Goal: Task Accomplishment & Management: Manage account settings

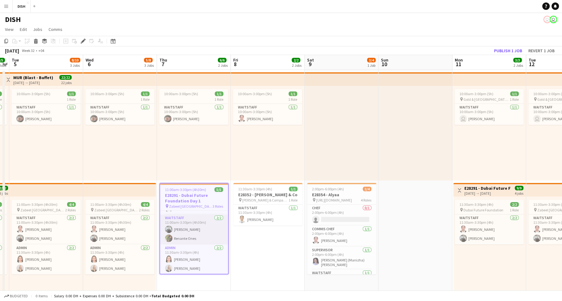
scroll to position [18, 0]
click at [202, 217] on app-card-role "Waitstaff 2/2 11:00am-3:30pm (4h30m) Guilbert Cajelo Renante Ones" at bounding box center [194, 229] width 68 height 30
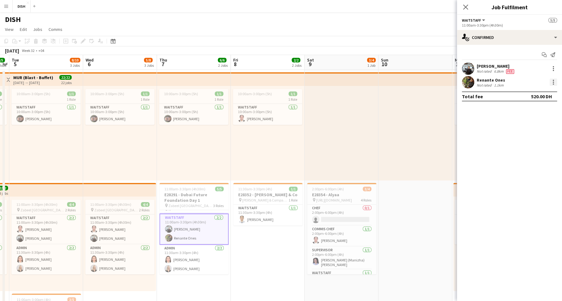
click at [554, 85] on div at bounding box center [553, 82] width 7 height 7
click at [549, 96] on button "Edit fee" at bounding box center [533, 93] width 48 height 15
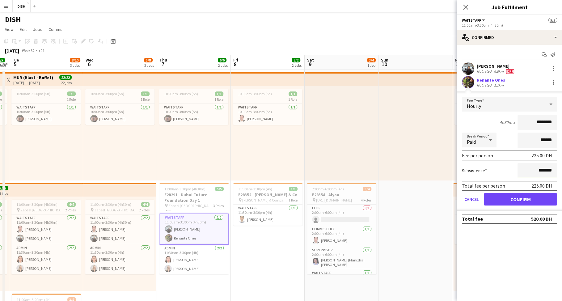
click at [534, 167] on input "*******" at bounding box center [538, 170] width 40 height 15
type input "********"
click at [524, 196] on button "Confirm" at bounding box center [520, 199] width 73 height 12
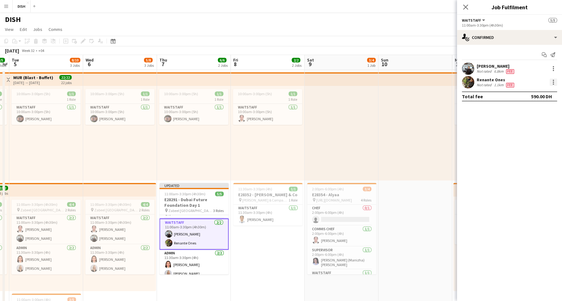
click at [555, 82] on div at bounding box center [553, 82] width 7 height 7
click at [542, 94] on span "Edit fee" at bounding box center [533, 94] width 38 height 6
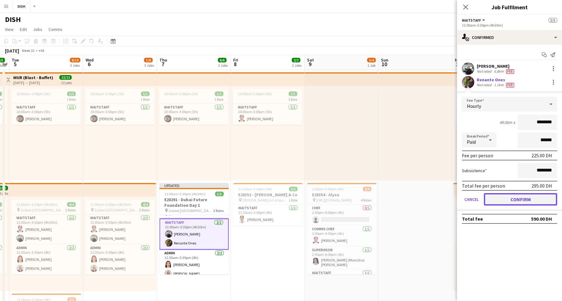
click at [534, 197] on button "Confirm" at bounding box center [520, 199] width 73 height 12
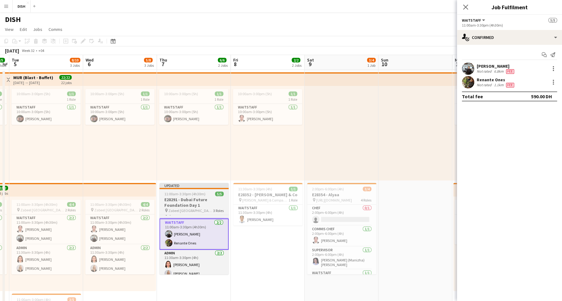
click at [186, 195] on span "11:00am-3:30pm (4h30m)" at bounding box center [184, 194] width 41 height 5
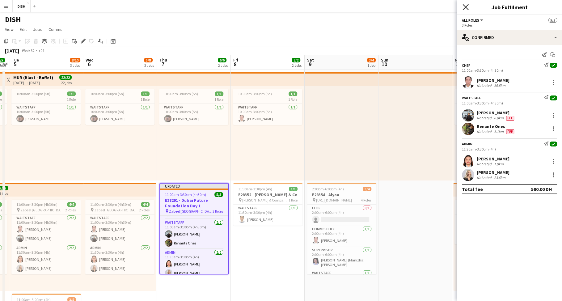
click at [467, 5] on icon "Close pop-in" at bounding box center [466, 7] width 6 height 6
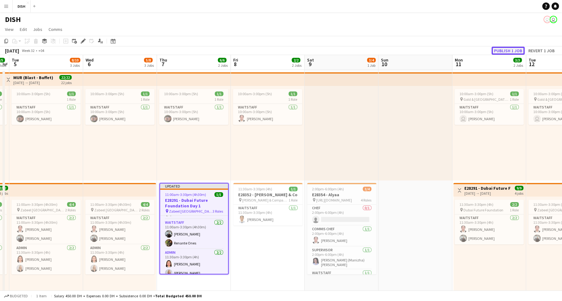
click at [511, 52] on button "Publish 1 job" at bounding box center [508, 51] width 33 height 8
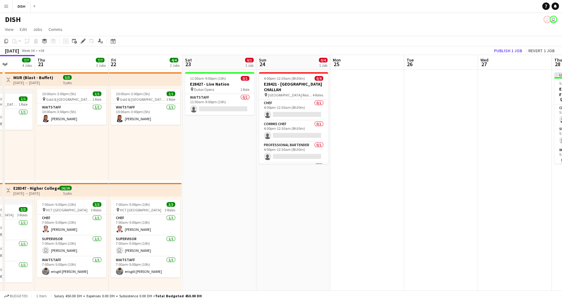
scroll to position [0, 147]
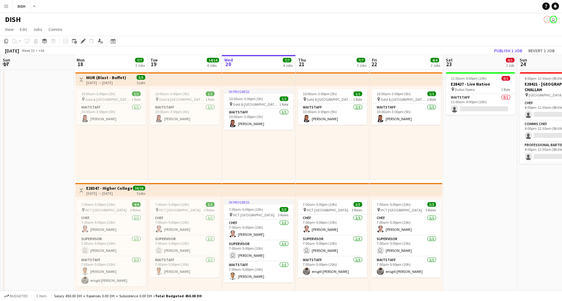
click at [125, 76] on h3 "MUR (Blast - Buffet)" at bounding box center [106, 78] width 40 height 6
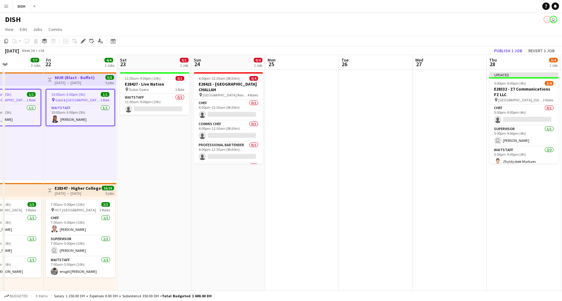
scroll to position [0, 250]
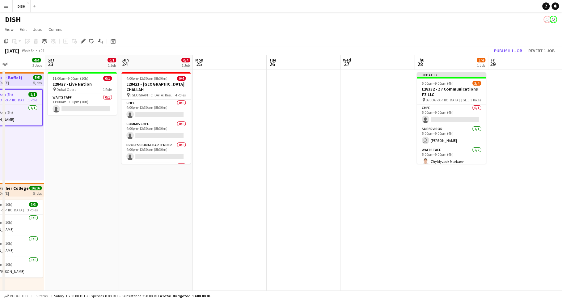
click at [217, 87] on app-date-cell at bounding box center [230, 290] width 74 height 440
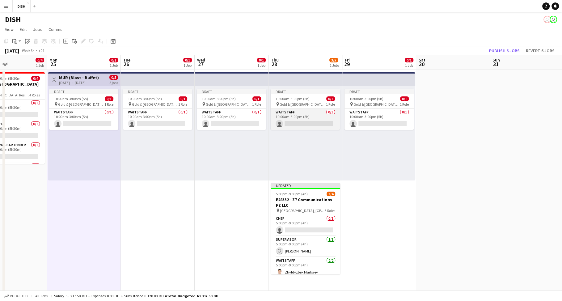
scroll to position [0, 185]
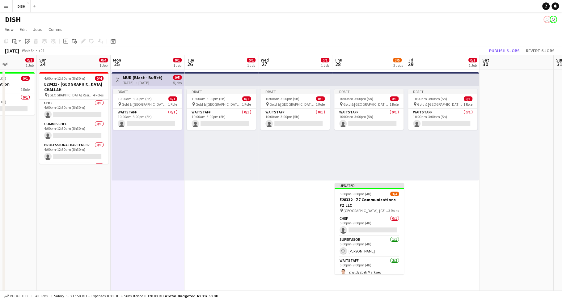
click at [159, 77] on h3 "MUR (Blast - Buffet)" at bounding box center [143, 78] width 40 height 6
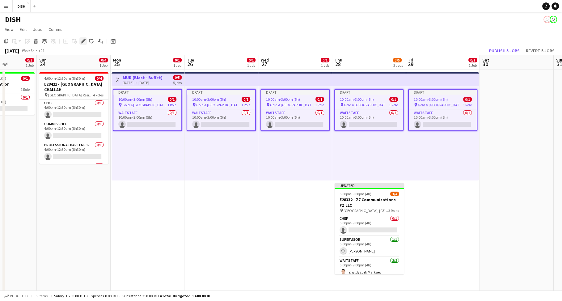
click at [86, 40] on div "Edit" at bounding box center [82, 40] width 7 height 7
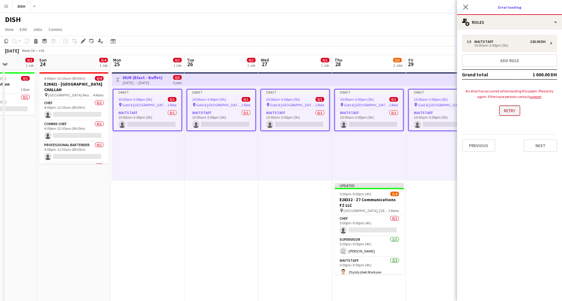
click at [512, 113] on button "Retry" at bounding box center [510, 111] width 21 height 10
click at [512, 110] on button "Retry" at bounding box center [510, 111] width 21 height 10
click at [467, 6] on icon at bounding box center [466, 7] width 6 height 6
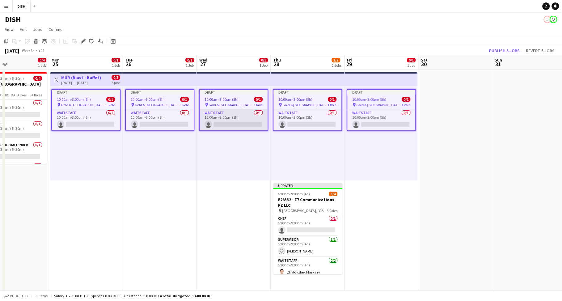
scroll to position [0, 247]
click at [77, 81] on div "[DATE] → [DATE]" at bounding box center [81, 82] width 40 height 5
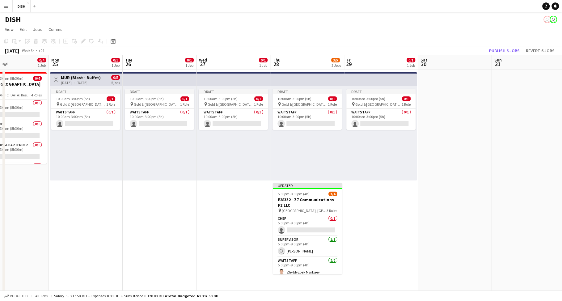
click at [87, 82] on div "[DATE] → [DATE]" at bounding box center [81, 82] width 40 height 5
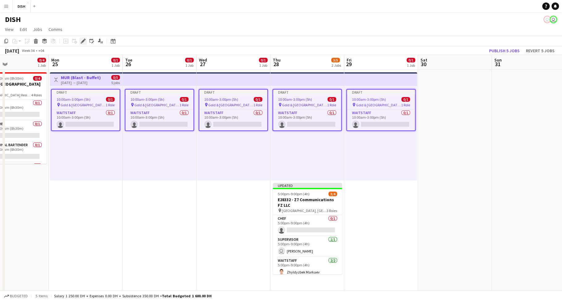
click at [81, 41] on icon "Edit" at bounding box center [83, 41] width 5 height 5
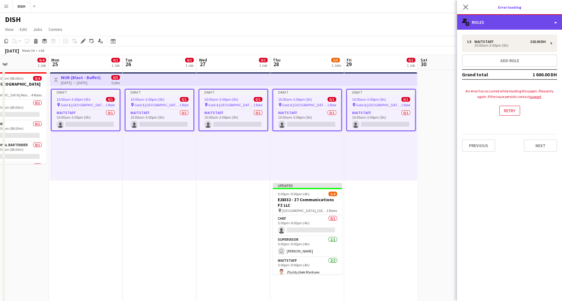
click at [522, 26] on div "multiple-users-add Roles" at bounding box center [509, 22] width 105 height 15
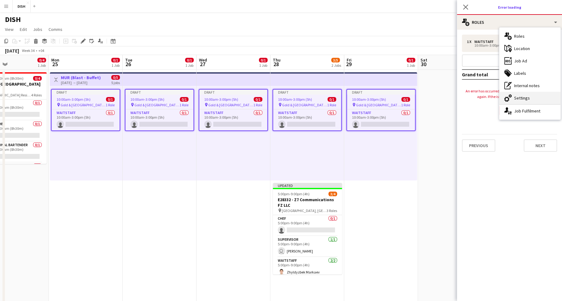
click at [529, 99] on div "cog-double-3 Settings" at bounding box center [530, 98] width 61 height 12
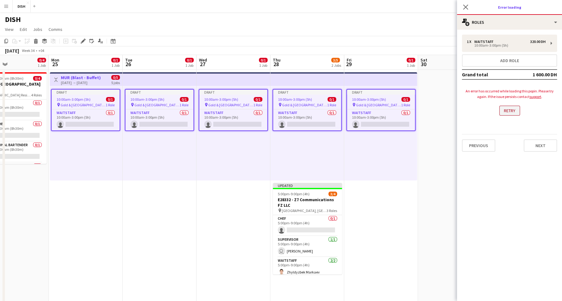
click at [519, 108] on app-loading-error "An error has occurred while loading this popin. Please try again. If the issue …" at bounding box center [509, 102] width 95 height 40
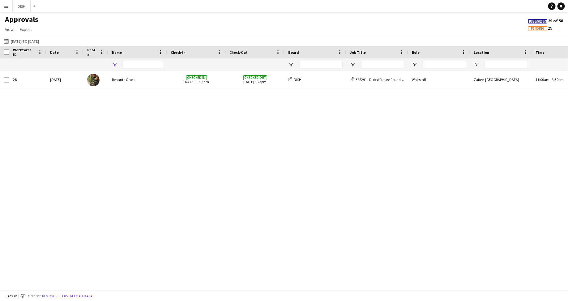
type input "*****"
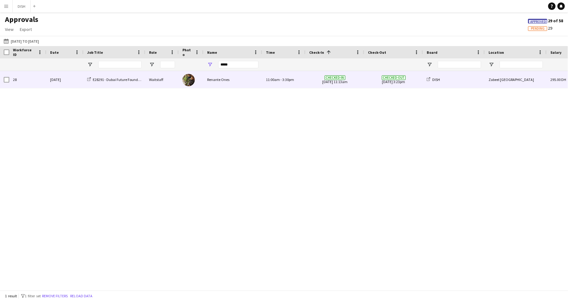
click at [467, 83] on div "DISH" at bounding box center [454, 79] width 62 height 17
click at [247, 79] on div "Renante Ones" at bounding box center [232, 79] width 59 height 17
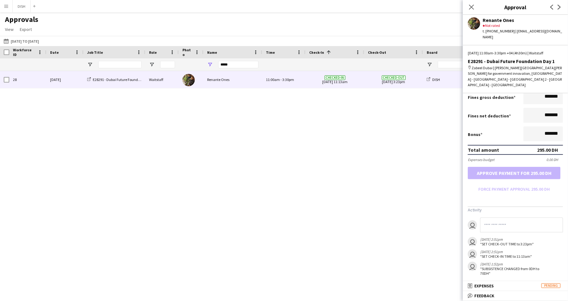
scroll to position [123, 0]
click at [11, 28] on span "View" at bounding box center [9, 30] width 9 height 6
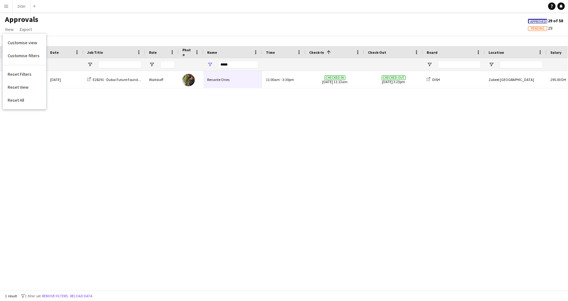
click at [83, 31] on div "Approvals View Customise view Customise filters Reset Filters Reset View Reset …" at bounding box center [284, 25] width 568 height 21
click at [6, 7] on app-icon "Menu" at bounding box center [6, 6] width 5 height 5
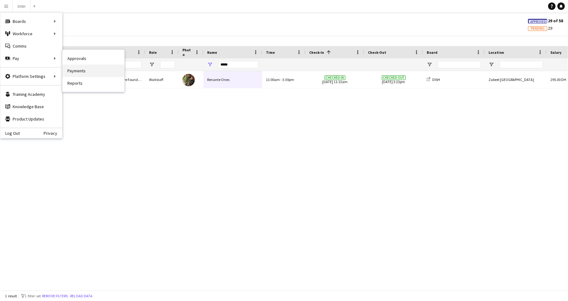
click at [80, 70] on link "Payments" at bounding box center [93, 71] width 62 height 12
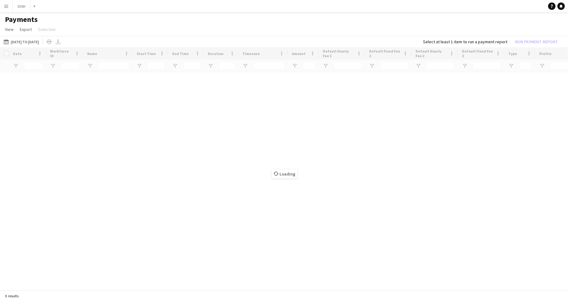
type input "**********"
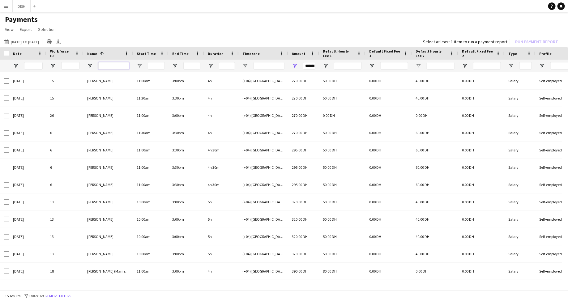
click at [108, 67] on input "Name Filter Input" at bounding box center [113, 65] width 31 height 7
type input "*****"
type input "*******"
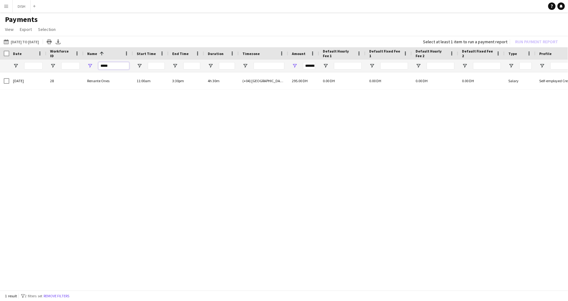
type input "*****"
click at [242, 15] on h1 "Payments" at bounding box center [284, 19] width 568 height 9
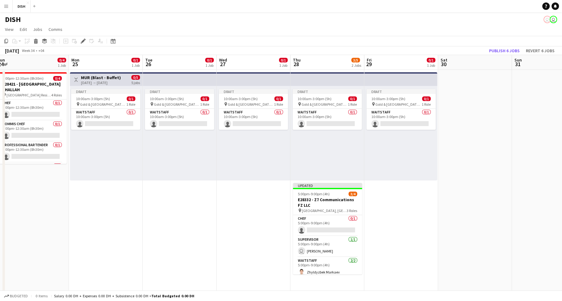
scroll to position [0, 250]
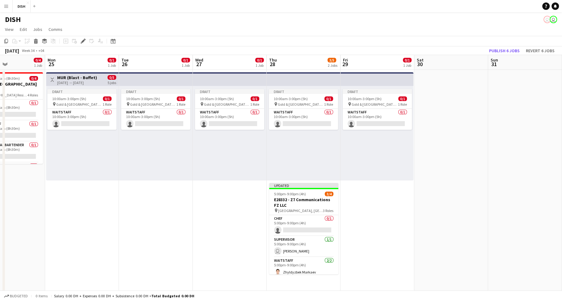
click at [182, 75] on app-top-bar at bounding box center [156, 79] width 74 height 14
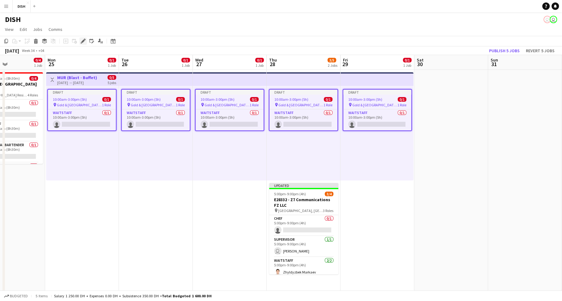
click at [84, 40] on icon "Edit" at bounding box center [83, 41] width 5 height 5
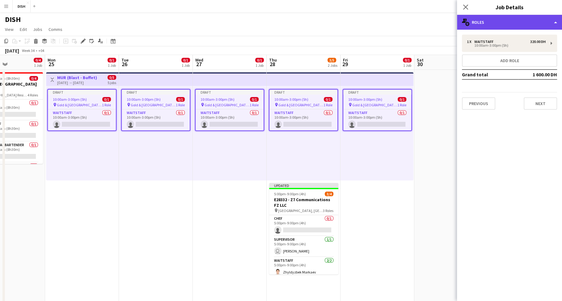
click at [500, 19] on div "multiple-users-add Roles" at bounding box center [509, 22] width 105 height 15
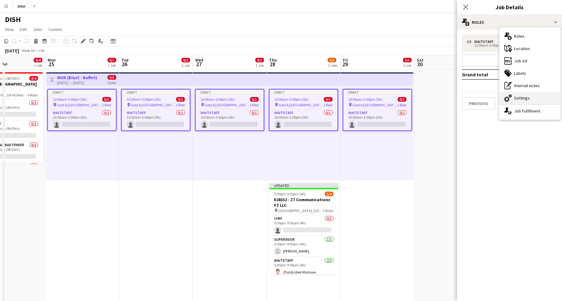
click at [520, 98] on div "cog-double-3 Settings" at bounding box center [530, 98] width 61 height 12
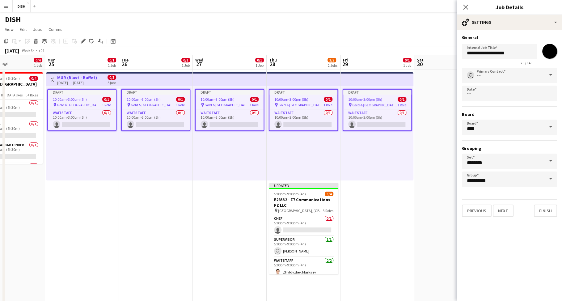
click at [549, 54] on input "*******" at bounding box center [550, 51] width 22 height 22
type input "*******"
click at [545, 210] on button "Finish" at bounding box center [545, 211] width 23 height 12
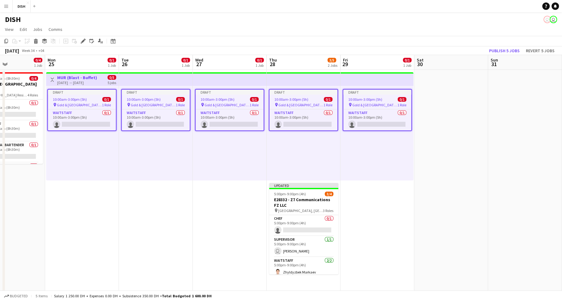
drag, startPoint x: 375, startPoint y: 203, endPoint x: 373, endPoint y: 200, distance: 4.2
click at [375, 203] on app-date-cell "Draft 10:00am-3:00pm (5h) 0/1 pin Gold & Diamond Park, Sheikh Zayed Rd - Al Quo…" at bounding box center [378, 290] width 74 height 440
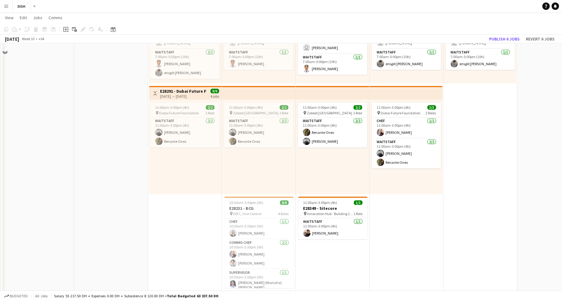
scroll to position [176, 0]
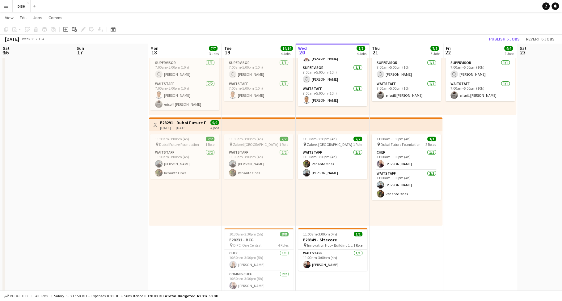
click at [180, 124] on h3 "E28291 - Dubai Future Foundation" at bounding box center [183, 123] width 46 height 6
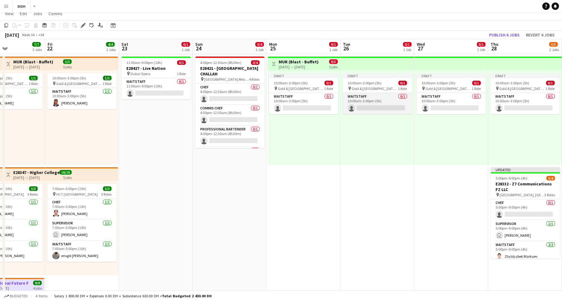
scroll to position [0, 0]
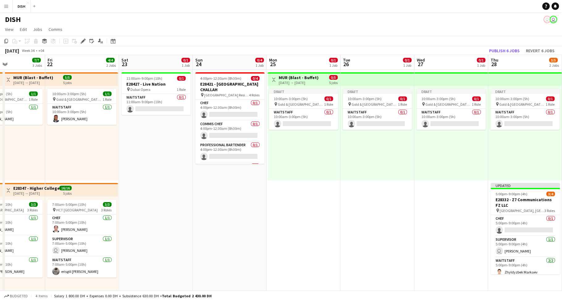
click at [289, 207] on app-date-cell "Toggle View MUR (Blast - Buffet) 25-08-2025 → 29-08-2025 0/5 5 jobs Draft 10:00…" at bounding box center [304, 290] width 74 height 440
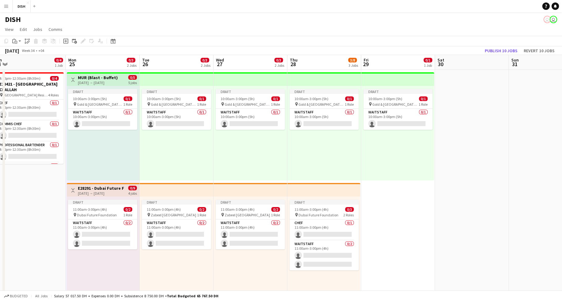
click at [409, 183] on app-date-cell "Draft 10:00am-3:00pm (5h) 0/1 pin Gold & Diamond Park, Sheikh Zayed Rd - Al Quo…" at bounding box center [398, 290] width 74 height 440
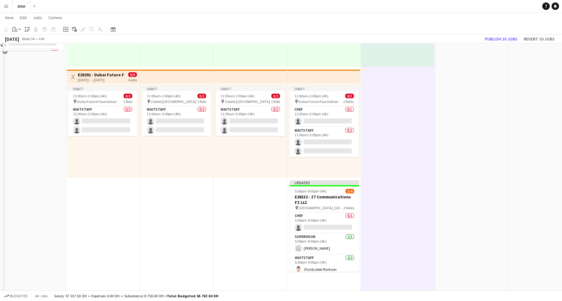
scroll to position [133, 0]
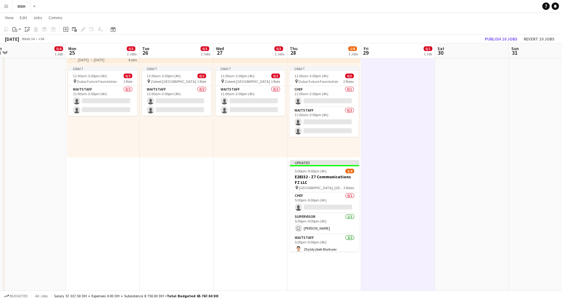
click at [205, 138] on div "Draft 11:00am-3:00pm (4h) 0/2 pin Zabeel Dubai 1 Role Waitstaff 0/2 11:00am-3:0…" at bounding box center [177, 110] width 74 height 95
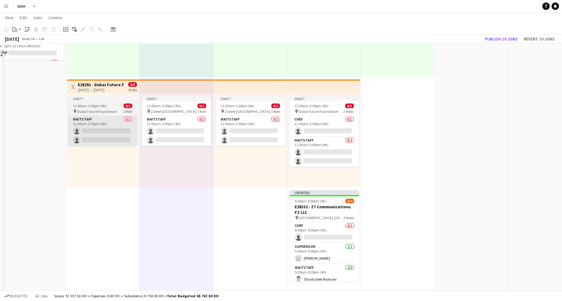
scroll to position [65, 0]
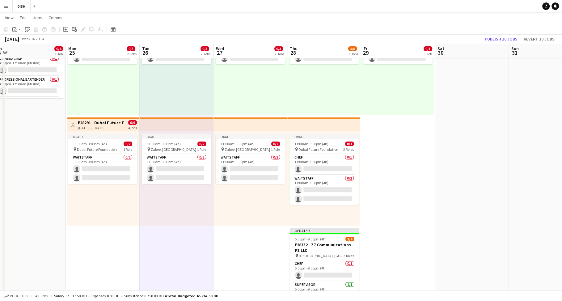
click at [109, 124] on h3 "E28291 - Dubai Future Foundation" at bounding box center [101, 123] width 46 height 6
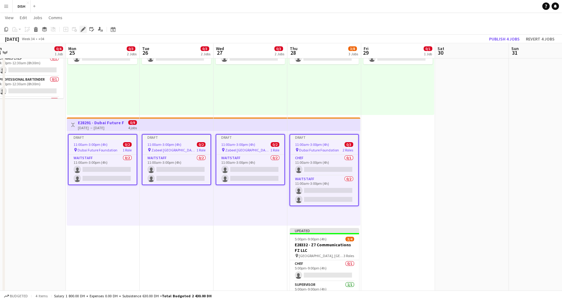
click at [83, 28] on icon at bounding box center [82, 29] width 3 height 3
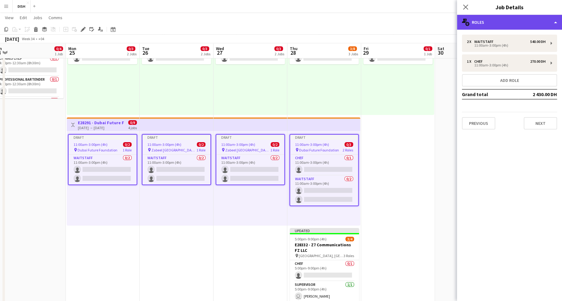
click at [495, 23] on div "multiple-users-add Roles" at bounding box center [509, 22] width 105 height 15
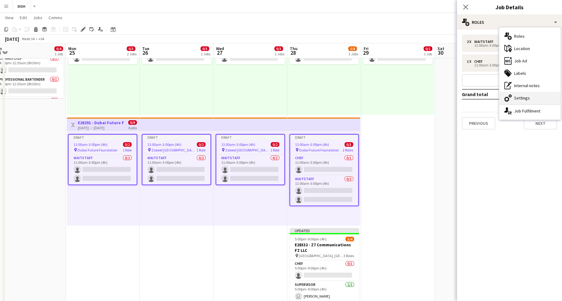
click at [511, 99] on icon "cog-double-3" at bounding box center [507, 97] width 7 height 7
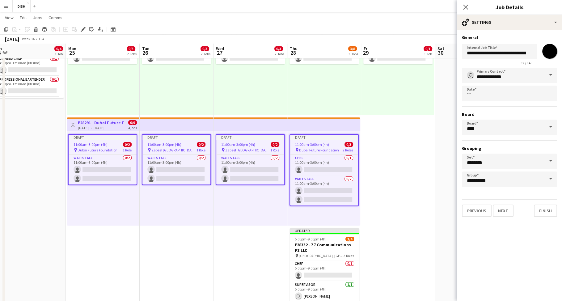
click at [549, 50] on input "*******" at bounding box center [550, 51] width 22 height 22
type input "*******"
click at [544, 210] on button "Finish" at bounding box center [545, 211] width 23 height 12
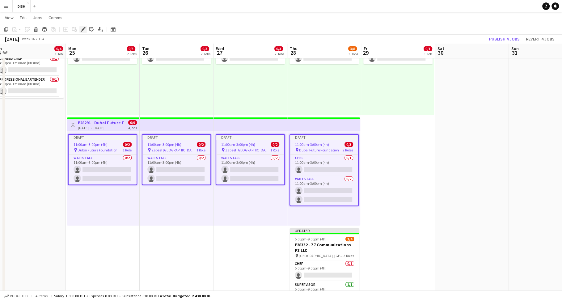
click at [82, 29] on icon at bounding box center [82, 29] width 3 height 3
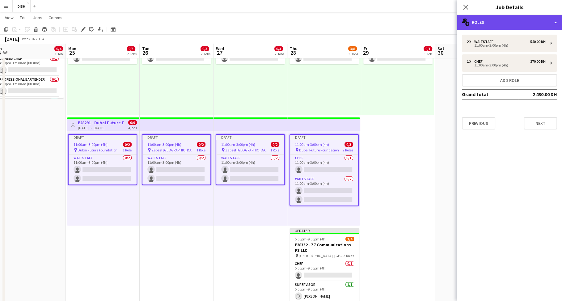
click at [490, 25] on div "multiple-users-add Roles" at bounding box center [509, 22] width 105 height 15
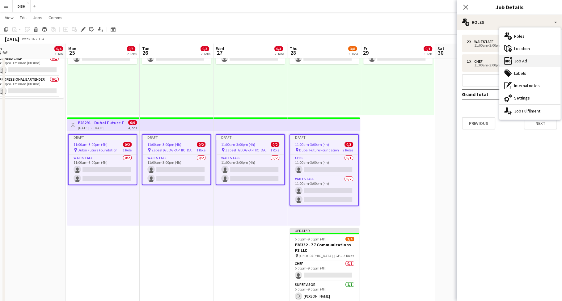
click at [516, 55] on div "ads-window Job Ad" at bounding box center [530, 61] width 61 height 12
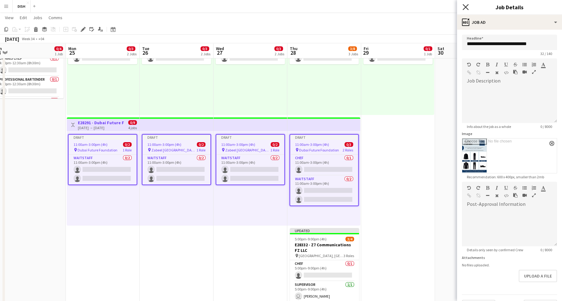
click at [464, 7] on icon "Close pop-in" at bounding box center [466, 7] width 6 height 6
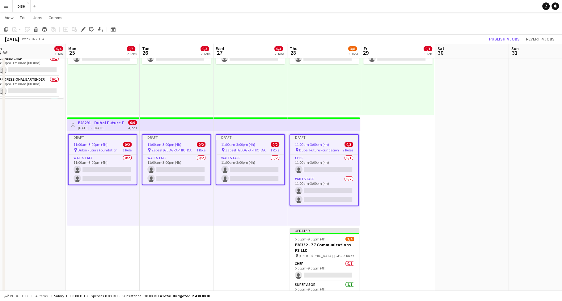
click at [393, 170] on app-date-cell "Draft 10:00am-3:00pm (5h) 0/1 pin Gold & Diamond Park, Sheikh Zayed Rd - Al Quo…" at bounding box center [398, 224] width 74 height 440
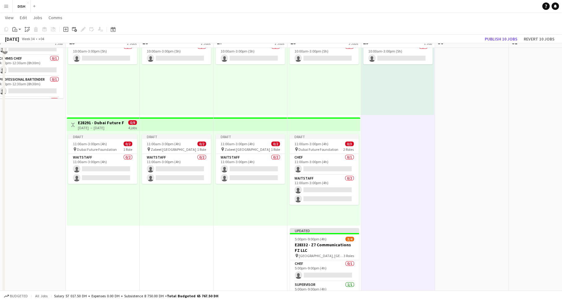
scroll to position [0, 0]
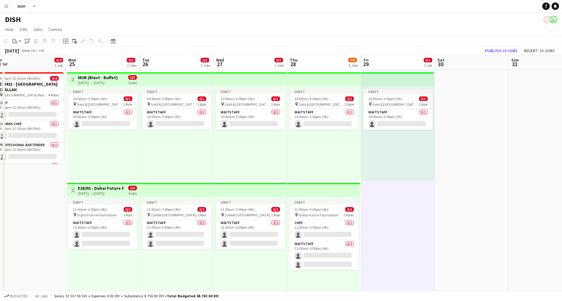
click at [464, 173] on app-date-cell at bounding box center [472, 290] width 74 height 440
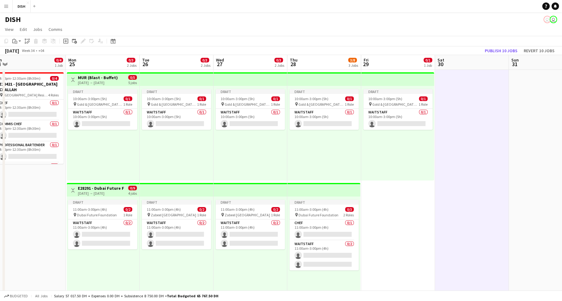
scroll to position [0, 155]
click at [388, 202] on app-date-cell "Draft 10:00am-3:00pm (5h) 0/1 pin Gold & Diamond Park, Sheikh Zayed Rd - Al Quo…" at bounding box center [399, 290] width 74 height 440
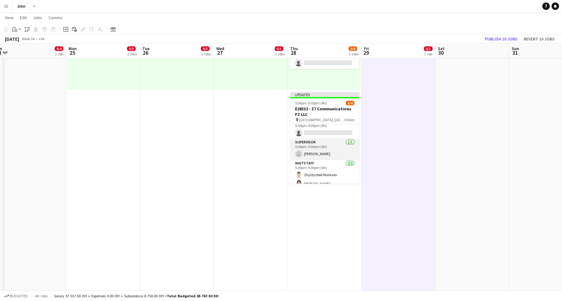
scroll to position [0, 0]
click at [325, 137] on app-card-role "Chef 0/1 5:00pm-9:00pm (4h) single-neutral-actions" at bounding box center [324, 134] width 69 height 21
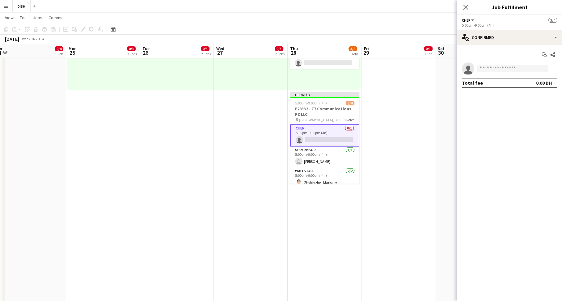
click at [384, 138] on app-date-cell "Draft 10:00am-3:00pm (5h) 0/1 pin Gold & Diamond Park, Sheikh Zayed Rd - Al Quo…" at bounding box center [399, 88] width 74 height 440
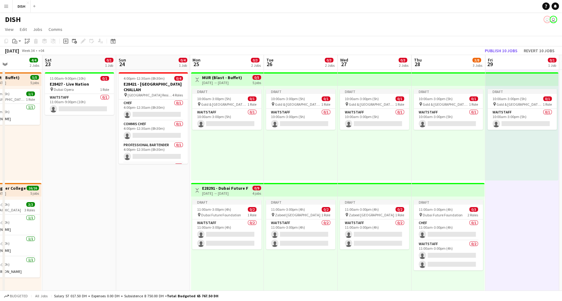
click at [147, 193] on app-date-cell "4:00pm-12:30am (8h30m) (Mon) 0/4 E28421 - [GEOGRAPHIC_DATA] CHALLAH pin [PERSON…" at bounding box center [153, 290] width 74 height 440
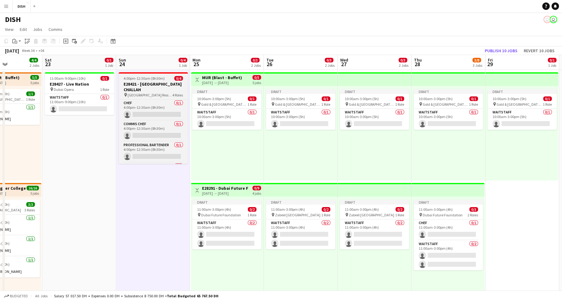
click at [151, 80] on span "4:00pm-12:30am (8h30m) (Mon)" at bounding box center [149, 78] width 51 height 5
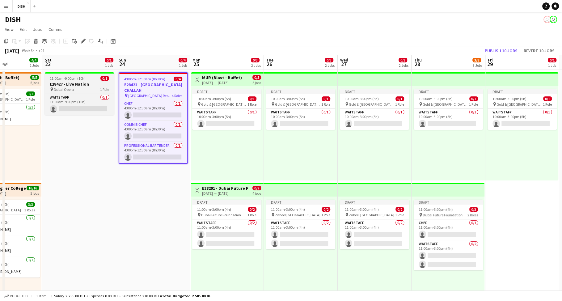
click at [77, 80] on span "11:00am-9:00pm (10h)" at bounding box center [68, 78] width 36 height 5
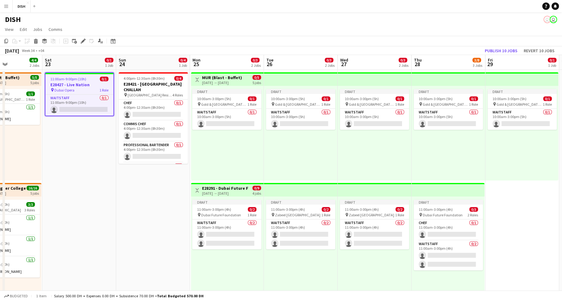
click at [71, 139] on app-date-cell "11:00am-9:00pm (10h) 0/1 E28427 - Live Nation pin Dubai Opera 1 Role Waitstaff …" at bounding box center [79, 290] width 74 height 440
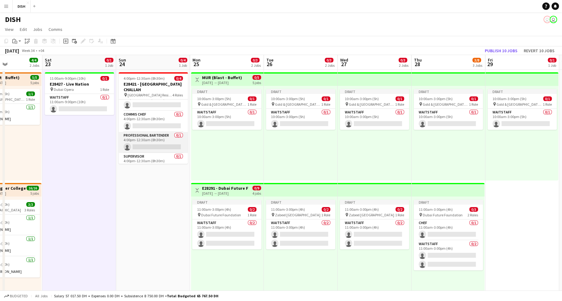
scroll to position [14, 0]
click at [149, 153] on app-card-role "Supervisor 0/1 4:00pm-12:30am (8h30m) single-neutral-actions" at bounding box center [153, 159] width 69 height 21
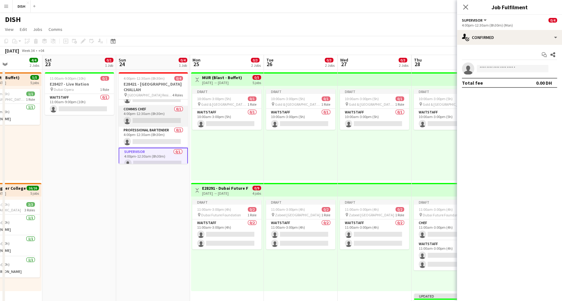
scroll to position [15, 0]
click at [77, 104] on app-card-role "Waitstaff 0/1 11:00am-9:00pm (10h) single-neutral-actions" at bounding box center [79, 104] width 69 height 21
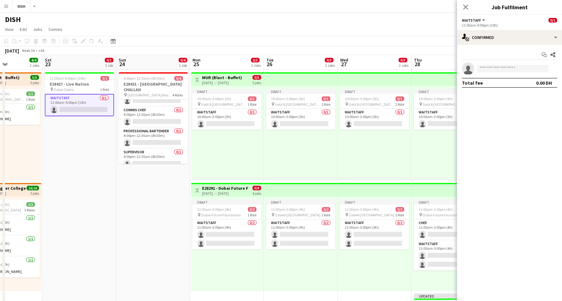
click at [91, 126] on app-date-cell "11:00am-9:00pm (10h) 0/1 E28427 - Live Nation pin Dubai Opera 1 Role Waitstaff …" at bounding box center [79, 290] width 74 height 440
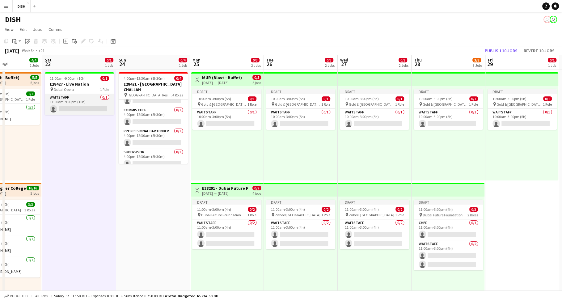
click at [91, 110] on app-card-role "Waitstaff 0/1 11:00am-9:00pm (10h) single-neutral-actions" at bounding box center [79, 104] width 69 height 21
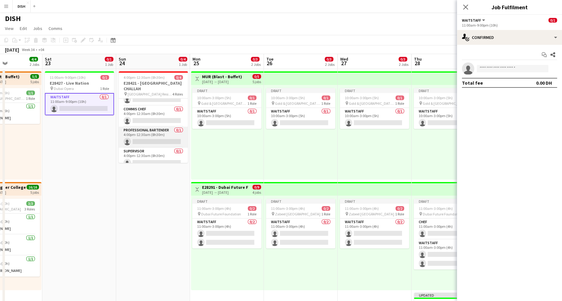
scroll to position [0, 0]
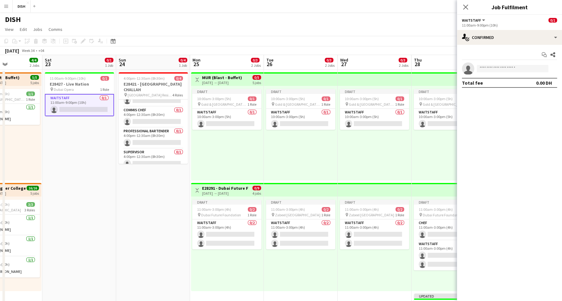
click at [155, 173] on app-date-cell "4:00pm-12:30am (8h30m) (Mon) 0/4 E28421 - [GEOGRAPHIC_DATA] CHALLAH pin [PERSON…" at bounding box center [153, 290] width 74 height 440
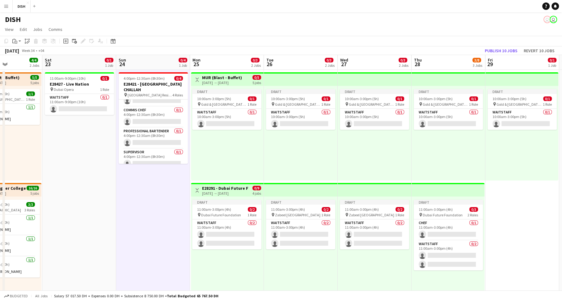
click at [240, 159] on div "Draft 10:00am-3:00pm (5h) 0/1 pin Gold & Diamond Park, Sheikh Zayed Rd - Al Quo…" at bounding box center [227, 133] width 73 height 95
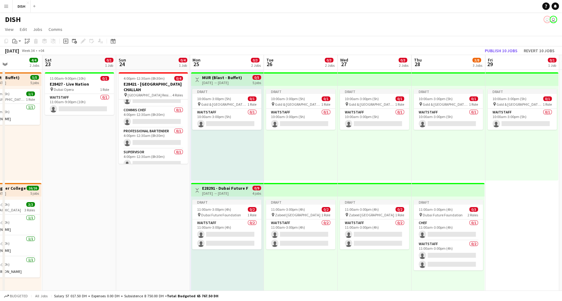
click at [371, 164] on div "Draft 10:00am-3:00pm (5h) 0/1 pin Gold & Diamond Park, Sheikh Zayed Rd - Al Quo…" at bounding box center [375, 133] width 74 height 95
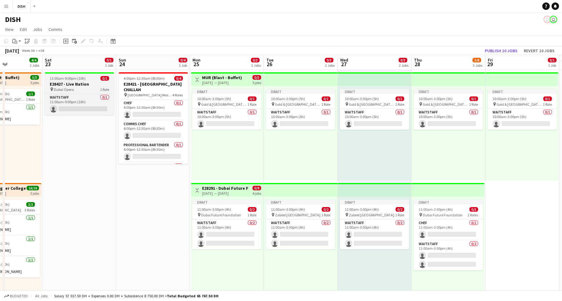
click at [76, 85] on h3 "E28427 - Live Nation" at bounding box center [79, 84] width 69 height 6
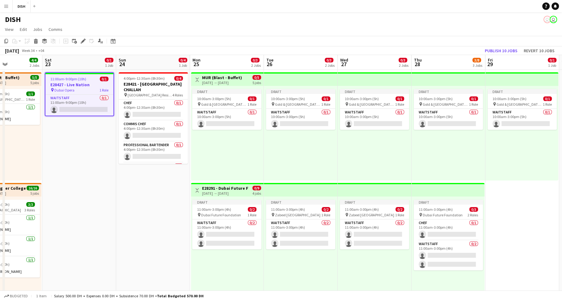
click at [71, 84] on h3 "E28427 - Live Nation" at bounding box center [79, 85] width 68 height 6
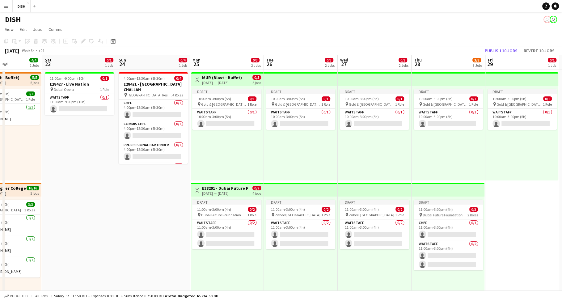
click at [224, 157] on div "Draft 10:00am-3:00pm (5h) 0/1 pin Gold & Diamond Park, Sheikh Zayed Rd - Al Quo…" at bounding box center [227, 133] width 73 height 95
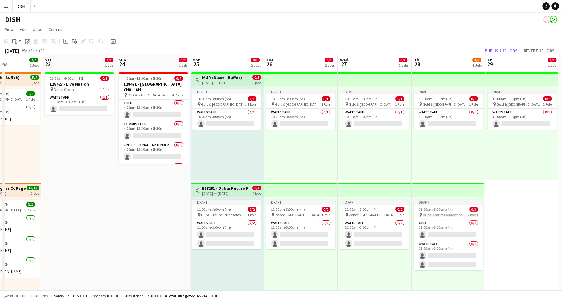
click at [152, 179] on app-date-cell "4:00pm-12:30am (8h30m) (Mon) 0/4 E28421 - [GEOGRAPHIC_DATA] CHALLAH pin [PERSON…" at bounding box center [153, 290] width 74 height 440
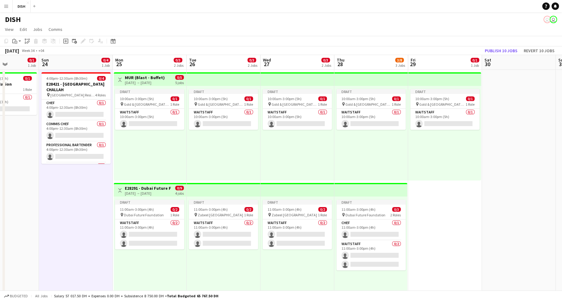
scroll to position [0, 191]
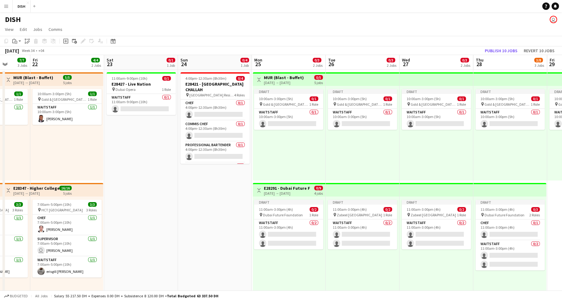
click at [226, 187] on app-date-cell "4:00pm-12:30am (8h30m) (Mon) 0/4 E28421 - [GEOGRAPHIC_DATA] CHALLAH pin [PERSON…" at bounding box center [215, 289] width 74 height 438
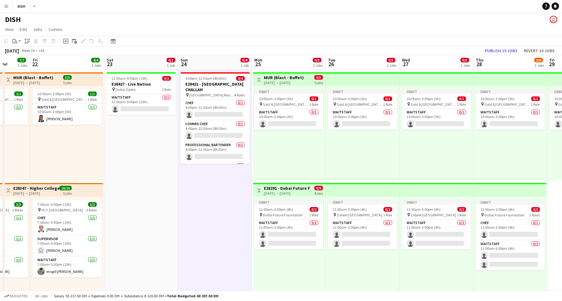
click at [155, 182] on app-date-cell "11:00am-9:00pm (10h) 0/1 E28427 - Live Nation pin Dubai Opera 1 Role Waitstaff …" at bounding box center [141, 289] width 74 height 438
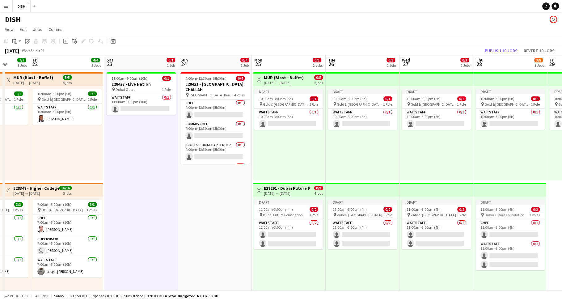
click at [191, 202] on app-date-cell "4:00pm-12:30am (8h30m) (Mon) 0/4 E28421 - [GEOGRAPHIC_DATA] CHALLAH pin [PERSON…" at bounding box center [215, 289] width 74 height 438
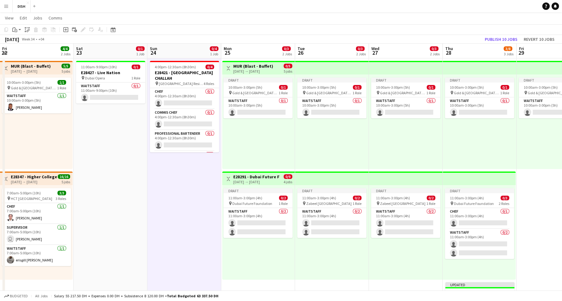
scroll to position [13, 0]
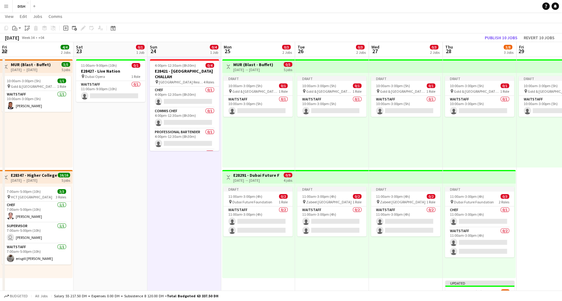
click at [129, 198] on app-date-cell "11:00am-9:00pm (10h) 0/1 E28427 - Live Nation pin Dubai Opera 1 Role Waitstaff …" at bounding box center [111, 276] width 74 height 438
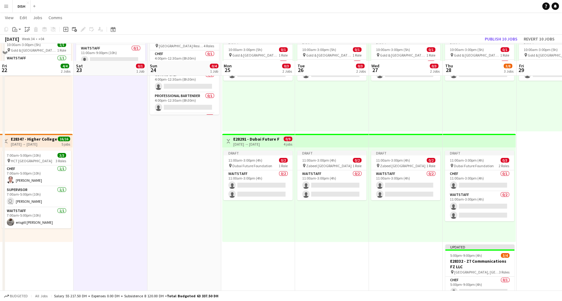
scroll to position [89, 0]
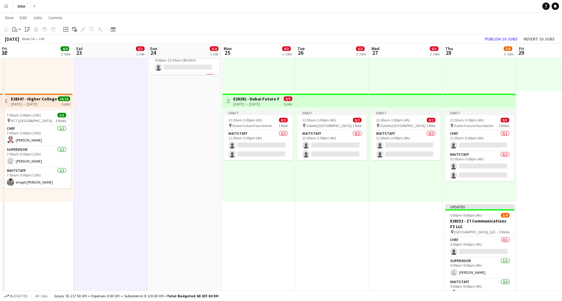
click at [249, 237] on app-date-cell "Toggle View MUR (Blast - Buffet) 25-08-2025 → 29-08-2025 0/5 5 jobs Draft 10:00…" at bounding box center [258, 200] width 74 height 438
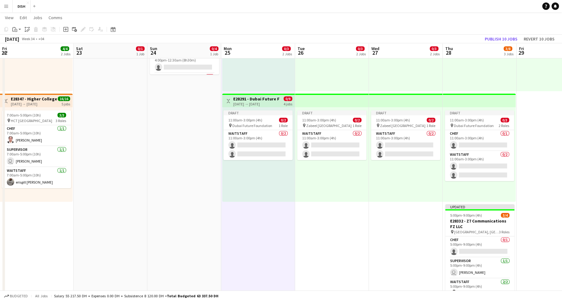
click at [352, 254] on app-date-cell "Draft 10:00am-3:00pm (5h) 0/1 pin Gold & Diamond Park, Sheikh Zayed Rd - Al Quo…" at bounding box center [332, 200] width 74 height 438
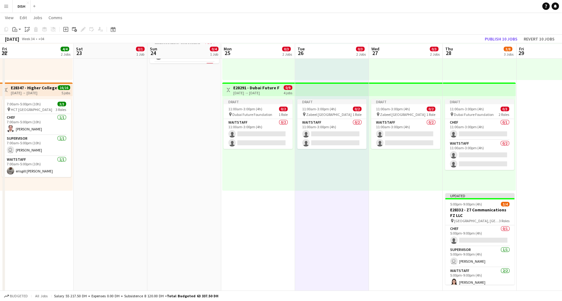
scroll to position [100, 0]
click at [412, 228] on app-date-cell "Draft 10:00am-3:00pm (5h) 0/1 pin Gold & Diamond Park, Sheikh Zayed Rd - Al Quo…" at bounding box center [406, 188] width 74 height 438
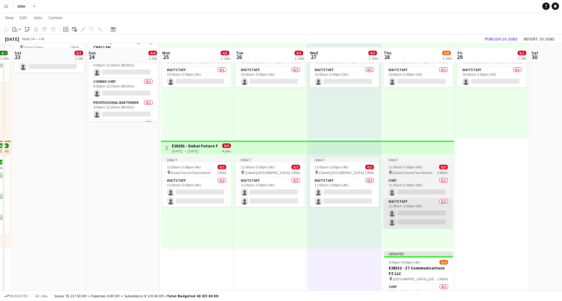
scroll to position [46, 0]
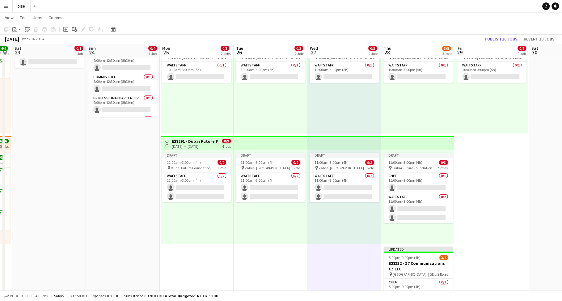
click at [471, 202] on app-date-cell "Draft 10:00am-3:00pm (5h) 0/1 pin Gold & Diamond Park, Sheikh Zayed Rd - Al Quo…" at bounding box center [492, 242] width 74 height 438
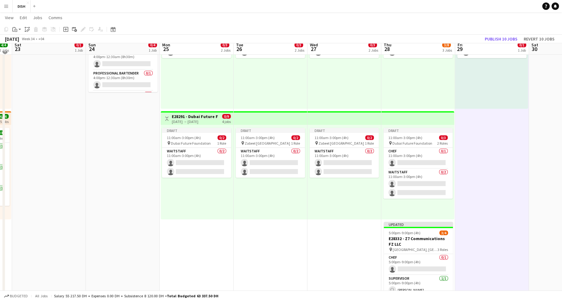
scroll to position [76, 0]
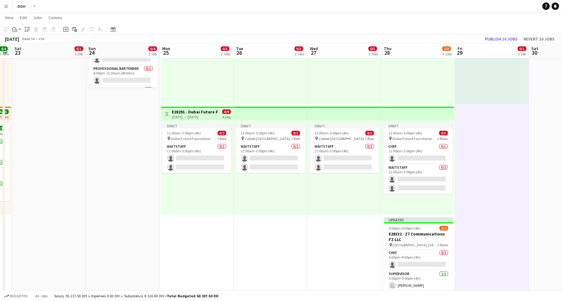
click at [475, 185] on app-date-cell "Draft 10:00am-3:00pm (5h) 0/1 pin Gold & Diamond Park, Sheikh Zayed Rd - Al Quo…" at bounding box center [492, 213] width 74 height 438
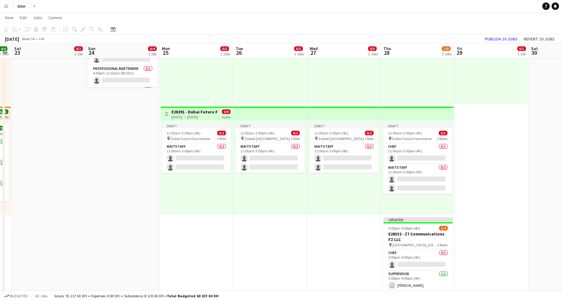
click at [478, 173] on app-date-cell "Draft 10:00am-3:00pm (5h) 0/1 pin Gold & Diamond Park, Sheikh Zayed Rd - Al Quo…" at bounding box center [492, 213] width 74 height 438
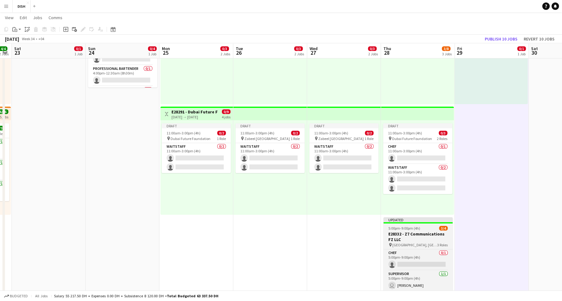
click at [426, 223] on div at bounding box center [418, 222] width 69 height 1
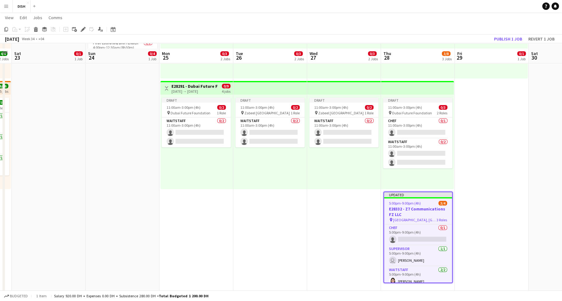
scroll to position [114, 0]
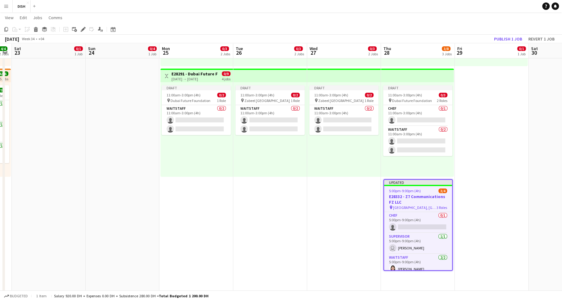
click at [482, 187] on app-date-cell "Draft 10:00am-3:00pm (5h) 0/1 pin Gold & Diamond Park, Sheikh Zayed Rd - Al Quo…" at bounding box center [492, 174] width 74 height 438
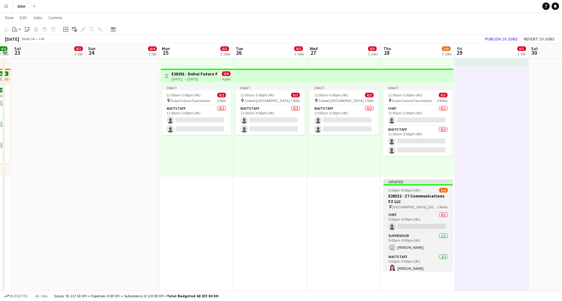
click at [420, 187] on app-job-card "Updated 5:00pm-9:00pm (4h) 3/4 E28332 - Z7 Communications FZ LLC pin Sephora Un…" at bounding box center [418, 224] width 69 height 91
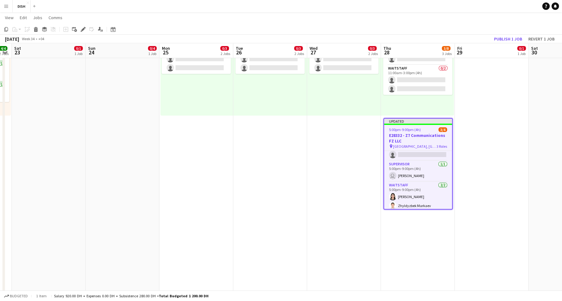
scroll to position [13, 0]
click at [322, 178] on app-date-cell "Draft 10:00am-3:00pm (5h) 0/1 pin Gold & Diamond Park, Sheikh Zayed Rd - Al Quo…" at bounding box center [344, 113] width 74 height 438
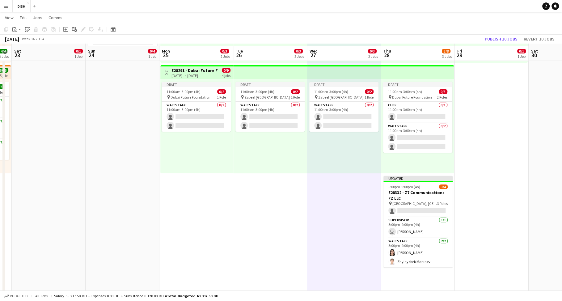
scroll to position [120, 0]
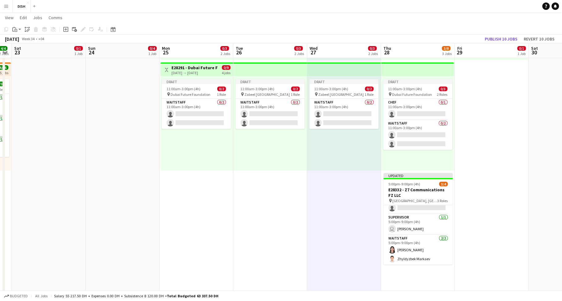
click at [304, 197] on app-date-cell "Draft 10:00am-3:00pm (5h) 0/1 pin Gold & Diamond Park, Sheikh Zayed Rd - Al Quo…" at bounding box center [270, 168] width 74 height 438
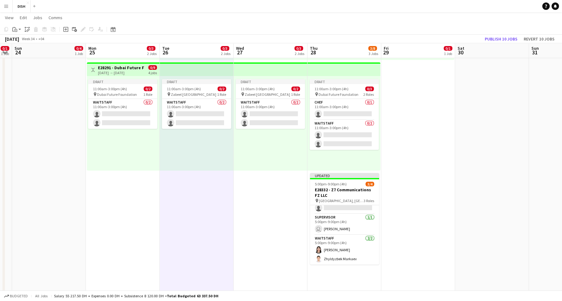
scroll to position [0, 213]
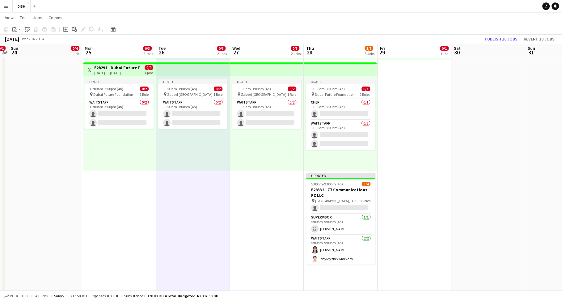
click at [422, 171] on app-date-cell "Draft 10:00am-3:00pm (5h) 0/1 pin Gold & Diamond Park, Sheikh Zayed Rd - Al Quo…" at bounding box center [415, 168] width 74 height 438
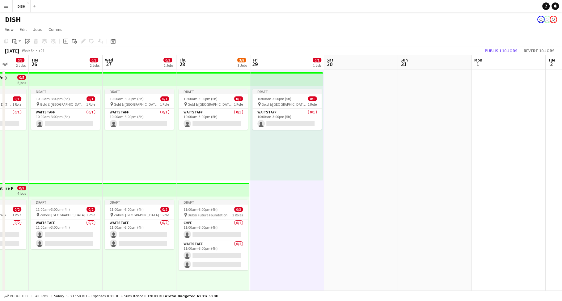
scroll to position [0, 205]
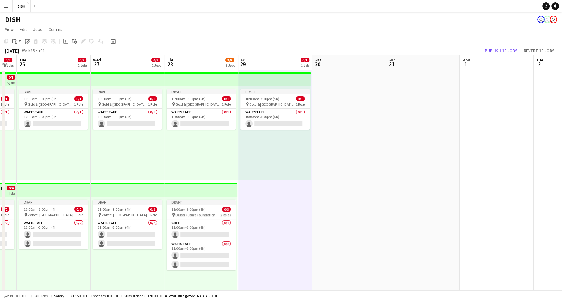
click at [385, 161] on app-date-cell at bounding box center [349, 289] width 74 height 438
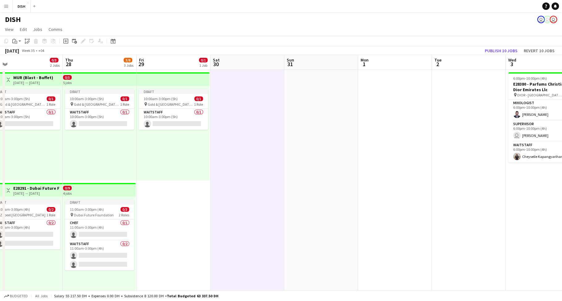
scroll to position [0, 208]
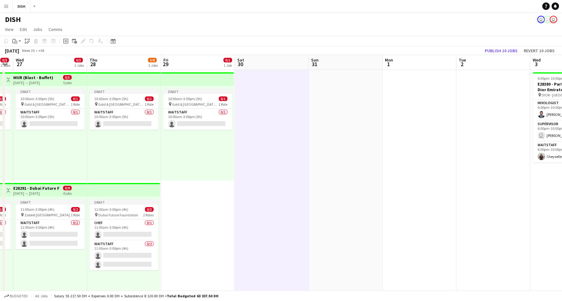
click at [373, 159] on app-date-cell at bounding box center [346, 289] width 74 height 438
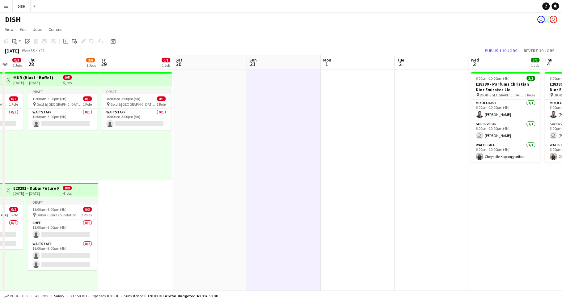
click at [381, 166] on app-date-cell at bounding box center [358, 289] width 74 height 438
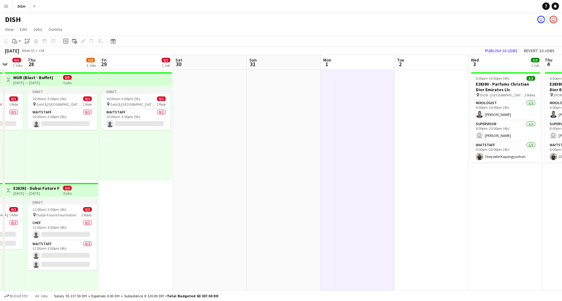
scroll to position [0, 227]
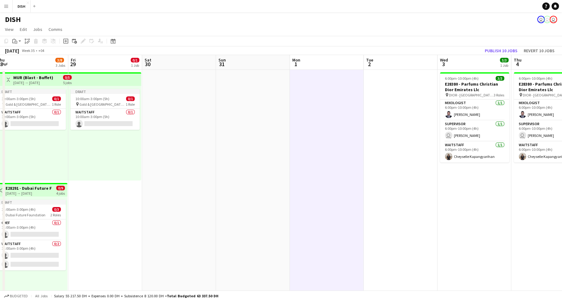
click at [381, 167] on app-date-cell at bounding box center [401, 289] width 74 height 438
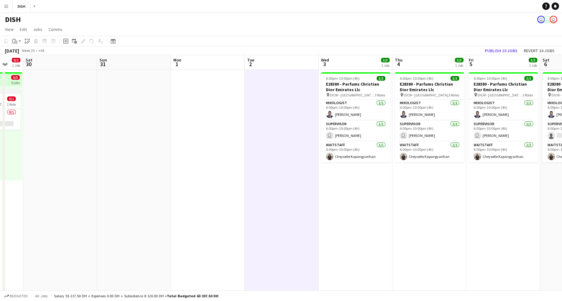
scroll to position [0, 203]
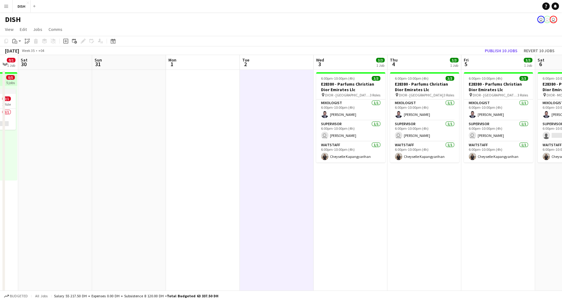
click at [370, 193] on app-date-cell "6:00pm-10:00pm (4h) 3/3 E28380 - Parfums Christian Dior Emirates Llc pin DIOR -…" at bounding box center [351, 289] width 74 height 438
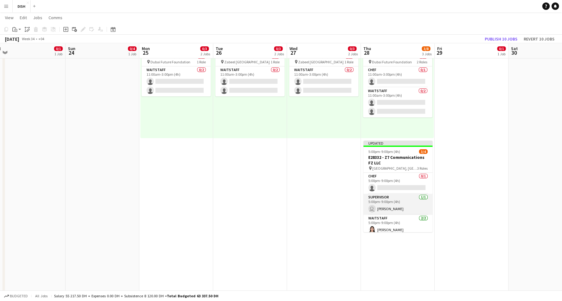
scroll to position [12, 0]
click at [389, 215] on app-card-role "Waitstaff 2/2 5:00pm-9:00pm (4h) Fatima Altahan Zhyldyzbek Markaev" at bounding box center [398, 217] width 69 height 30
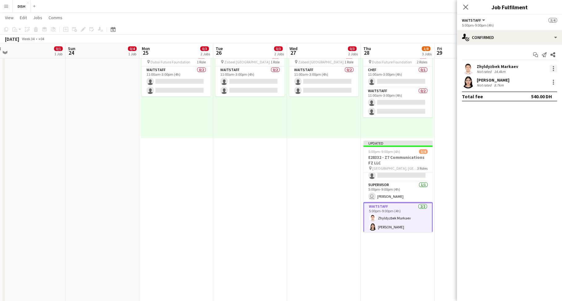
click at [553, 69] on div at bounding box center [553, 68] width 1 height 1
click at [541, 135] on button "Remove" at bounding box center [533, 139] width 48 height 15
click at [553, 71] on div at bounding box center [553, 70] width 1 height 1
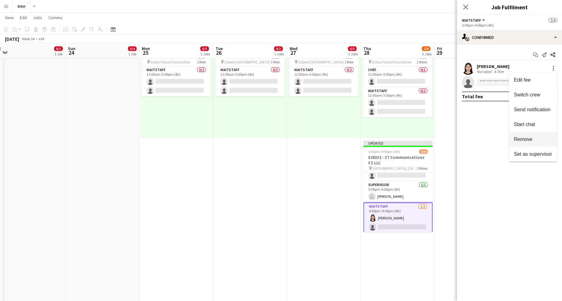
click at [545, 136] on button "Remove" at bounding box center [533, 139] width 48 height 15
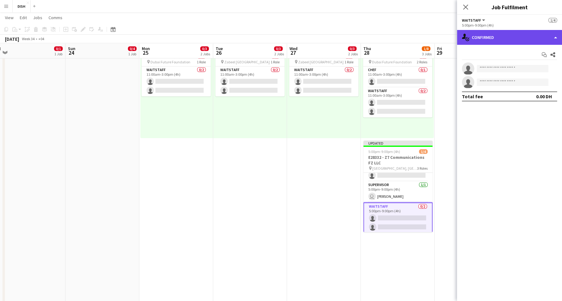
click at [510, 41] on div "single-neutral-actions-check-2 Confirmed" at bounding box center [509, 37] width 105 height 15
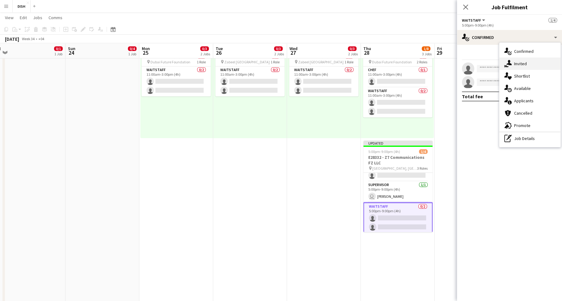
click at [514, 64] on div "single-neutral-actions-share-1 Invited" at bounding box center [530, 63] width 61 height 12
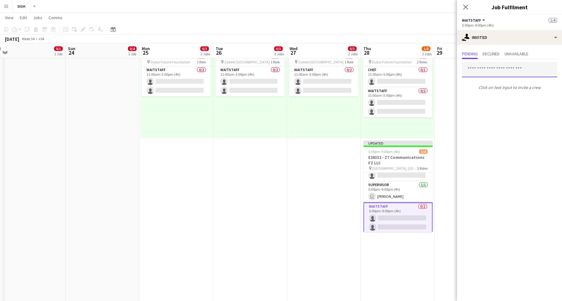
click at [494, 67] on input "text" at bounding box center [509, 69] width 95 height 15
type input "***"
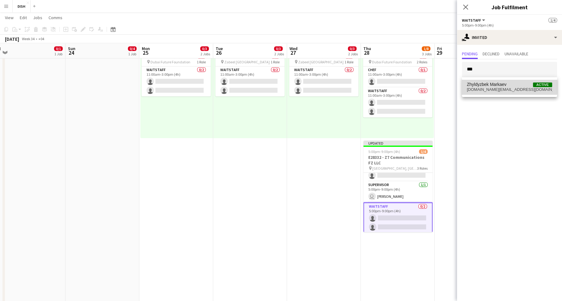
click at [497, 84] on span "Zhyldyzbek Markaev" at bounding box center [487, 84] width 40 height 5
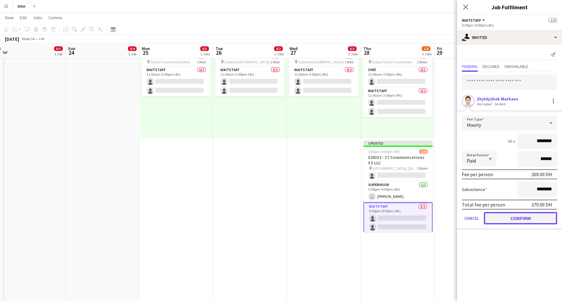
click at [505, 216] on button "Confirm" at bounding box center [520, 218] width 73 height 12
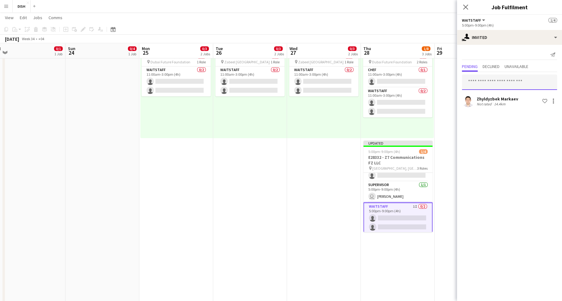
click at [490, 85] on input "text" at bounding box center [509, 81] width 95 height 15
type input "******"
click at [496, 101] on span "altahan.fatima@hotmail.com" at bounding box center [509, 102] width 85 height 5
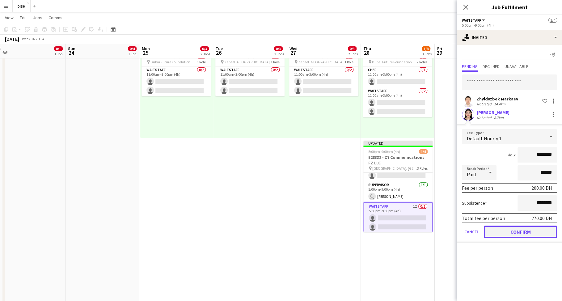
click at [524, 233] on button "Confirm" at bounding box center [520, 232] width 73 height 12
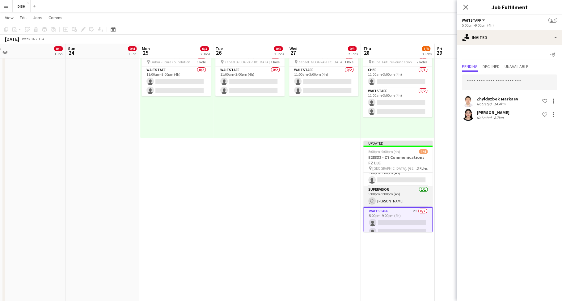
scroll to position [0, 0]
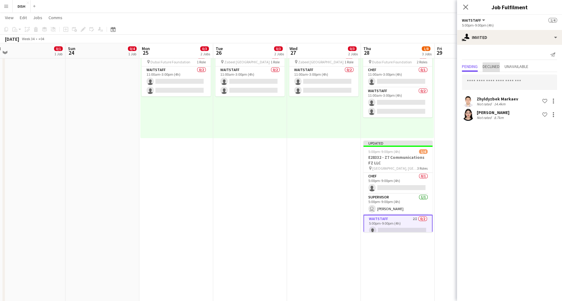
click at [489, 69] on span "Declined" at bounding box center [491, 66] width 17 height 4
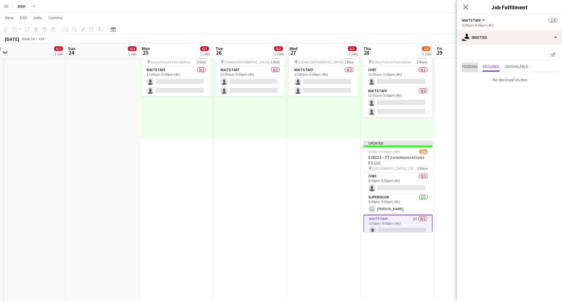
click at [465, 66] on span "Pending" at bounding box center [470, 66] width 16 height 4
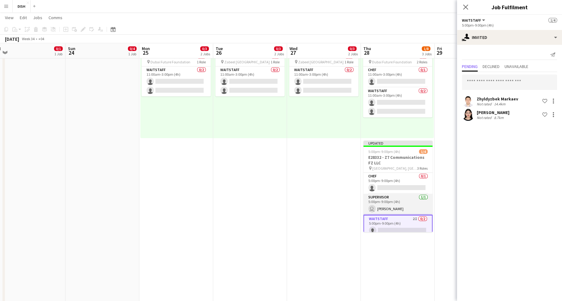
scroll to position [13, 0]
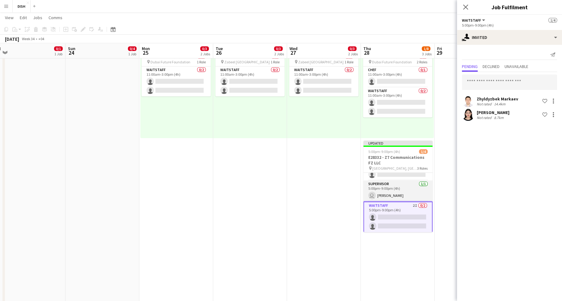
click at [399, 189] on app-card-role "Supervisor 1/1 5:00pm-9:00pm (4h) user Javlonmirza Ibrokhimov" at bounding box center [398, 191] width 69 height 21
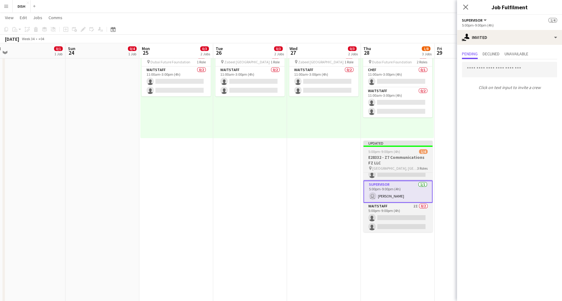
scroll to position [0, 155]
click at [400, 148] on app-job-card "Updated 5:00pm-9:00pm (4h) 1/4 E28332 - Z7 Communications FZ LLC pin Sephora Un…" at bounding box center [398, 186] width 69 height 91
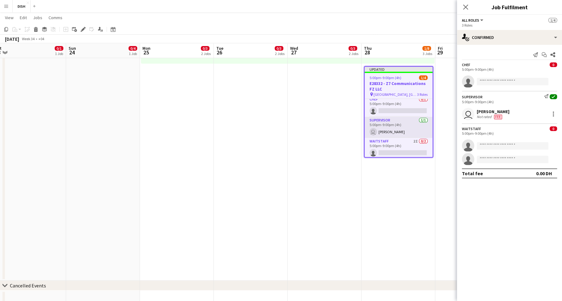
scroll to position [0, 0]
click at [434, 40] on div "August 2025 Week 34 • +04 Publish 1 job Revert 1 job" at bounding box center [281, 39] width 562 height 9
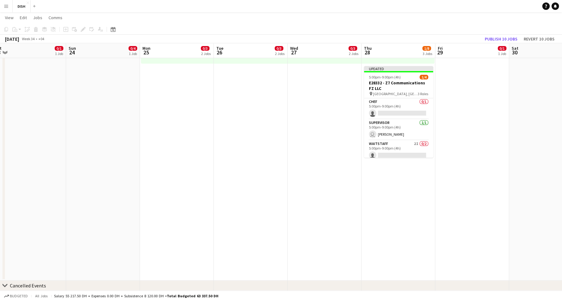
click at [435, 50] on app-board-header-date "Thu 28 1/8 3 Jobs" at bounding box center [399, 50] width 74 height 15
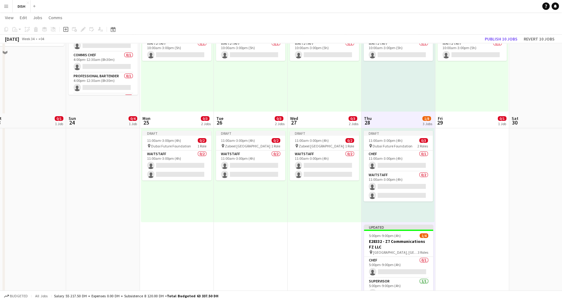
scroll to position [163, 0]
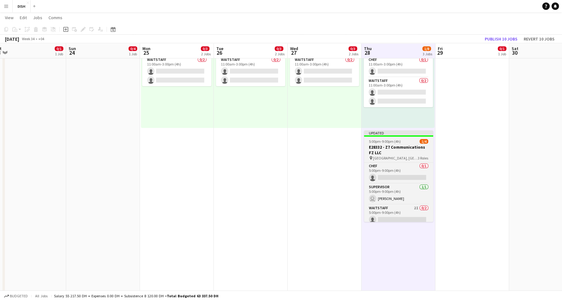
click at [405, 156] on span "Sephora University, City Walk Building" at bounding box center [395, 158] width 45 height 5
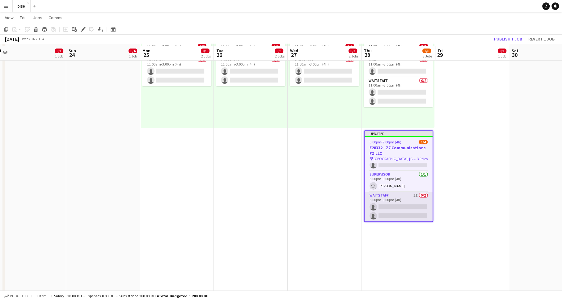
scroll to position [177, 0]
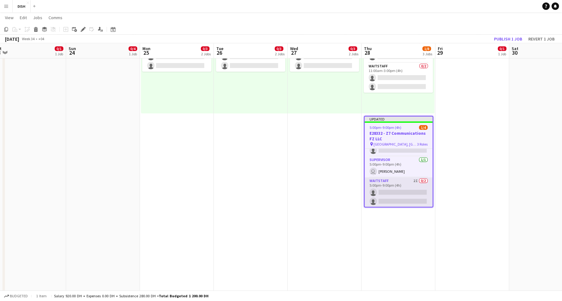
click at [389, 192] on app-card-role "Waitstaff 2I 0/2 5:00pm-9:00pm (4h) single-neutral-actions single-neutral-actio…" at bounding box center [399, 192] width 68 height 30
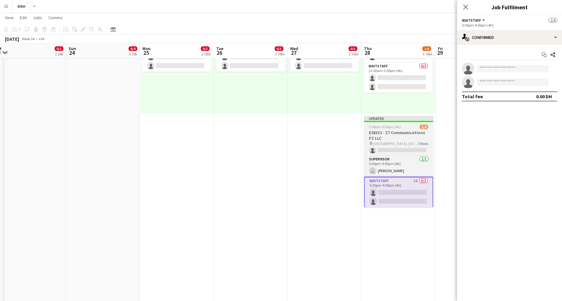
click at [395, 129] on app-job-card "Updated 5:00pm-9:00pm (4h) 1/4 E28332 - Z7 Communications FZ LLC pin Sephora Un…" at bounding box center [398, 161] width 69 height 91
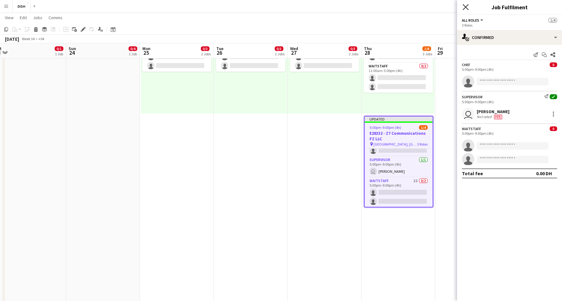
click at [466, 9] on icon "Close pop-in" at bounding box center [466, 7] width 6 height 6
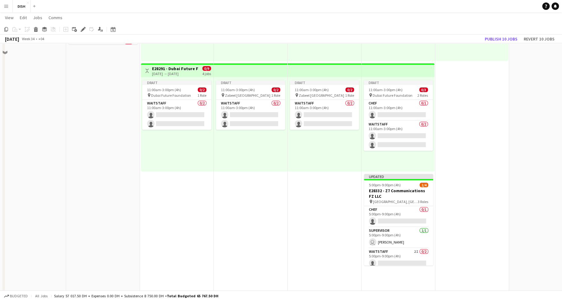
scroll to position [120, 0]
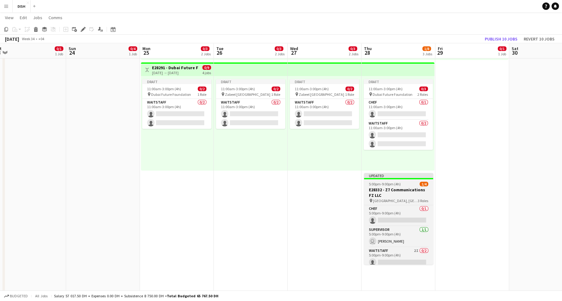
click at [397, 187] on h3 "E28332 - Z7 Communications FZ LLC" at bounding box center [398, 192] width 69 height 11
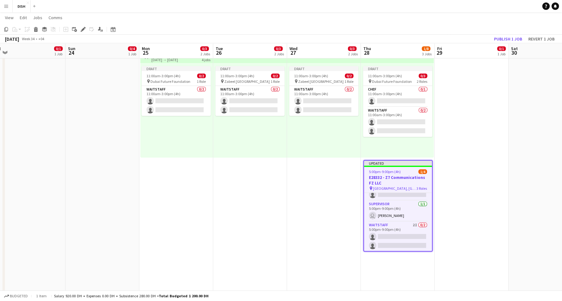
scroll to position [0, 233]
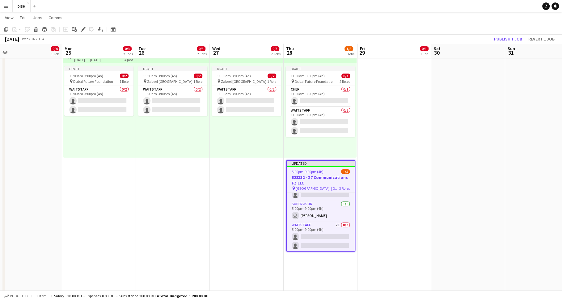
click at [325, 175] on h3 "E28332 - Z7 Communications FZ LLC" at bounding box center [321, 180] width 68 height 11
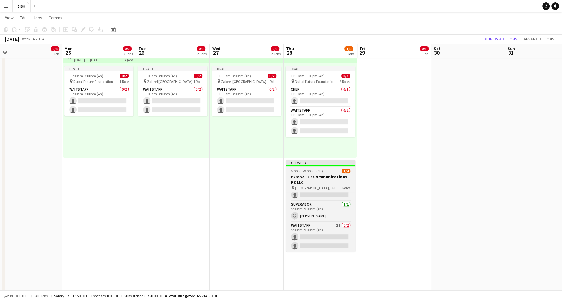
click at [324, 174] on h3 "E28332 - Z7 Communications FZ LLC" at bounding box center [320, 179] width 69 height 11
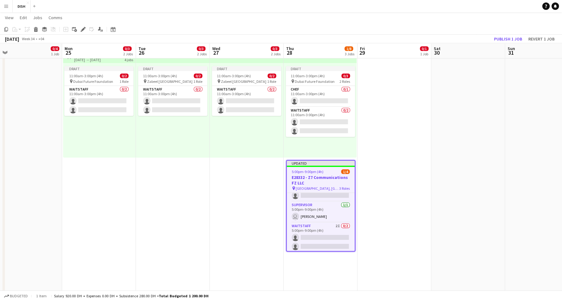
scroll to position [13, 0]
click at [81, 30] on icon "Edit" at bounding box center [83, 29] width 5 height 5
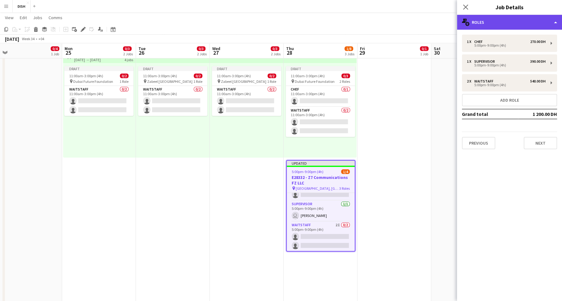
click at [486, 25] on div "multiple-users-add Roles" at bounding box center [509, 22] width 105 height 15
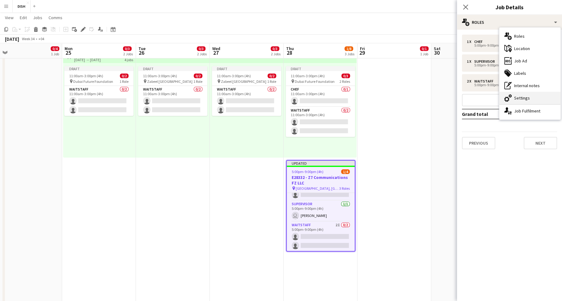
click at [521, 99] on div "cog-double-3 Settings" at bounding box center [530, 98] width 61 height 12
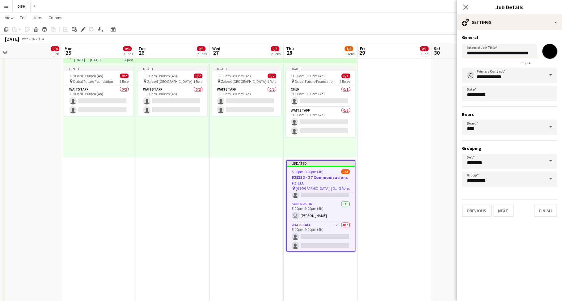
click at [466, 52] on input "**********" at bounding box center [499, 51] width 75 height 15
click button "Next" at bounding box center [503, 211] width 21 height 12
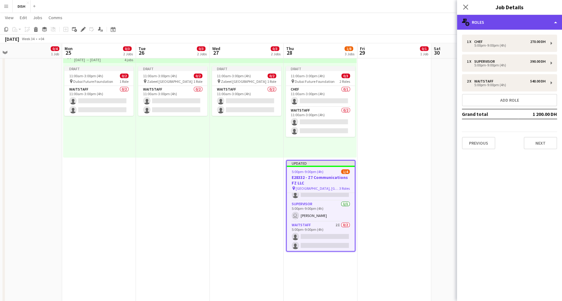
click at [496, 23] on div "multiple-users-add Roles" at bounding box center [509, 22] width 105 height 15
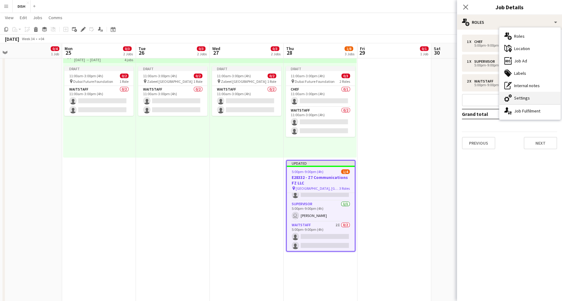
click at [529, 99] on div "cog-double-3 Settings" at bounding box center [530, 98] width 61 height 12
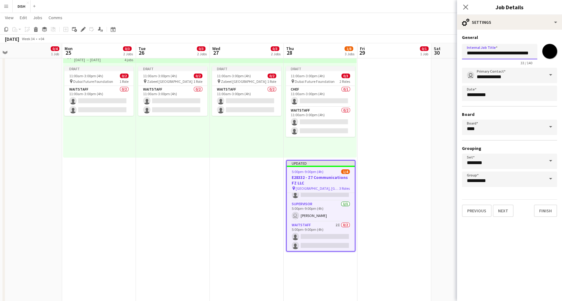
click at [466, 54] on input "**********" at bounding box center [499, 51] width 75 height 15
click button "Next" at bounding box center [503, 211] width 21 height 12
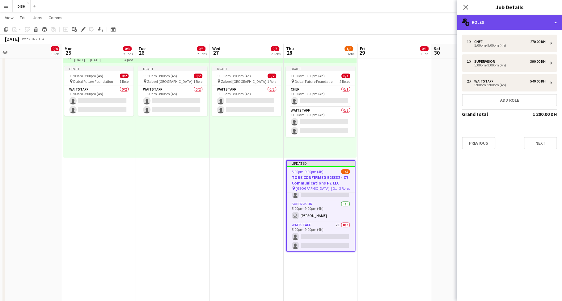
click at [492, 15] on div "multiple-users-add Roles" at bounding box center [509, 22] width 105 height 15
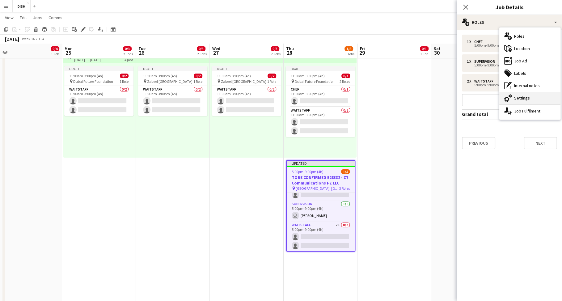
click at [524, 96] on div "cog-double-3 Settings" at bounding box center [530, 98] width 61 height 12
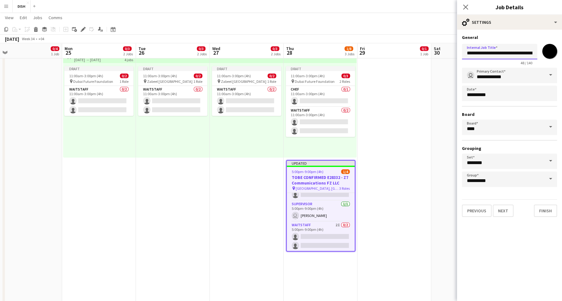
click at [473, 54] on input "**********" at bounding box center [499, 51] width 75 height 15
type input "**********"
click at [504, 211] on button "Next" at bounding box center [503, 211] width 21 height 12
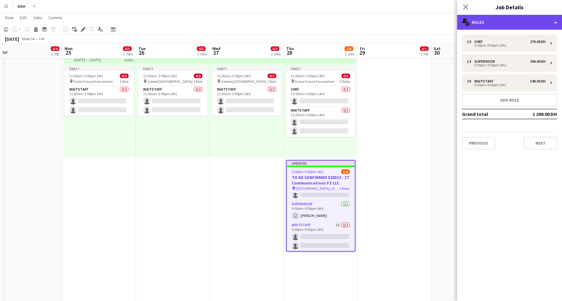
click at [484, 21] on div "multiple-users-add Roles" at bounding box center [509, 22] width 105 height 15
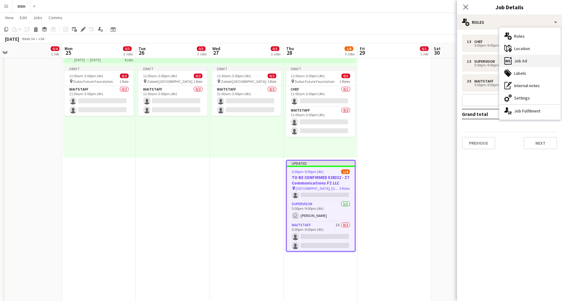
click at [511, 57] on icon at bounding box center [511, 58] width 2 height 2
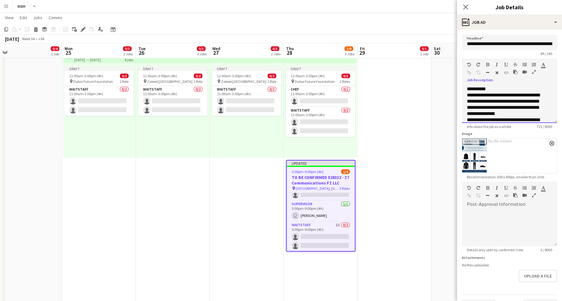
click at [492, 87] on div "**********" at bounding box center [504, 89] width 74 height 6
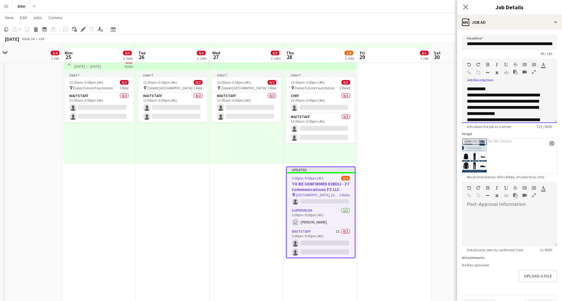
scroll to position [121, 0]
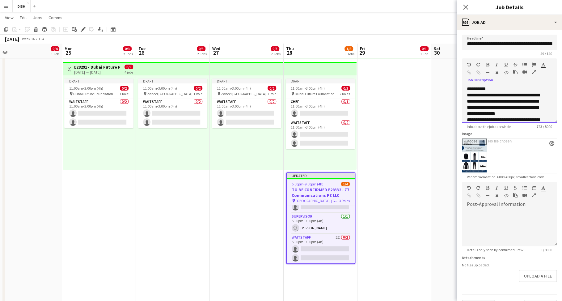
click at [466, 89] on div "**********" at bounding box center [509, 104] width 95 height 37
click at [471, 87] on div at bounding box center [509, 89] width 85 height 6
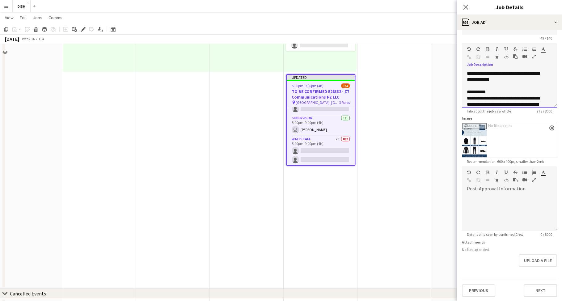
scroll to position [173, 0]
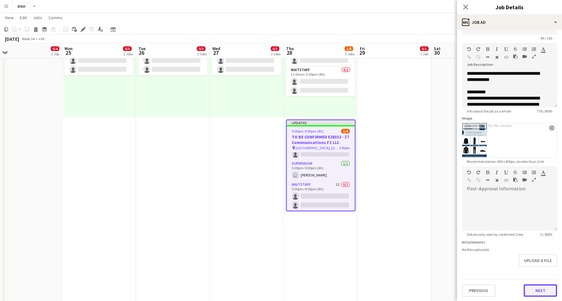
click at [536, 292] on button "Next" at bounding box center [540, 290] width 33 height 12
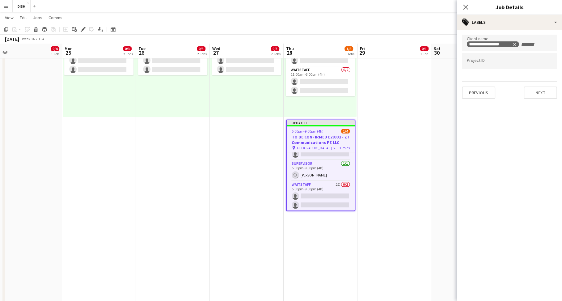
scroll to position [0, 0]
click at [544, 95] on button "Next" at bounding box center [540, 93] width 33 height 12
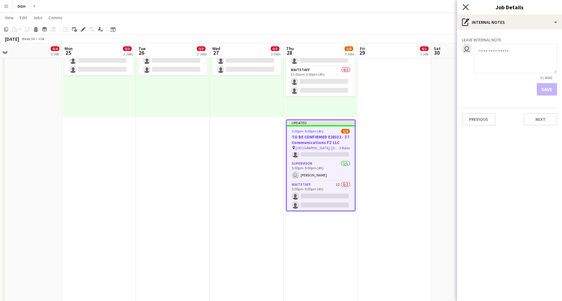
click at [465, 5] on icon "Close pop-in" at bounding box center [466, 7] width 6 height 6
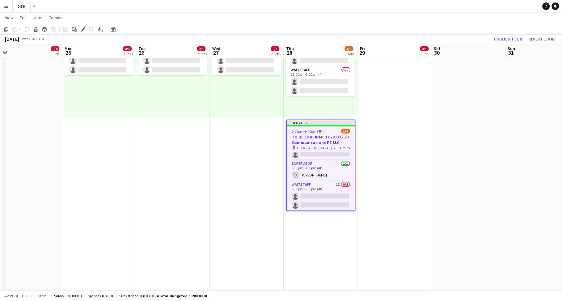
click at [307, 125] on div at bounding box center [321, 125] width 68 height 1
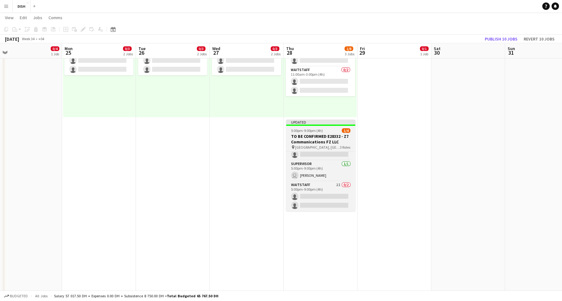
click at [307, 125] on app-job-card "Updated 5:00pm-9:00pm (4h) 1/4 TO BE CONFIRMED E28332 - Z7 Communications FZ LL…" at bounding box center [320, 165] width 69 height 91
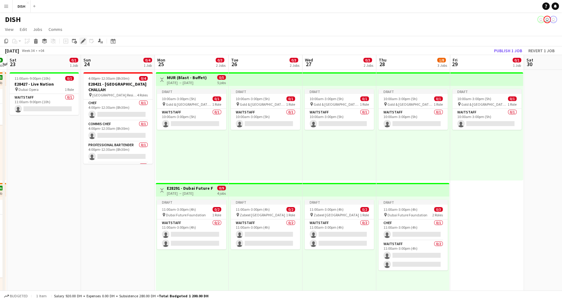
click at [81, 41] on icon "Edit" at bounding box center [83, 41] width 5 height 5
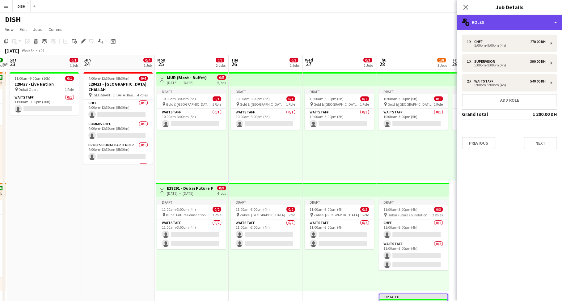
click at [484, 20] on div "multiple-users-add Roles" at bounding box center [509, 22] width 105 height 15
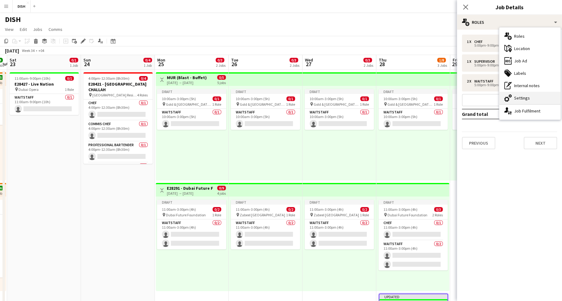
click at [515, 94] on div "cog-double-3 Settings" at bounding box center [530, 98] width 61 height 12
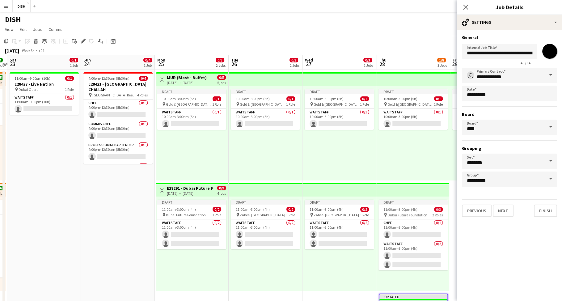
click at [546, 53] on input "*******" at bounding box center [550, 51] width 22 height 22
type input "*******"
click at [465, 5] on icon "Close pop-in" at bounding box center [466, 7] width 6 height 6
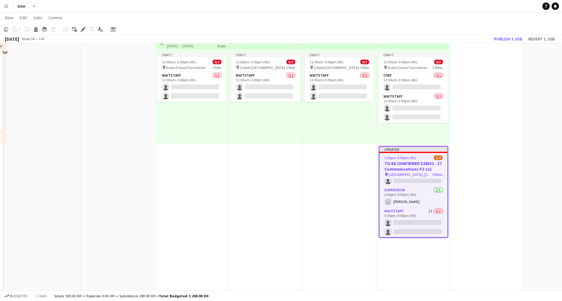
scroll to position [94, 0]
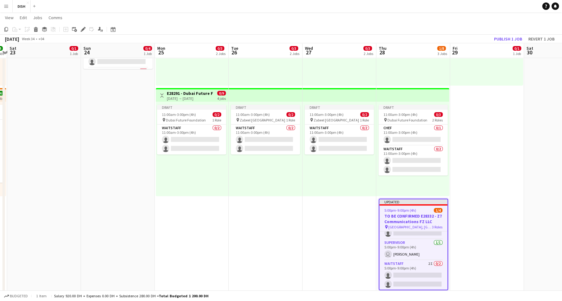
click at [419, 206] on app-job-card "Updated 5:00pm-9:00pm (4h) 1/4 TO BE CONFIRMED E28332 - Z7 Communications FZ LL…" at bounding box center [413, 244] width 69 height 91
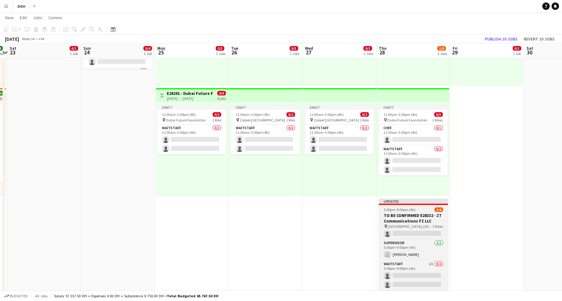
click at [417, 208] on div "5:00pm-9:00pm (4h) 1/4" at bounding box center [413, 209] width 69 height 5
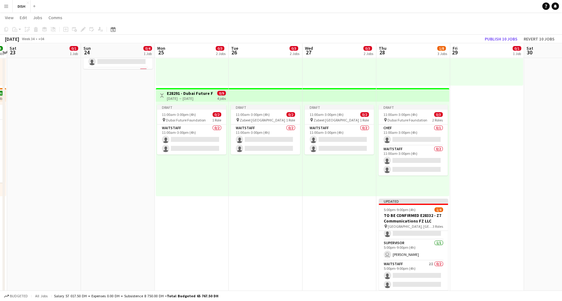
scroll to position [13, 0]
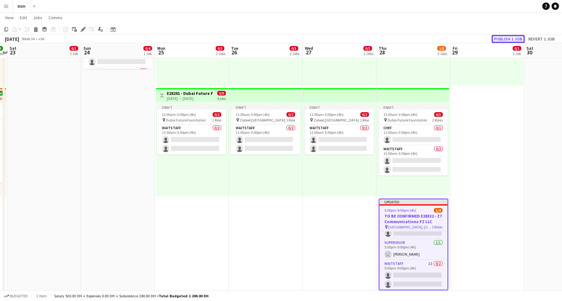
click at [505, 38] on button "Publish 1 job" at bounding box center [508, 39] width 33 height 8
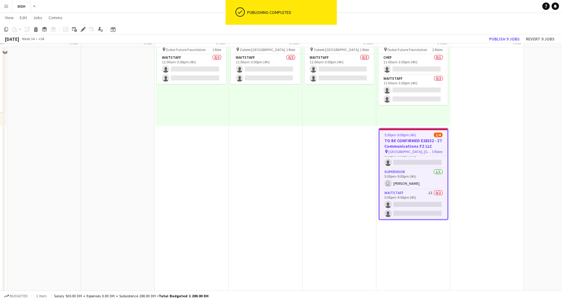
scroll to position [169, 0]
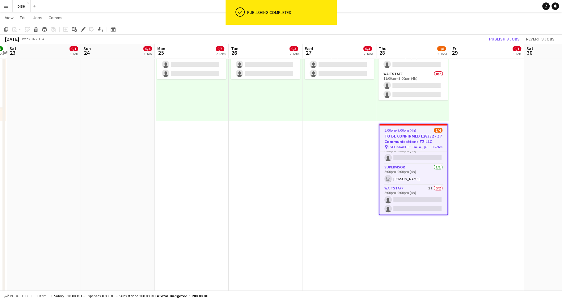
click at [489, 160] on app-date-cell "Draft 10:00am-3:00pm (5h) 0/1 pin Gold & Diamond Park, Sheikh Zayed Rd - Al Quo…" at bounding box center [487, 119] width 74 height 438
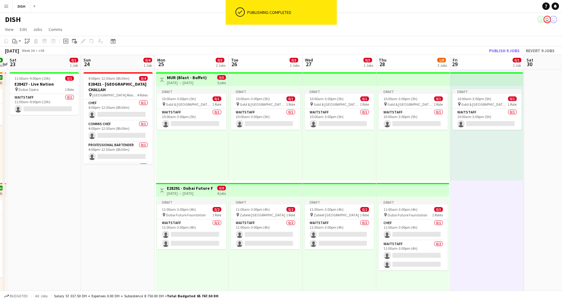
scroll to position [75, 0]
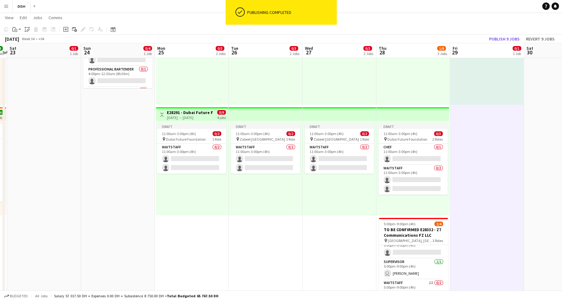
click at [326, 234] on app-date-cell "Draft 10:00am-3:00pm (5h) 0/1 pin Gold & Diamond Park, Sheikh Zayed Rd - Al Quo…" at bounding box center [340, 213] width 74 height 438
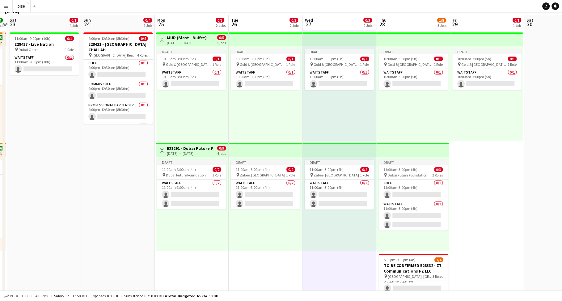
scroll to position [9, 0]
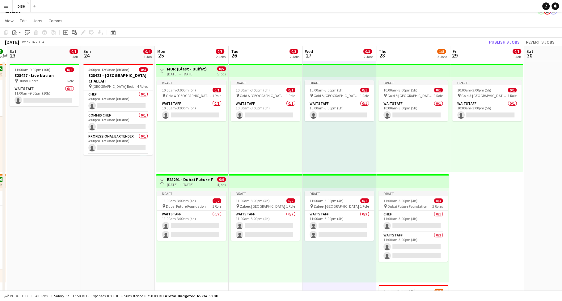
click at [116, 171] on app-date-cell "4:00pm-12:30am (8h30m) (Mon) 0/4 E28421 - DOHA CHALLAH pin Abughazaleh Residenc…" at bounding box center [118, 280] width 74 height 438
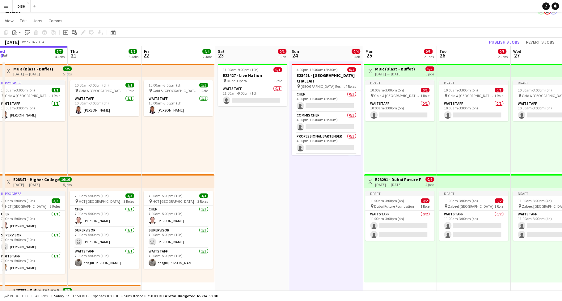
scroll to position [0, 150]
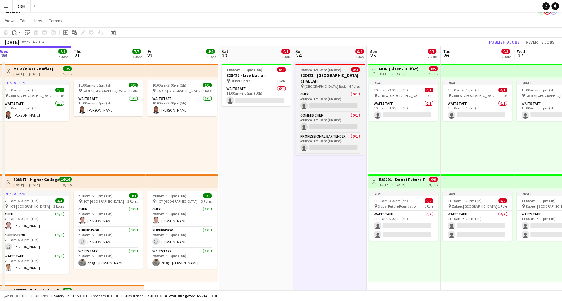
click at [320, 76] on h3 "E28421 - [GEOGRAPHIC_DATA] CHALLAH" at bounding box center [330, 78] width 69 height 11
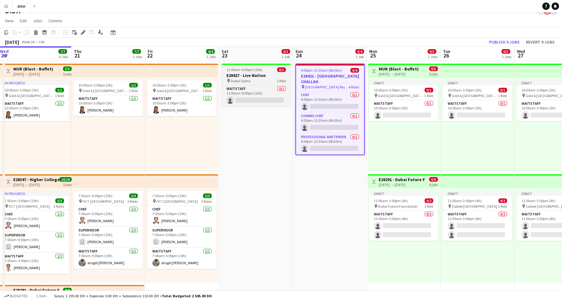
click at [258, 75] on h3 "E28427 - Live Nation" at bounding box center [256, 76] width 69 height 6
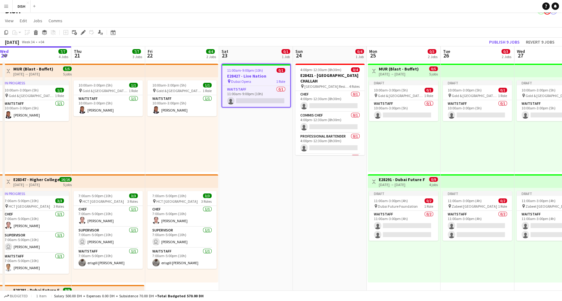
click at [259, 84] on app-job-card "11:00am-9:00pm (10h) 0/1 E28427 - Live Nation pin Dubai Opera 1 Role Waitstaff …" at bounding box center [256, 86] width 69 height 44
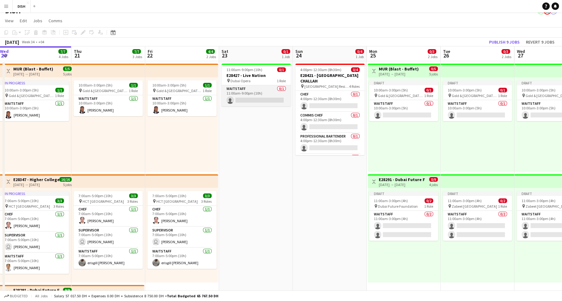
click at [260, 92] on app-card-role "Waitstaff 0/1 11:00am-9:00pm (10h) single-neutral-actions" at bounding box center [256, 95] width 69 height 21
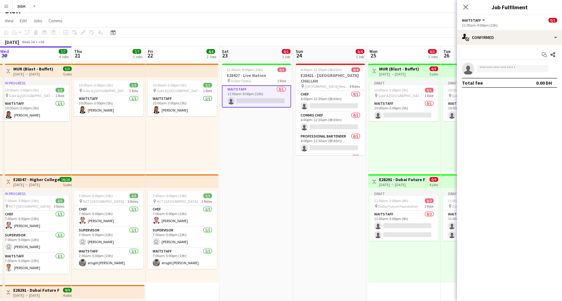
click at [499, 73] on app-invite-slot "single-neutral-actions" at bounding box center [509, 68] width 105 height 12
click at [495, 68] on input at bounding box center [513, 68] width 72 height 7
type input "*****"
click at [495, 83] on span "javlon_ibrohimov@mail.ru" at bounding box center [513, 82] width 62 height 5
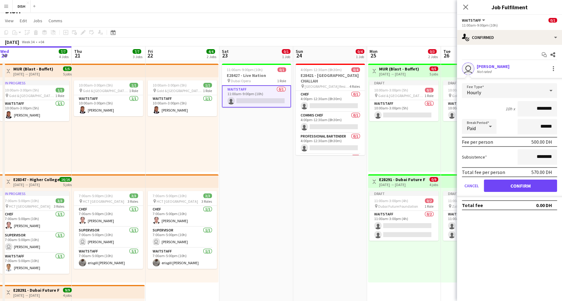
click at [535, 109] on input "********" at bounding box center [538, 108] width 40 height 15
type input "****"
click at [535, 155] on input "********" at bounding box center [538, 156] width 40 height 15
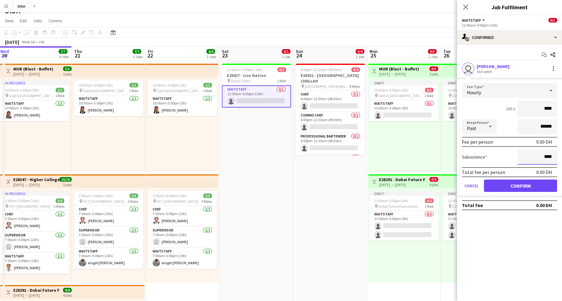
type input "****"
click at [522, 185] on button "Confirm" at bounding box center [520, 186] width 73 height 12
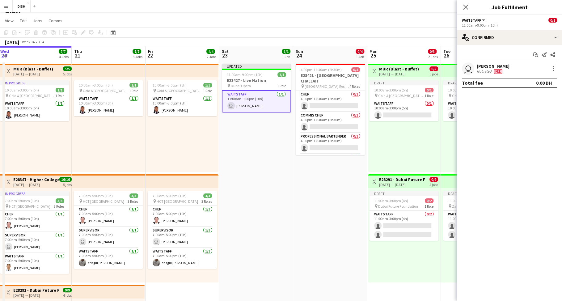
click at [503, 130] on mat-expansion-panel "check Confirmed Start chat Send notification Share user Javlonmirza Ibrokhimov …" at bounding box center [509, 173] width 105 height 256
click at [273, 151] on app-date-cell "Updated 11:00am-9:00pm (10h) 1/1 E28427 - Live Nation pin Dubai Opera 1 Role Wa…" at bounding box center [256, 280] width 74 height 438
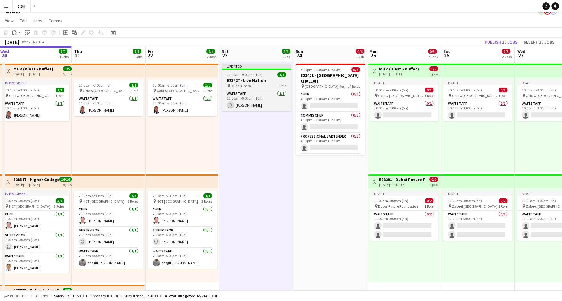
click at [247, 75] on span "11:00am-9:00pm (10h)" at bounding box center [245, 74] width 36 height 5
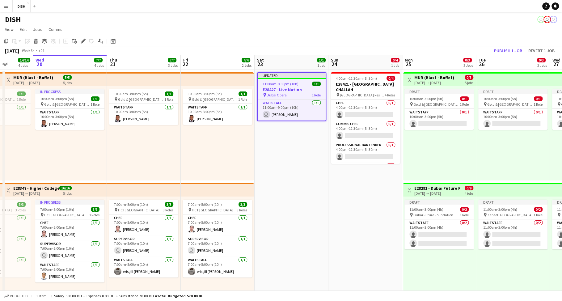
scroll to position [0, 193]
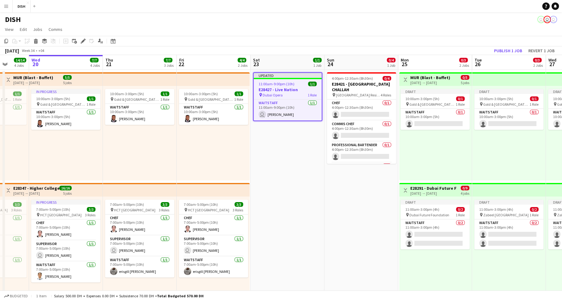
click at [291, 77] on div "Updated" at bounding box center [288, 75] width 68 height 5
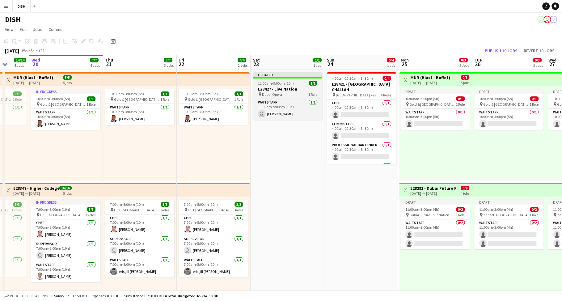
click at [294, 78] on div at bounding box center [287, 77] width 69 height 1
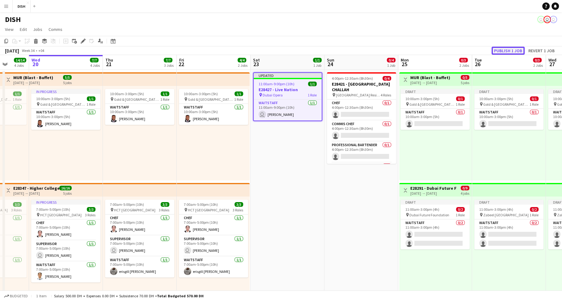
click at [507, 50] on button "Publish 1 job" at bounding box center [508, 51] width 33 height 8
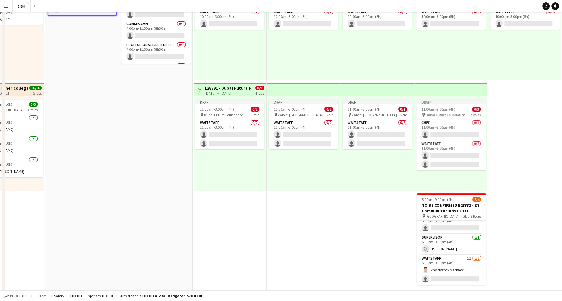
scroll to position [0, 0]
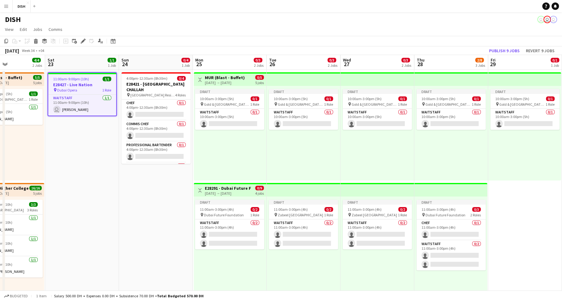
click at [76, 83] on h3 "E28427 - Live Nation" at bounding box center [82, 85] width 68 height 6
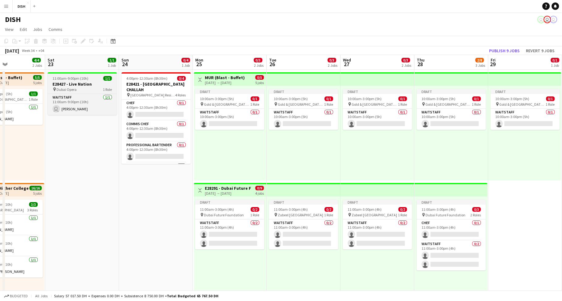
click at [75, 83] on h3 "E28427 - Live Nation" at bounding box center [82, 84] width 69 height 6
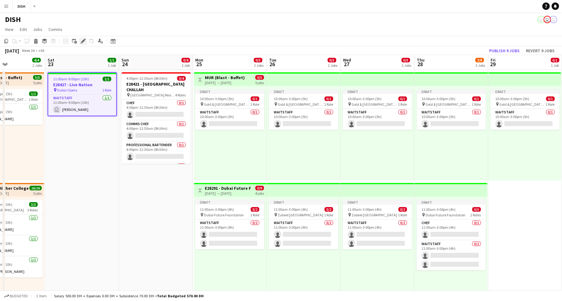
click at [83, 42] on icon at bounding box center [82, 41] width 3 height 3
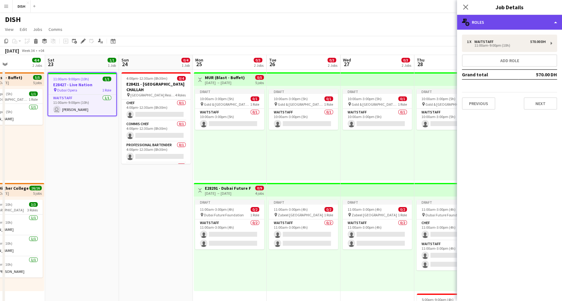
click at [518, 27] on div "multiple-users-add Roles" at bounding box center [509, 22] width 105 height 15
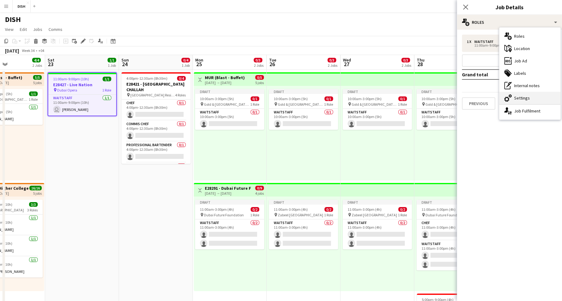
click at [524, 96] on div "cog-double-3 Settings" at bounding box center [530, 98] width 61 height 12
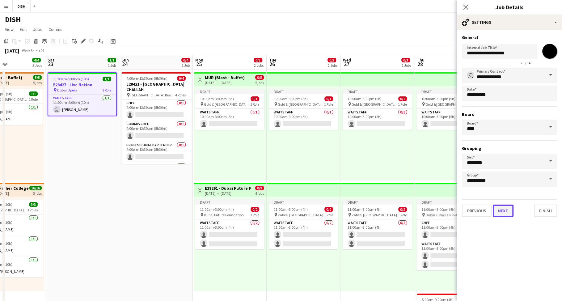
click at [506, 211] on button "Next" at bounding box center [503, 211] width 21 height 12
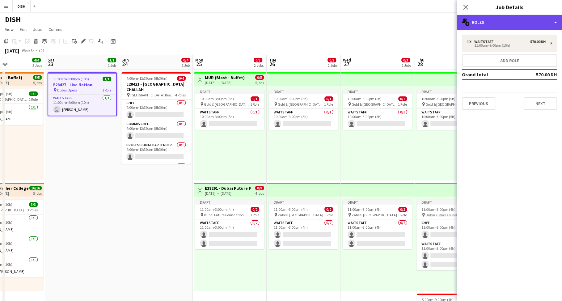
click at [503, 20] on div "multiple-users-add Roles" at bounding box center [509, 22] width 105 height 15
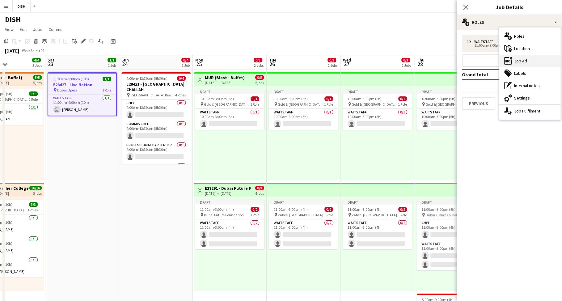
click at [523, 59] on div "ads-window Job Ad" at bounding box center [530, 61] width 61 height 12
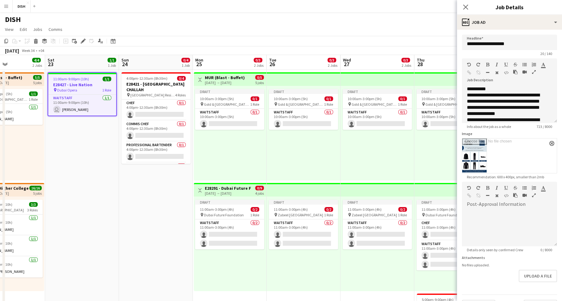
drag, startPoint x: 465, startPoint y: 4, endPoint x: 409, endPoint y: 28, distance: 60.0
click at [465, 5] on icon "Close pop-in" at bounding box center [465, 7] width 5 height 5
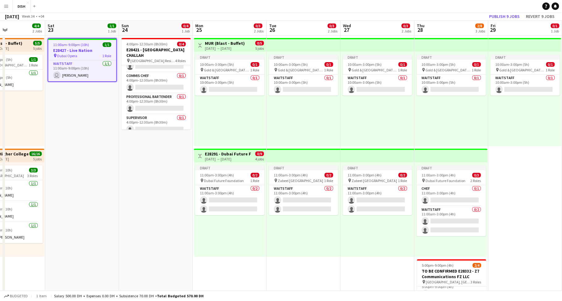
scroll to position [151, 0]
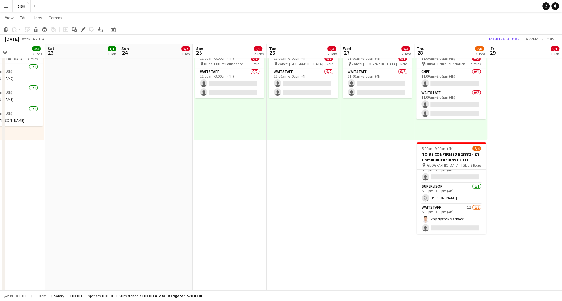
click at [219, 167] on app-date-cell "Toggle View MUR (Blast - Buffet) 25-08-2025 → 29-08-2025 0/5 5 jobs Draft 10:00…" at bounding box center [230, 138] width 74 height 438
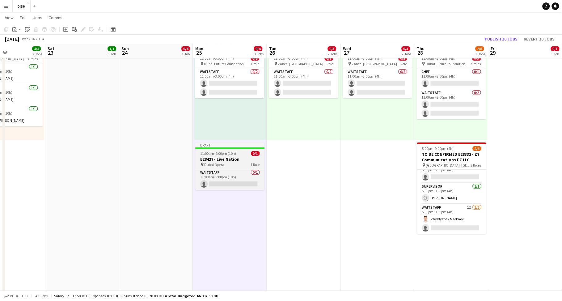
click at [240, 158] on h3 "E28427 - Live Nation" at bounding box center [229, 159] width 69 height 6
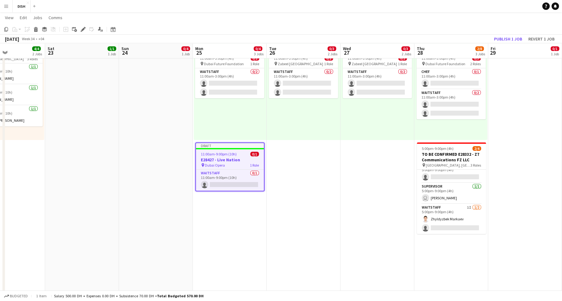
scroll to position [0, 251]
click at [293, 159] on app-date-cell "Draft 10:00am-3:00pm (5h) 0/1 pin Gold & Diamond Park, Sheikh Zayed Rd - Al Quo…" at bounding box center [303, 138] width 74 height 438
click at [82, 30] on icon at bounding box center [82, 29] width 3 height 3
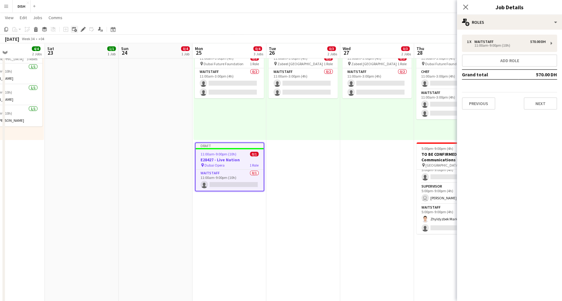
click at [73, 28] on icon "Add linked Job" at bounding box center [74, 29] width 5 height 5
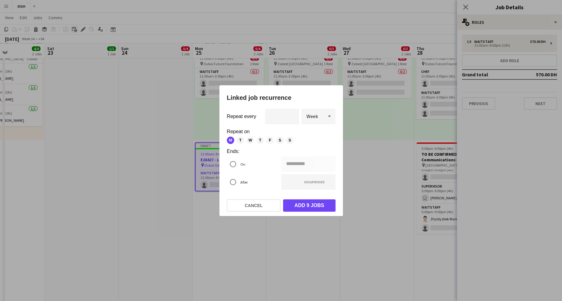
scroll to position [0, 0]
click at [240, 139] on span "T" at bounding box center [240, 140] width 7 height 7
type input "**********"
type input "*"
click at [329, 183] on input "*" at bounding box center [308, 181] width 54 height 15
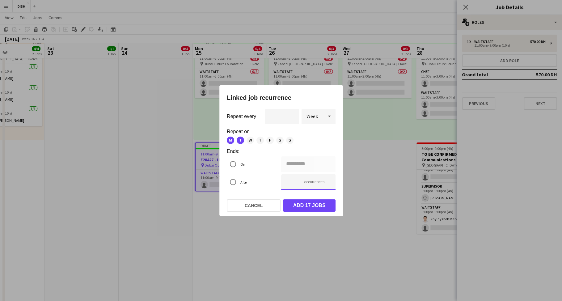
type input "**********"
type input "*"
click at [329, 183] on input "*" at bounding box center [308, 181] width 54 height 15
type input "**********"
type input "*"
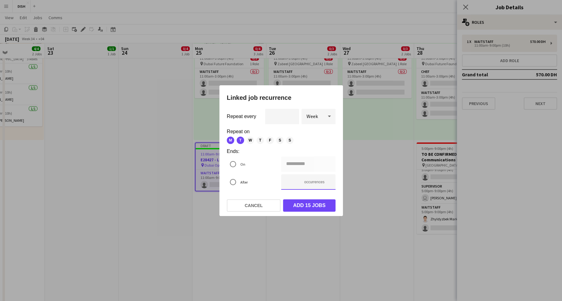
click at [329, 183] on input "*" at bounding box center [308, 181] width 54 height 15
type input "**********"
type input "*"
click at [329, 183] on input "*" at bounding box center [308, 181] width 54 height 15
type input "**********"
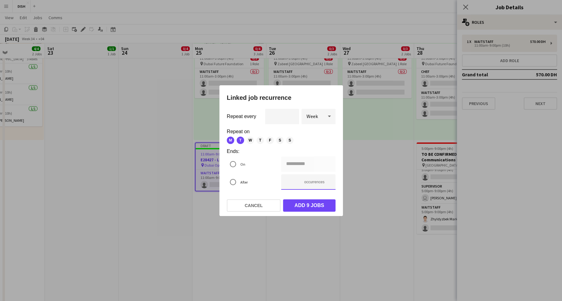
type input "*"
click at [329, 183] on input "*" at bounding box center [308, 181] width 54 height 15
type input "**********"
type input "*"
click at [329, 183] on input "*" at bounding box center [308, 181] width 54 height 15
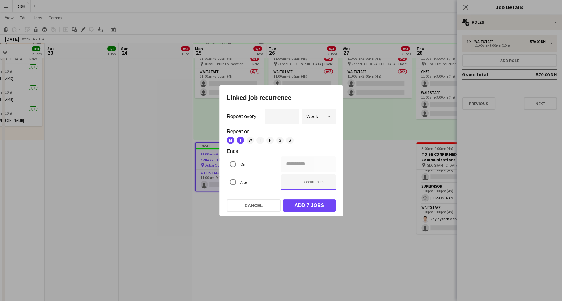
type input "**********"
type input "*"
click at [329, 183] on input "*" at bounding box center [308, 181] width 54 height 15
type input "**********"
click at [329, 183] on input "*" at bounding box center [308, 181] width 54 height 15
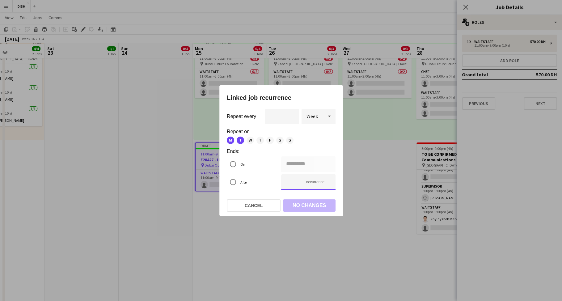
type input "*"
click at [329, 183] on input "*" at bounding box center [308, 181] width 54 height 15
click at [303, 114] on div "Week" at bounding box center [313, 116] width 22 height 15
click at [316, 130] on mat-option "Day" at bounding box center [318, 133] width 34 height 15
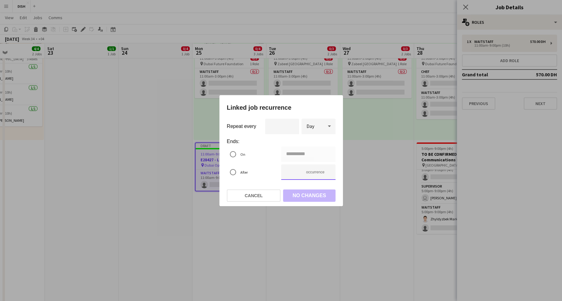
type input "**********"
type input "*"
click at [328, 169] on input "*" at bounding box center [308, 171] width 54 height 15
click at [319, 197] on button "Add 1 job" at bounding box center [309, 195] width 53 height 12
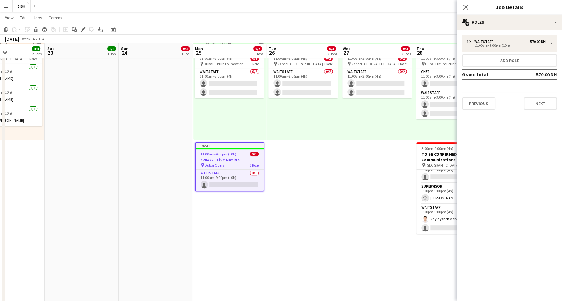
scroll to position [151, 0]
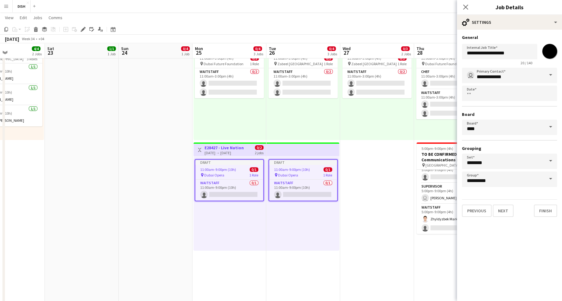
click at [236, 170] on div "11:00am-9:00pm (10h) 0/1" at bounding box center [229, 169] width 68 height 5
type input "**********"
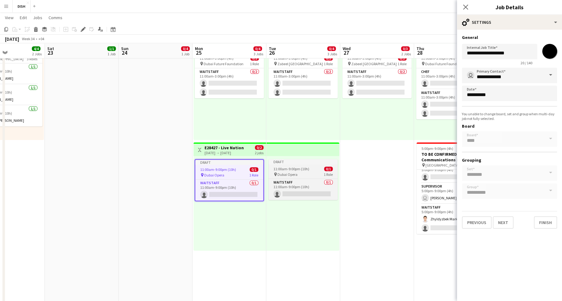
click at [284, 165] on app-job-card "Draft 11:00am-9:00pm (10h) 0/1 pin Dubai Opera 1 Role Waitstaff 0/1 11:00am-9:0…" at bounding box center [303, 179] width 69 height 41
click at [244, 152] on div "Toggle View E28427 - Live Nation 25-08-2025 → 26-08-2025 0/2 2 jobs" at bounding box center [230, 150] width 68 height 11
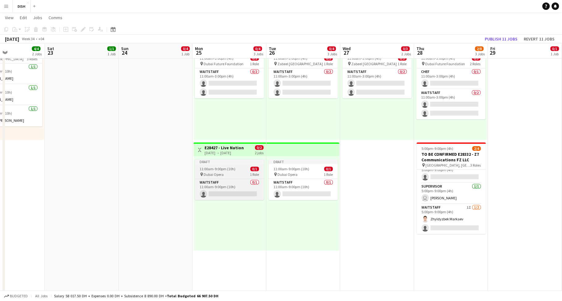
click at [233, 163] on div "Draft" at bounding box center [229, 161] width 69 height 5
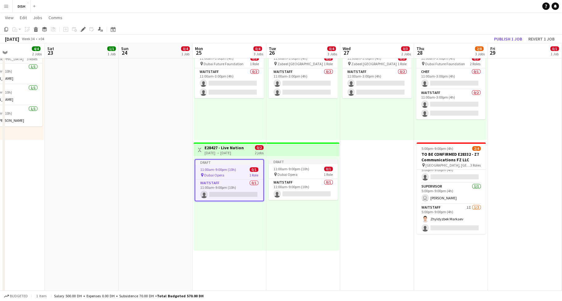
click at [238, 149] on h3 "E28427 - Live Nation" at bounding box center [224, 148] width 39 height 6
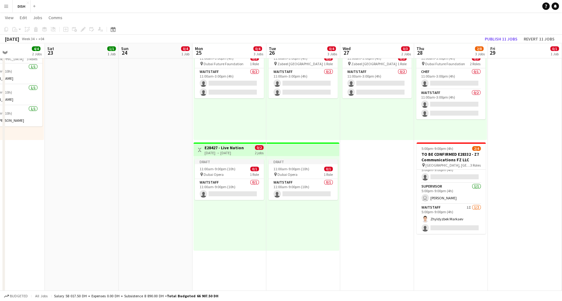
click at [231, 147] on h3 "E28427 - Live Nation" at bounding box center [224, 148] width 39 height 6
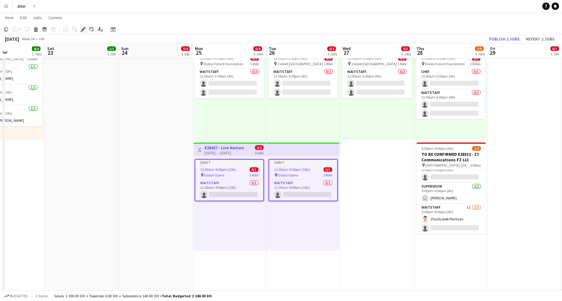
click at [81, 31] on icon at bounding box center [82, 31] width 2 height 2
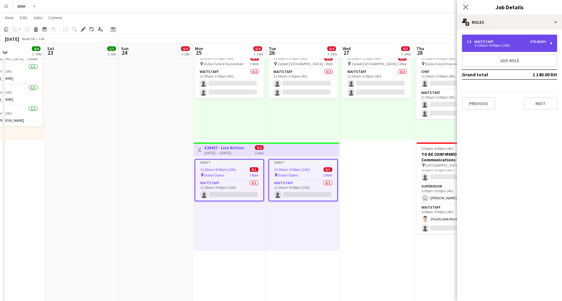
click at [500, 45] on div "11:00am-9:00pm (10h)" at bounding box center [506, 45] width 79 height 3
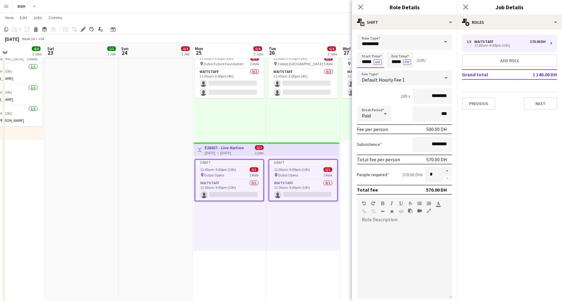
click at [365, 62] on input "*****" at bounding box center [370, 60] width 27 height 15
type input "****"
click at [392, 61] on input "*****" at bounding box center [400, 60] width 27 height 15
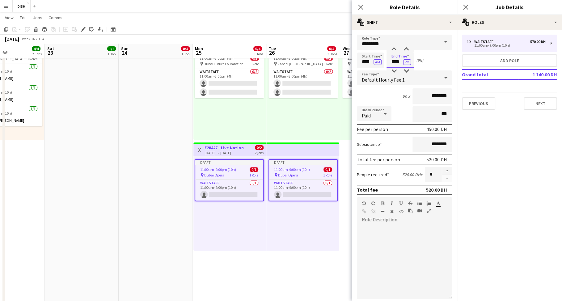
click at [397, 62] on input "****" at bounding box center [400, 60] width 27 height 15
type input "****"
click at [435, 62] on div "Start Time **** AM End Time **** PM (9h 30m)" at bounding box center [404, 60] width 95 height 15
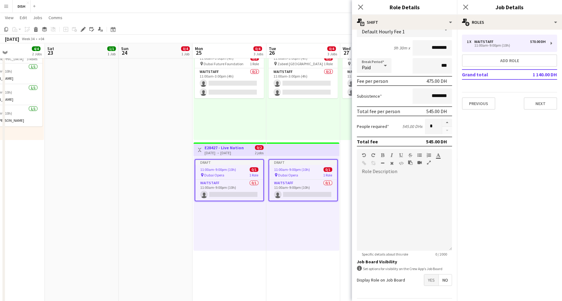
scroll to position [67, 0]
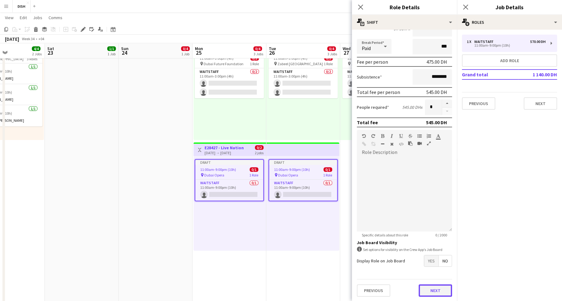
click at [433, 289] on button "Next" at bounding box center [435, 290] width 33 height 12
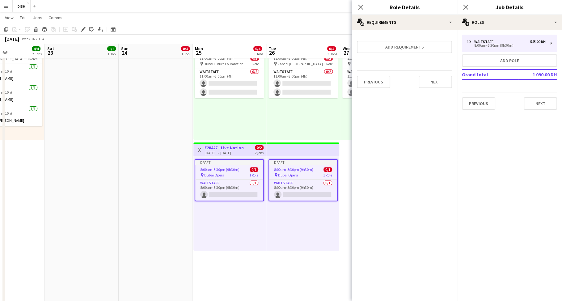
scroll to position [0, 0]
click at [358, 8] on icon "Close pop-in" at bounding box center [361, 7] width 6 height 6
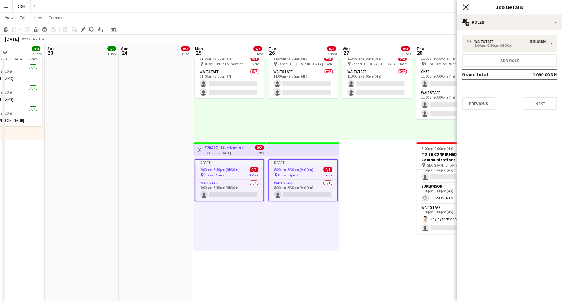
click at [466, 7] on icon "Close pop-in" at bounding box center [466, 7] width 6 height 6
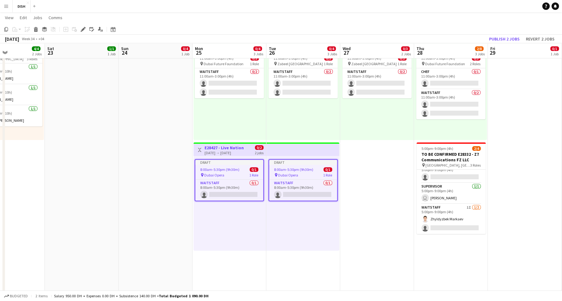
click at [367, 176] on app-date-cell "Draft 10:00am-3:00pm (5h) 0/1 pin Gold & Diamond Park, Sheikh Zayed Rd - Al Quo…" at bounding box center [377, 138] width 74 height 438
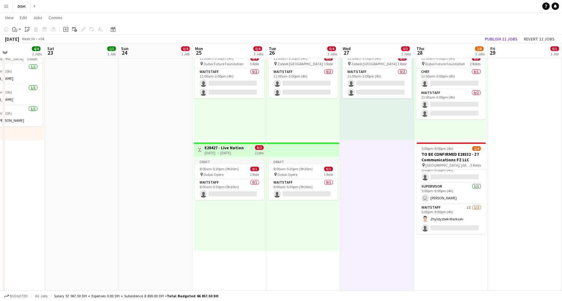
click at [244, 151] on div "Toggle View E28427 - Live Nation 25-08-2025 → 26-08-2025 0/2 2 jobs" at bounding box center [230, 150] width 68 height 11
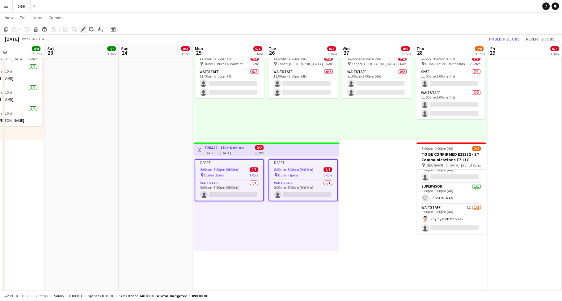
click at [83, 27] on icon "Edit" at bounding box center [83, 29] width 5 height 5
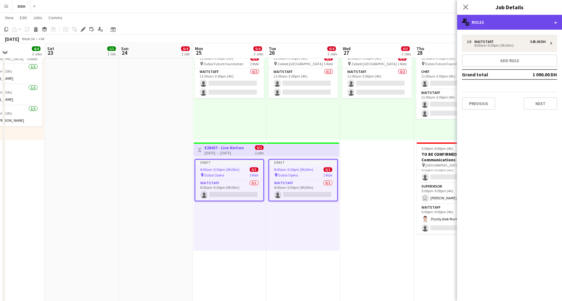
click at [493, 19] on div "multiple-users-add Roles" at bounding box center [509, 22] width 105 height 15
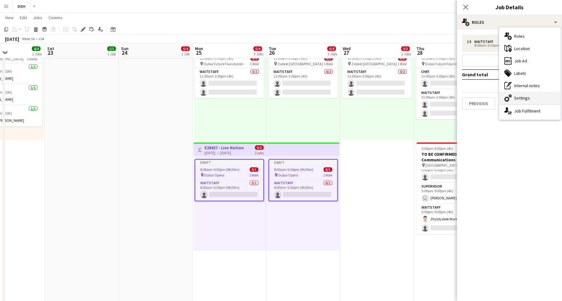
click at [510, 96] on icon at bounding box center [510, 95] width 3 height 3
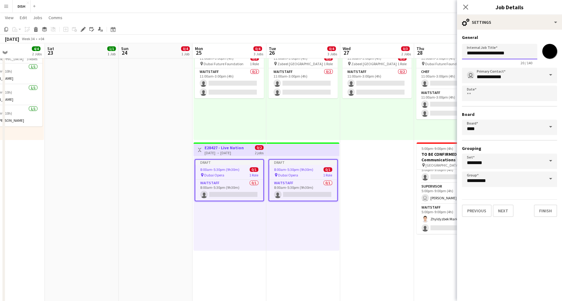
click at [475, 53] on input "**********" at bounding box center [499, 51] width 75 height 15
click at [466, 52] on input "**********" at bounding box center [499, 51] width 75 height 15
click at [469, 53] on input "**********" at bounding box center [499, 51] width 75 height 15
paste input "text"
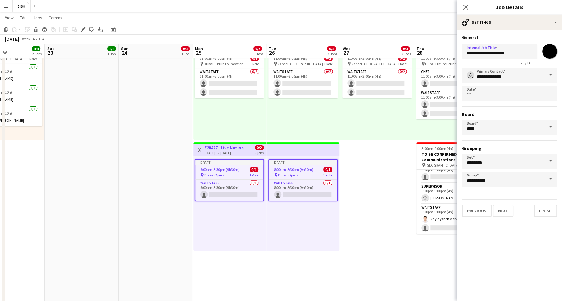
click at [500, 52] on input "**********" at bounding box center [499, 51] width 75 height 15
drag, startPoint x: 512, startPoint y: 52, endPoint x: 486, endPoint y: 55, distance: 26.1
click at [486, 55] on input "**********" at bounding box center [499, 51] width 75 height 15
type input "**********"
click at [502, 209] on button "Next" at bounding box center [503, 211] width 21 height 12
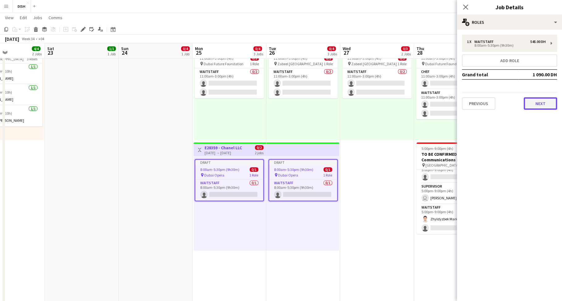
click at [543, 108] on button "Next" at bounding box center [540, 103] width 33 height 12
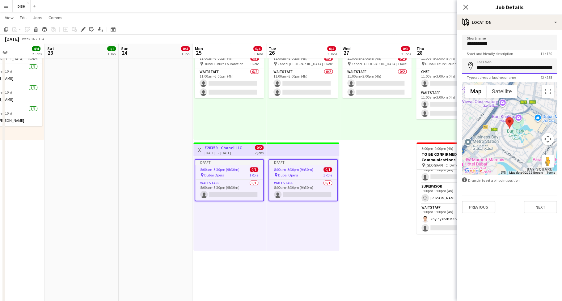
click at [497, 69] on input "**********" at bounding box center [509, 65] width 95 height 15
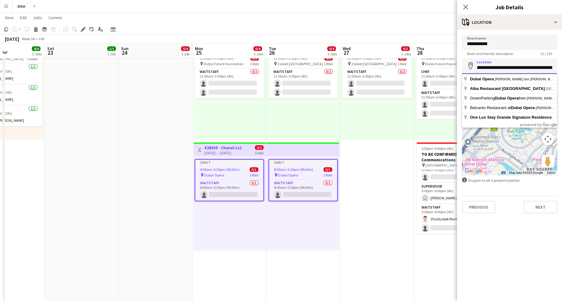
paste input "**********"
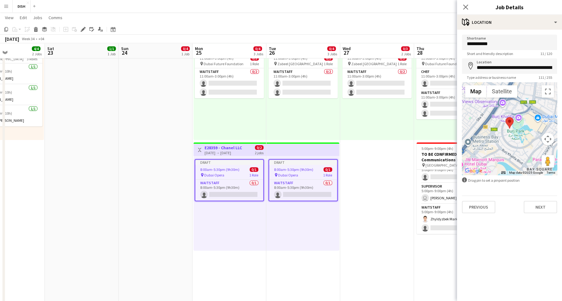
type input "**********"
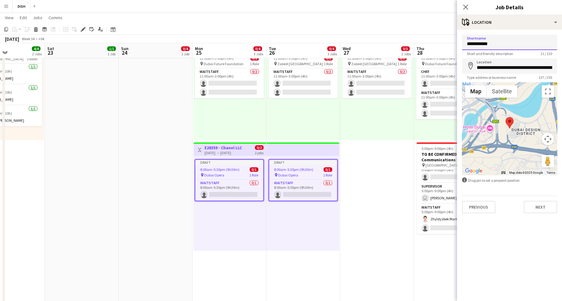
click at [491, 44] on input "**********" at bounding box center [509, 42] width 95 height 15
drag, startPoint x: 498, startPoint y: 44, endPoint x: 458, endPoint y: 40, distance: 40.0
click at [458, 40] on form "**********" at bounding box center [509, 124] width 105 height 179
paste input "**********"
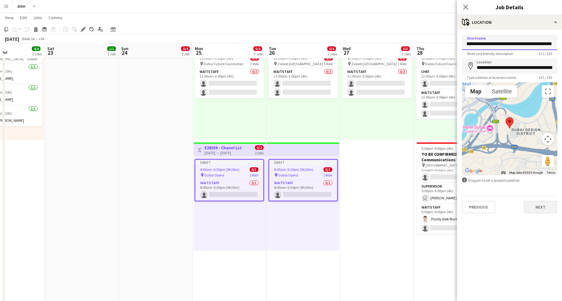
type input "**********"
click at [537, 207] on button "Next" at bounding box center [540, 207] width 33 height 12
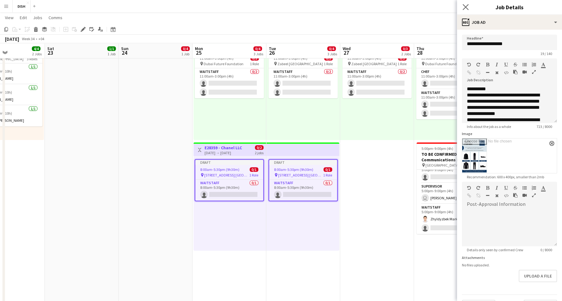
click at [463, 3] on app-icon "Close pop-in" at bounding box center [465, 7] width 9 height 9
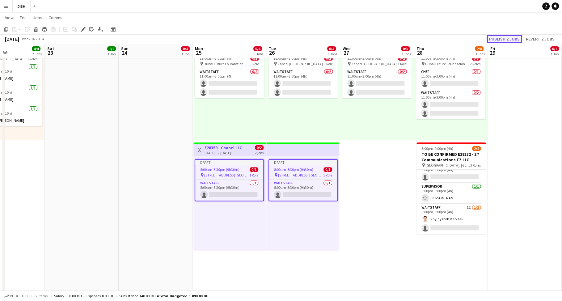
click at [499, 38] on button "Publish 2 jobs" at bounding box center [505, 39] width 36 height 8
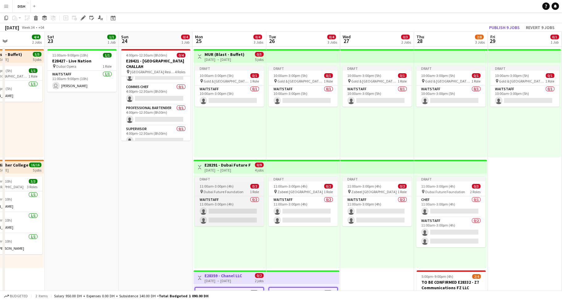
scroll to position [119, 0]
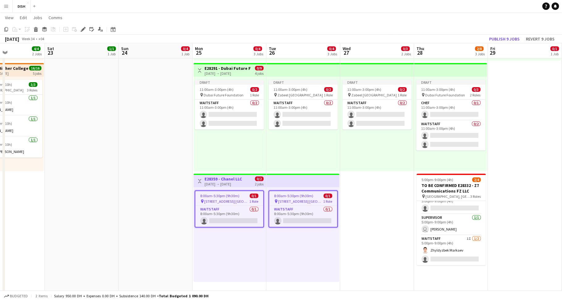
click at [372, 191] on app-date-cell "Draft 10:00am-3:00pm (5h) 0/1 pin Gold & Diamond Park, Sheikh Zayed Rd - Al Quo…" at bounding box center [377, 169] width 74 height 438
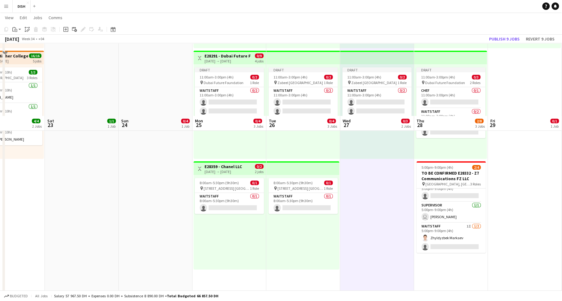
scroll to position [204, 0]
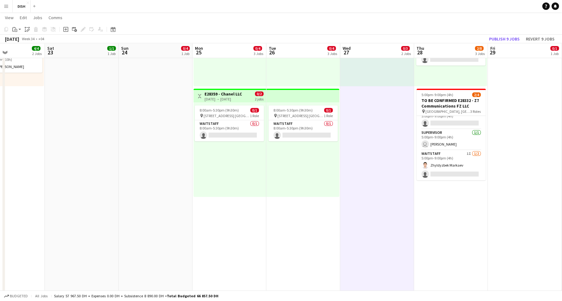
click at [326, 163] on div "8:00am-5:30pm (9h30m) 0/1 pin Building 9, 5th Floor, Dubai Design District 5434…" at bounding box center [302, 149] width 73 height 95
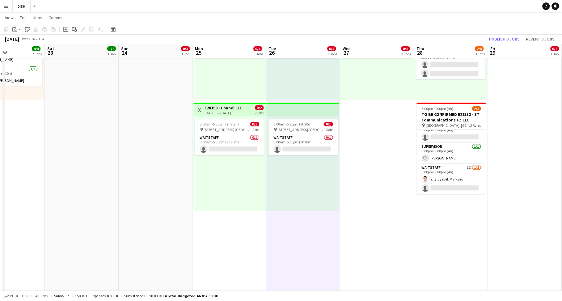
click at [369, 151] on app-date-cell "Draft 10:00am-3:00pm (5h) 0/1 pin Gold & Diamond Park, Sheikh Zayed Rd - Al Quo…" at bounding box center [377, 98] width 74 height 438
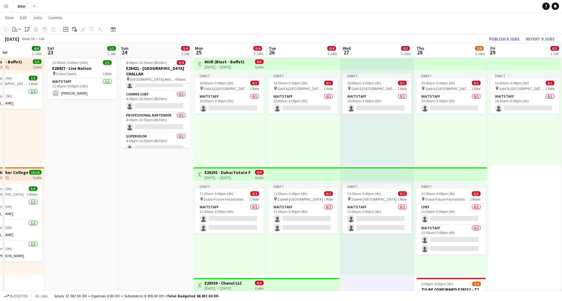
scroll to position [0, 0]
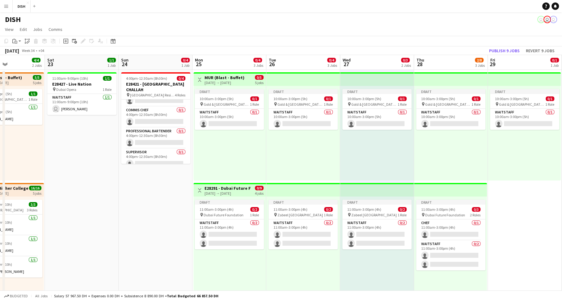
click at [223, 79] on h3 "MUR (Blast - Buffet)" at bounding box center [225, 78] width 40 height 6
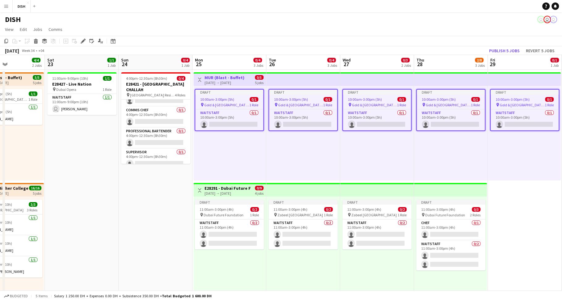
click at [367, 141] on div "Draft 10:00am-3:00pm (5h) 0/1 pin Gold & Diamond Park, Sheikh Zayed Rd - Al Quo…" at bounding box center [377, 133] width 74 height 95
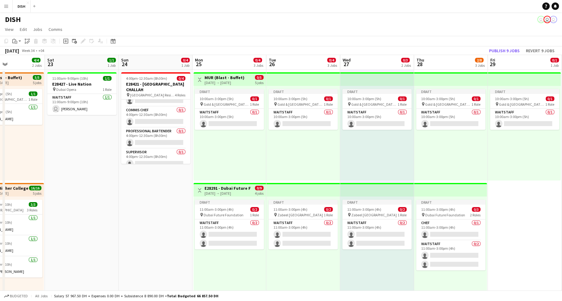
click at [228, 189] on h3 "E28291 - Dubai Future Foundation" at bounding box center [228, 188] width 46 height 6
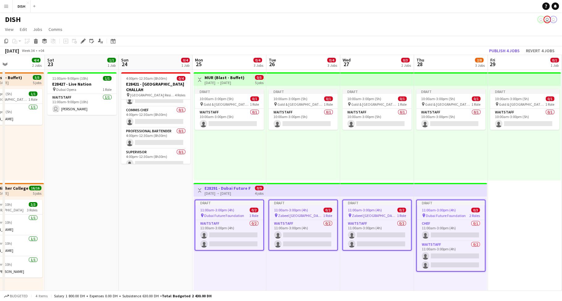
click at [207, 79] on h3 "MUR (Blast - Buffet)" at bounding box center [225, 78] width 40 height 6
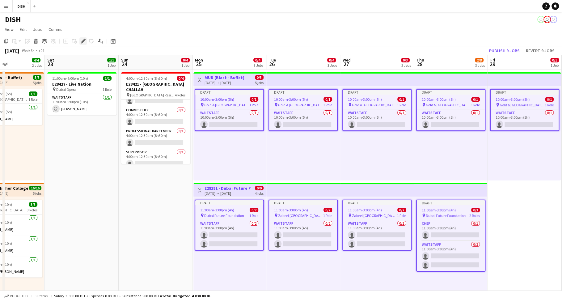
click at [79, 41] on div "Edit" at bounding box center [82, 40] width 7 height 7
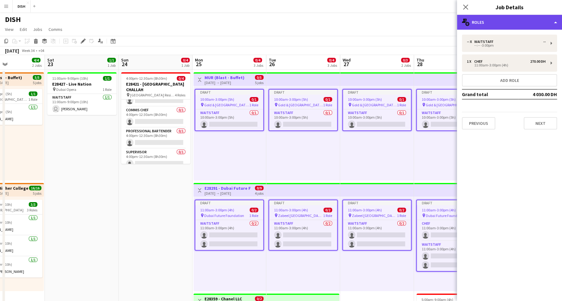
click at [523, 23] on div "multiple-users-add Roles" at bounding box center [509, 22] width 105 height 15
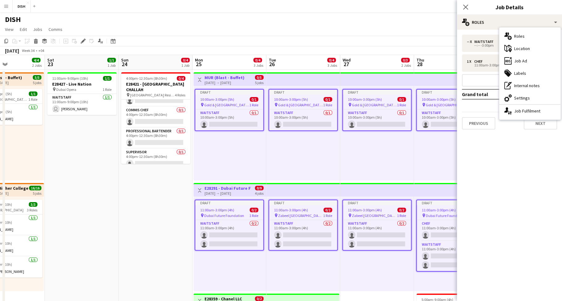
click at [535, 99] on div "cog-double-3 Settings" at bounding box center [530, 98] width 61 height 12
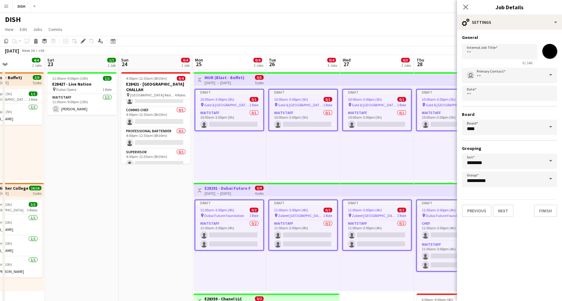
click at [550, 52] on input "*******" at bounding box center [550, 51] width 22 height 22
type input "*******"
click at [546, 213] on button "Finish" at bounding box center [545, 211] width 23 height 12
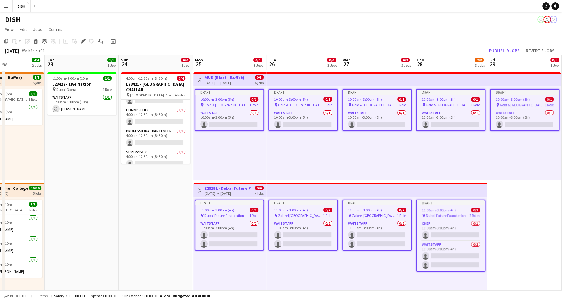
click at [521, 234] on app-date-cell "Draft 10:00am-3:00pm (5h) 0/1 pin Gold & Diamond Park, Sheikh Zayed Rd - Al Quo…" at bounding box center [525, 289] width 74 height 438
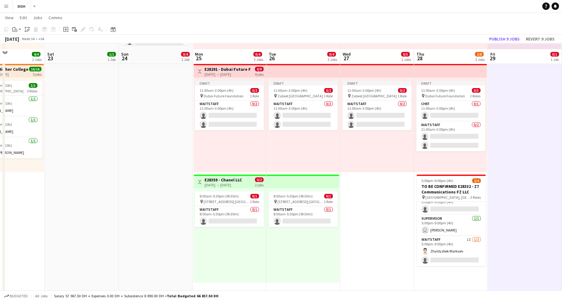
scroll to position [125, 0]
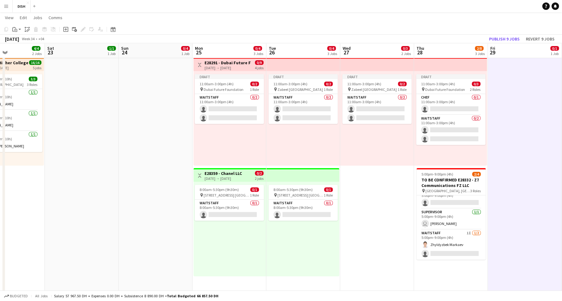
click at [523, 191] on app-date-cell "Draft 10:00am-3:00pm (5h) 0/1 pin Gold & Diamond Park, Sheikh Zayed Rd - Al Quo…" at bounding box center [525, 163] width 74 height 438
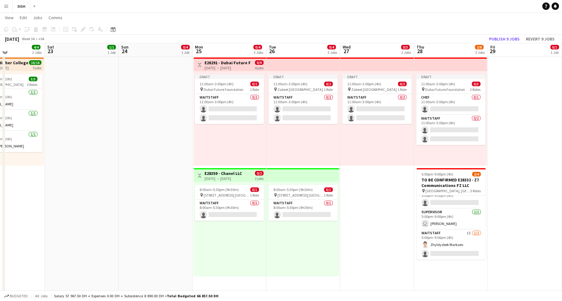
scroll to position [0, 0]
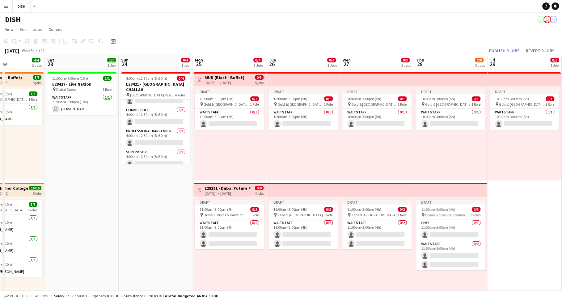
click at [215, 83] on div "[DATE] → [DATE]" at bounding box center [225, 82] width 40 height 5
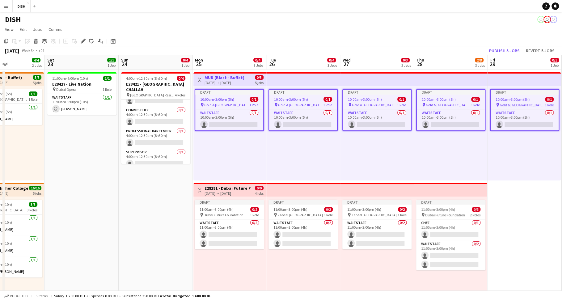
click at [225, 193] on div "[DATE] → [DATE]" at bounding box center [228, 193] width 46 height 5
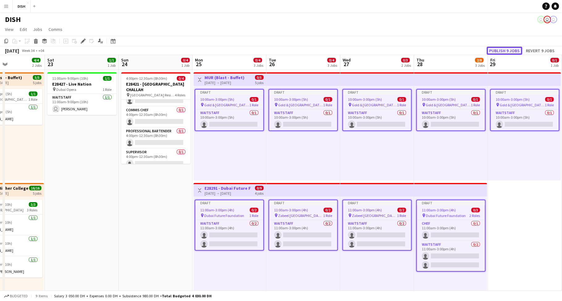
click at [507, 51] on button "Publish 9 jobs" at bounding box center [505, 51] width 36 height 8
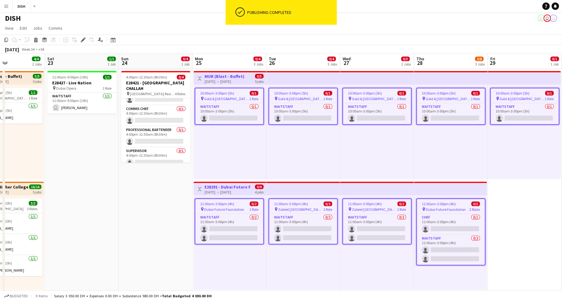
scroll to position [2, 0]
click at [514, 207] on app-date-cell "10:00am-3:00pm (5h) 0/1 pin Gold & Diamond Park, Sheikh Zayed Rd - Al Quoz - Al…" at bounding box center [525, 287] width 74 height 438
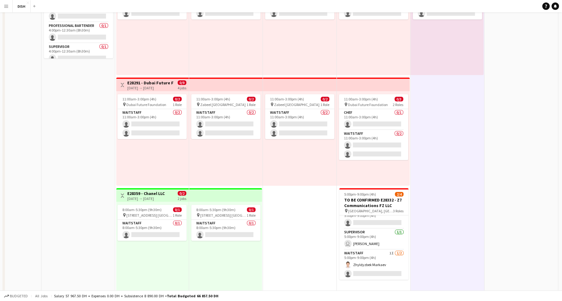
scroll to position [151, 0]
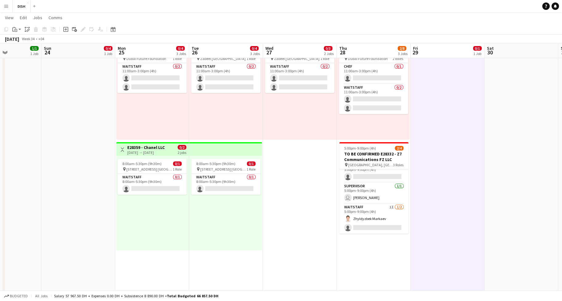
click at [353, 254] on app-date-cell "10:00am-3:00pm (5h) 0/1 pin Gold & Diamond Park, Sheikh Zayed Rd - Al Quoz - Al…" at bounding box center [374, 137] width 74 height 438
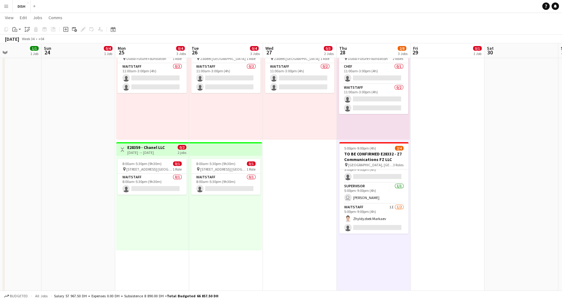
click at [311, 250] on app-date-cell "10:00am-3:00pm (5h) 0/1 pin Gold & Diamond Park, Sheikh Zayed Rd - Al Quoz - Al…" at bounding box center [300, 137] width 74 height 438
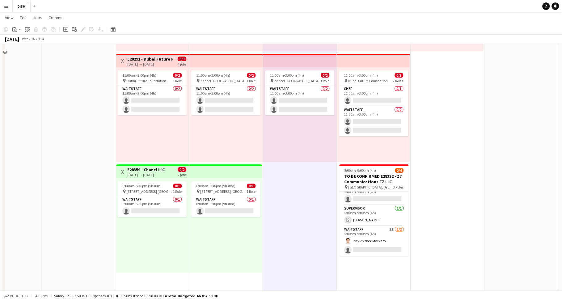
scroll to position [85, 0]
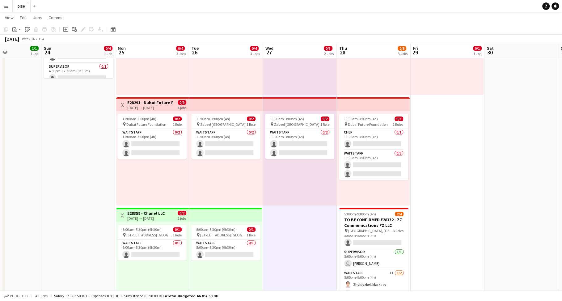
click at [463, 184] on app-date-cell "10:00am-3:00pm (5h) 0/1 pin Gold & Diamond Park, Sheikh Zayed Rd - Al Quoz - Al…" at bounding box center [448, 203] width 74 height 438
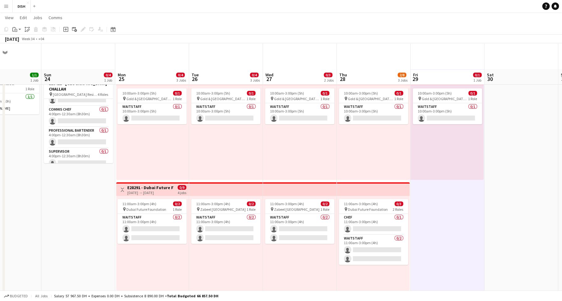
scroll to position [124, 0]
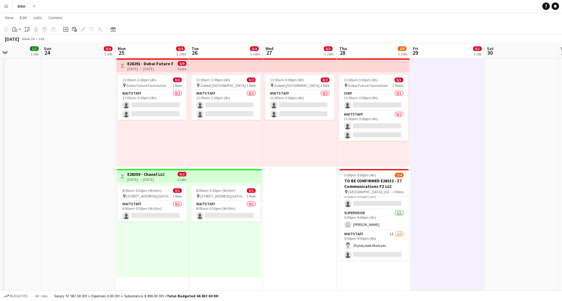
click at [304, 245] on app-date-cell "10:00am-3:00pm (5h) 0/1 pin Gold & Diamond Park, Sheikh Zayed Rd - Al Quoz - Al…" at bounding box center [300, 164] width 74 height 438
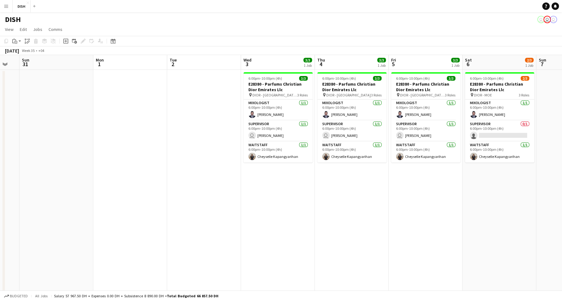
scroll to position [0, 195]
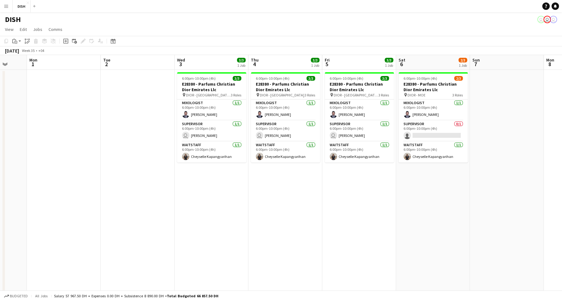
click at [386, 191] on app-date-cell "6:00pm-10:00pm (4h) 3/3 E28380 - Parfums Christian Dior Emirates Llc pin DIOR -…" at bounding box center [359, 290] width 74 height 440
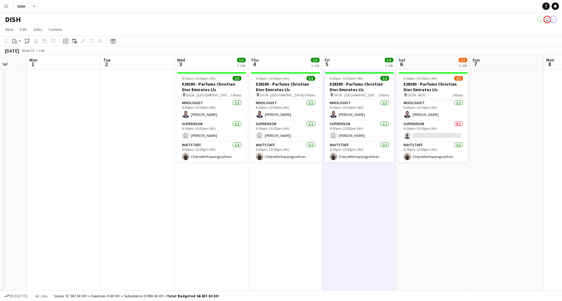
click at [427, 189] on app-date-cell "6:00pm-10:00pm (4h) 2/3 E28380 - Parfums Christian Dior Emirates Llc pin DIOR -…" at bounding box center [433, 290] width 74 height 440
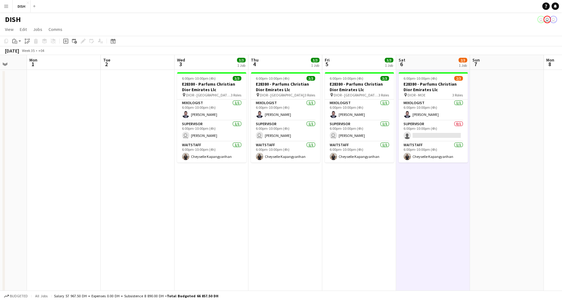
click at [373, 190] on app-date-cell "6:00pm-10:00pm (4h) 3/3 E28380 - Parfums Christian Dior Emirates Llc pin DIOR -…" at bounding box center [359, 290] width 74 height 440
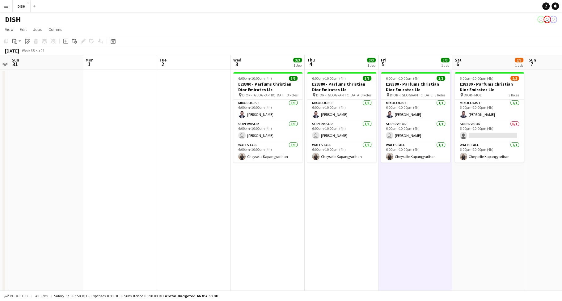
click at [361, 191] on app-date-cell "6:00pm-10:00pm (4h) 3/3 E28380 - Parfums Christian Dior Emirates Llc pin DIOR -…" at bounding box center [342, 290] width 74 height 440
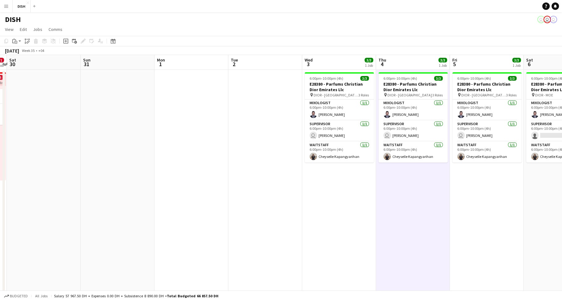
click at [346, 192] on app-date-cell "6:00pm-10:00pm (4h) 3/3 E28380 - Parfums Christian Dior Emirates Llc pin DIOR -…" at bounding box center [339, 290] width 74 height 440
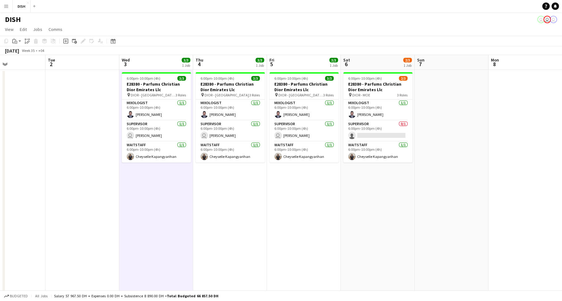
scroll to position [0, 259]
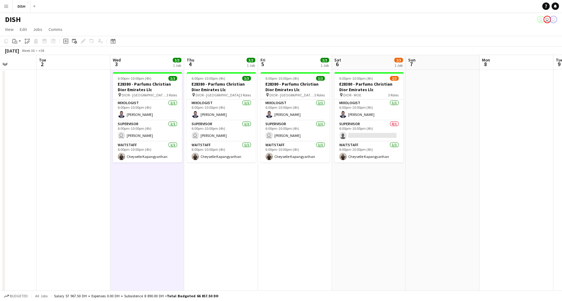
click at [344, 192] on app-date-cell "6:00pm-10:00pm (4h) 2/3 E28380 - Parfums Christian Dior Emirates Llc pin DIOR -…" at bounding box center [369, 290] width 74 height 440
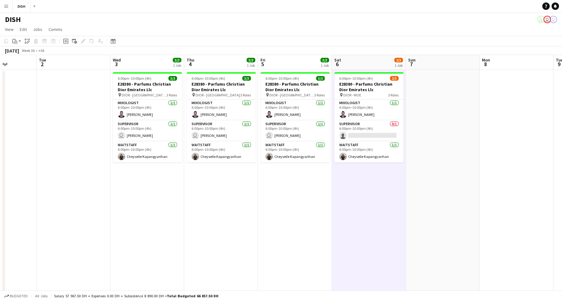
click at [324, 196] on app-date-cell "6:00pm-10:00pm (4h) 3/3 E28380 - Parfums Christian Dior Emirates Llc pin DIOR -…" at bounding box center [295, 290] width 74 height 440
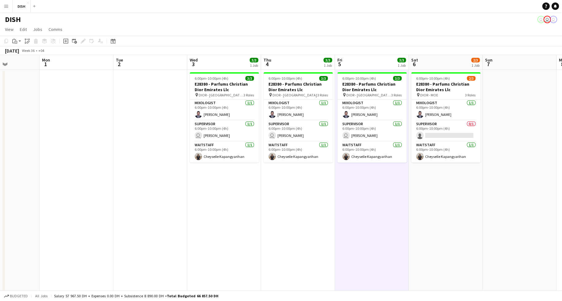
scroll to position [0, 177]
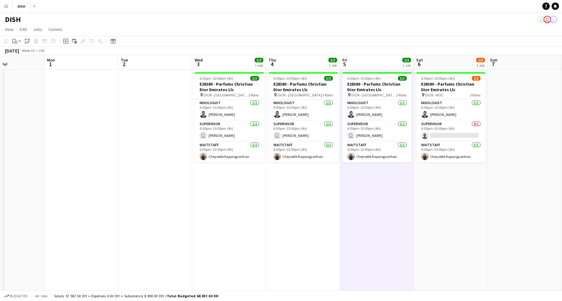
click at [311, 201] on app-date-cell "6:00pm-10:00pm (4h) 3/3 E28380 - Parfums Christian Dior Emirates Llc pin DIOR -…" at bounding box center [303, 290] width 74 height 440
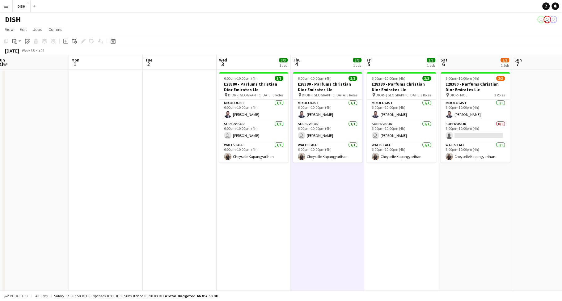
click at [287, 197] on app-date-cell "6:00pm-10:00pm (4h) 3/3 E28380 - Parfums Christian Dior Emirates Llc pin DIOR -…" at bounding box center [254, 290] width 74 height 440
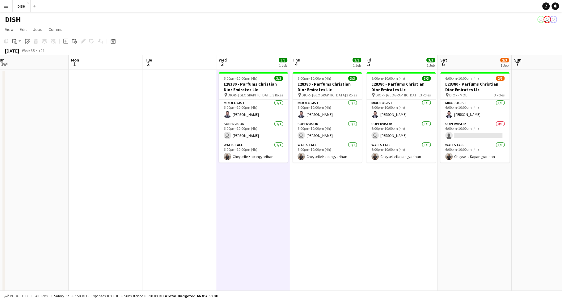
click at [270, 197] on app-date-cell "6:00pm-10:00pm (4h) 3/3 E28380 - Parfums Christian Dior Emirates Llc pin DIOR -…" at bounding box center [253, 290] width 74 height 440
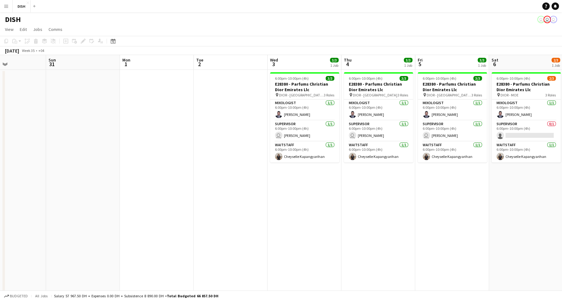
scroll to position [0, 156]
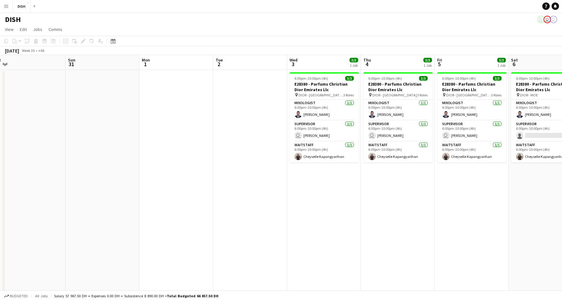
click at [306, 199] on app-date-cell "6:00pm-10:00pm (4h) 3/3 E28380 - Parfums Christian Dior Emirates Llc pin DIOR -…" at bounding box center [324, 290] width 74 height 440
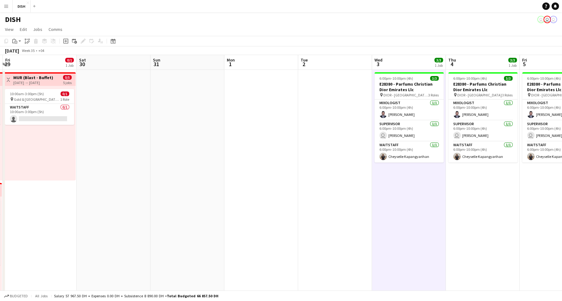
click at [321, 200] on app-date-cell at bounding box center [335, 290] width 74 height 440
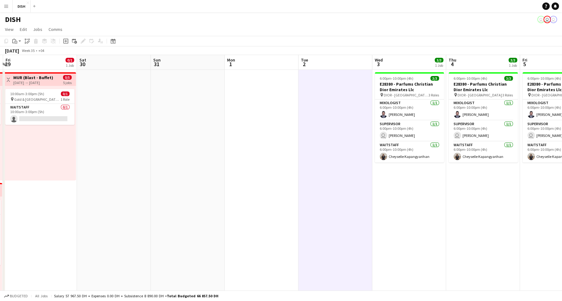
click at [393, 206] on app-date-cell "6:00pm-10:00pm (4h) 3/3 E28380 - Parfums Christian Dior Emirates Llc pin DIOR -…" at bounding box center [409, 290] width 74 height 440
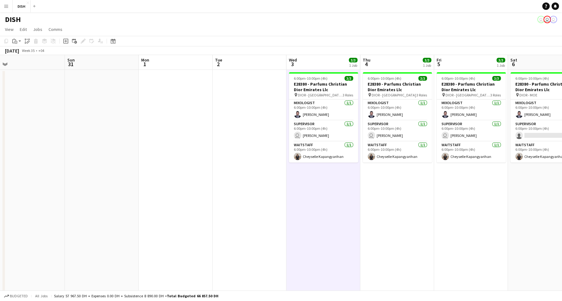
scroll to position [0, 259]
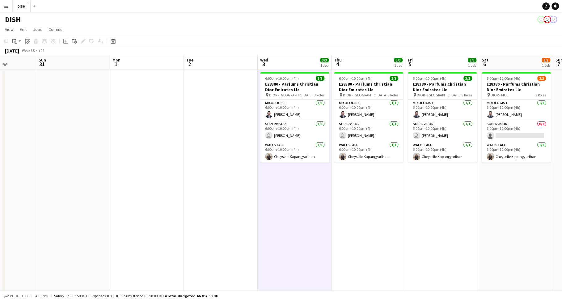
click at [368, 205] on app-date-cell "6:00pm-10:00pm (4h) 3/3 E28380 - Parfums Christian Dior Emirates Llc pin DIOR -…" at bounding box center [369, 290] width 74 height 440
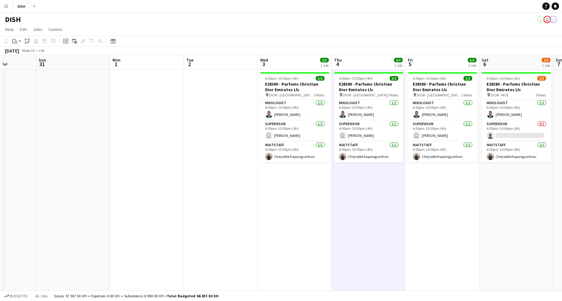
click at [430, 196] on app-date-cell "6:00pm-10:00pm (4h) 3/3 E28380 - Parfums Christian Dior Emirates Llc pin DIOR -…" at bounding box center [443, 290] width 74 height 440
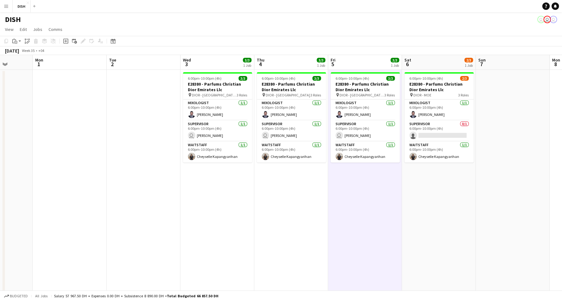
scroll to position [0, 208]
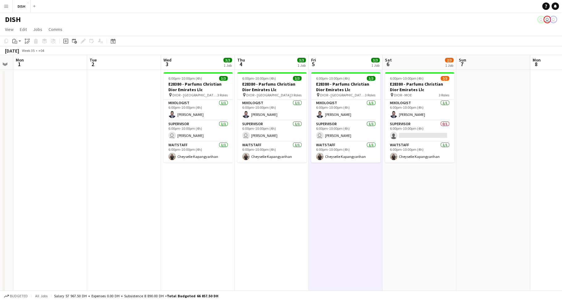
click at [408, 199] on app-date-cell "6:00pm-10:00pm (4h) 2/3 E28380 - Parfums Christian Dior Emirates Llc pin DIOR -…" at bounding box center [420, 290] width 74 height 440
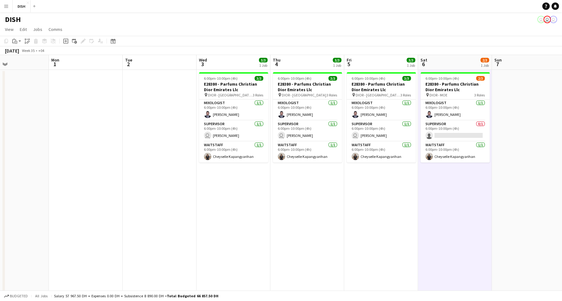
scroll to position [0, 139]
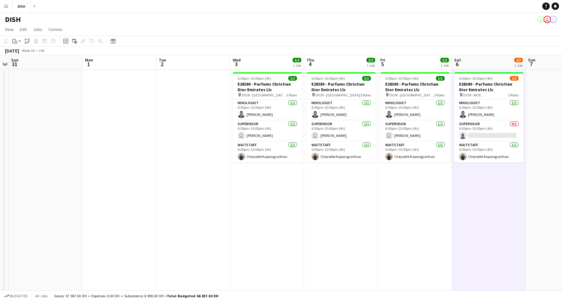
click at [408, 199] on app-date-cell "6:00pm-10:00pm (4h) 3/3 E28380 - Parfums Christian Dior Emirates Llc pin DIOR -…" at bounding box center [415, 290] width 74 height 440
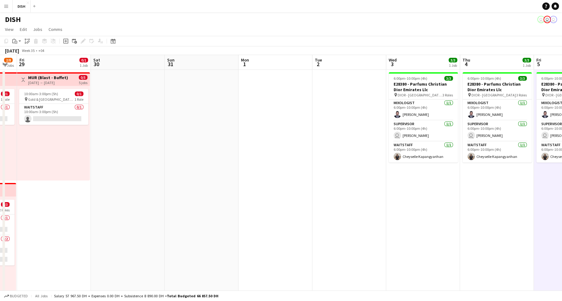
scroll to position [0, 193]
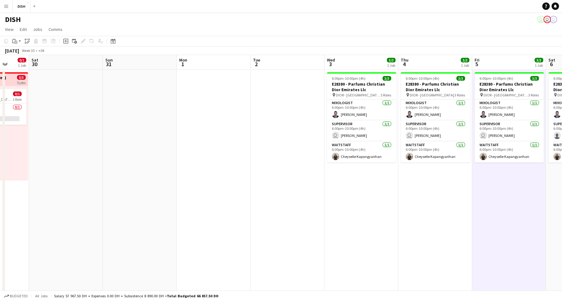
click at [407, 199] on app-date-cell "6:00pm-10:00pm (4h) 3/3 E28380 - Parfums Christian Dior Emirates Llc pin DIOR -…" at bounding box center [435, 290] width 74 height 440
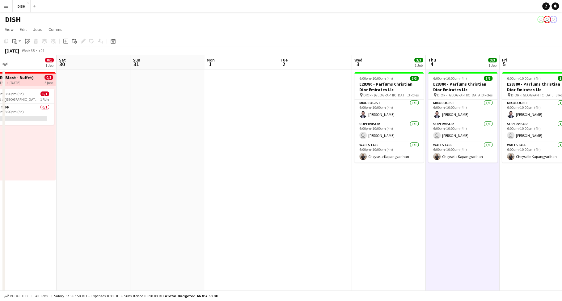
click at [398, 196] on app-date-cell "6:00pm-10:00pm (4h) 3/3 E28380 - Parfums Christian Dior Emirates Llc pin DIOR -…" at bounding box center [389, 290] width 74 height 440
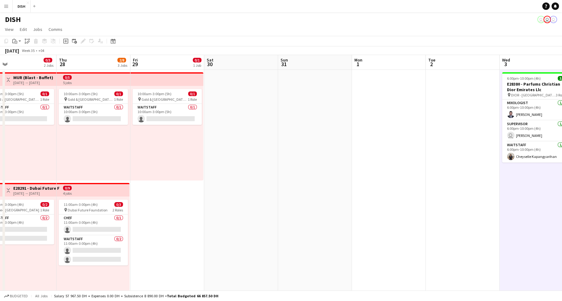
scroll to position [0, 128]
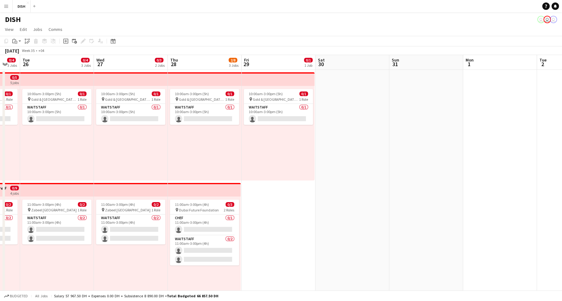
click at [298, 211] on app-date-cell "10:00am-3:00pm (5h) 0/1 pin Gold & Diamond Park, Sheikh Zayed Rd - Al Quoz - Al…" at bounding box center [279, 290] width 74 height 440
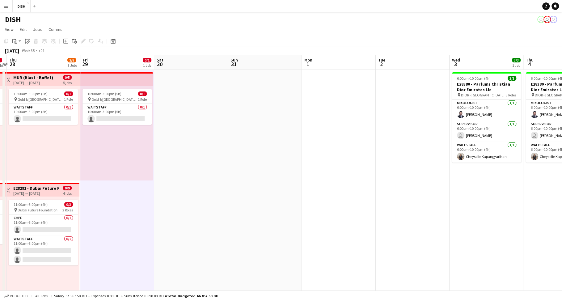
scroll to position [0, 216]
click at [277, 223] on app-date-cell at bounding box center [264, 290] width 74 height 440
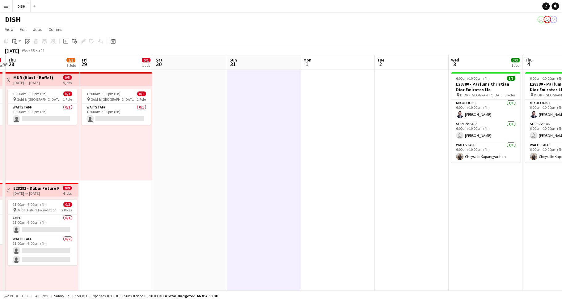
click at [317, 224] on app-date-cell at bounding box center [338, 290] width 74 height 440
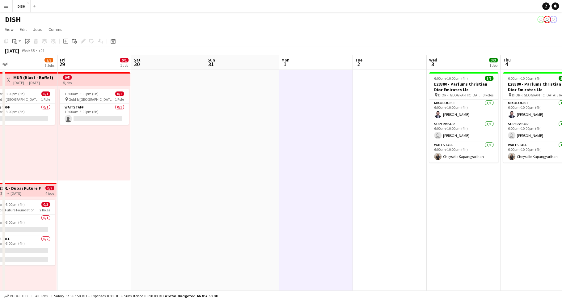
scroll to position [0, 245]
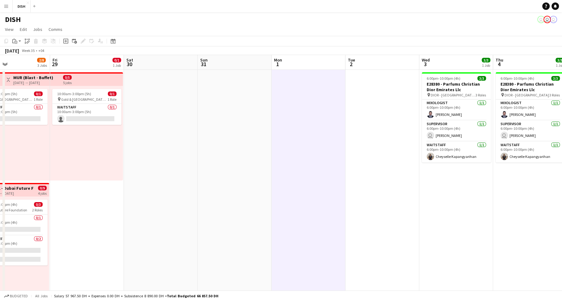
click at [372, 231] on app-date-cell at bounding box center [383, 290] width 74 height 440
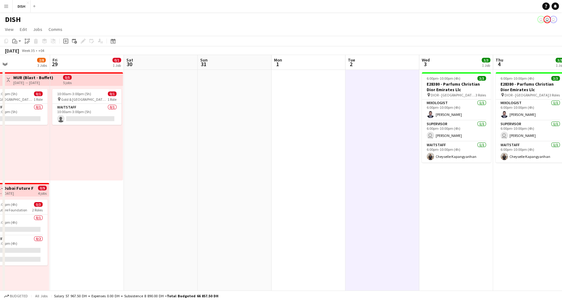
click at [424, 239] on app-date-cell "6:00pm-10:00pm (4h) 3/3 E28380 - Parfums Christian Dior Emirates Llc pin DIOR -…" at bounding box center [456, 290] width 74 height 440
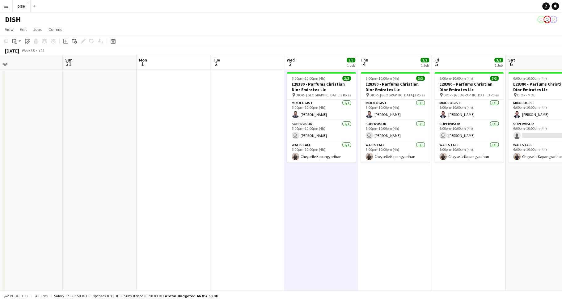
scroll to position [0, 266]
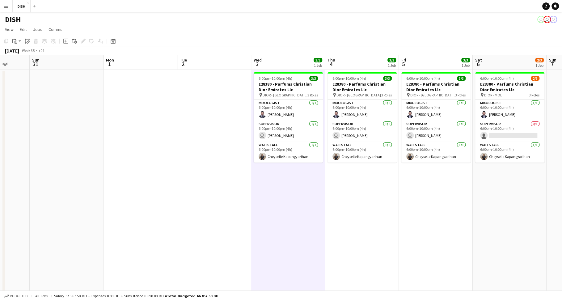
click at [384, 243] on app-date-cell "6:00pm-10:00pm (4h) 3/3 E28380 - Parfums Christian Dior Emirates Llc pin DIOR -…" at bounding box center [362, 290] width 74 height 440
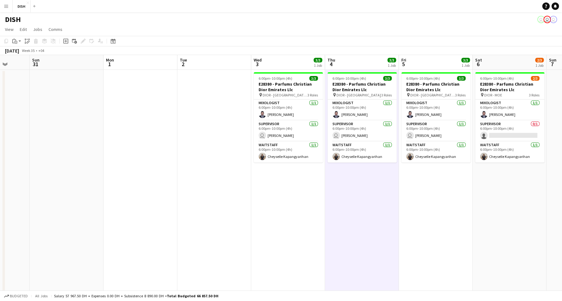
click at [433, 241] on app-date-cell "6:00pm-10:00pm (4h) 3/3 E28380 - Parfums Christian Dior Emirates Llc pin DIOR -…" at bounding box center [436, 290] width 74 height 440
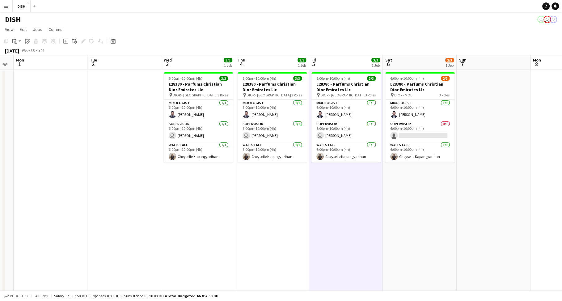
scroll to position [0, 204]
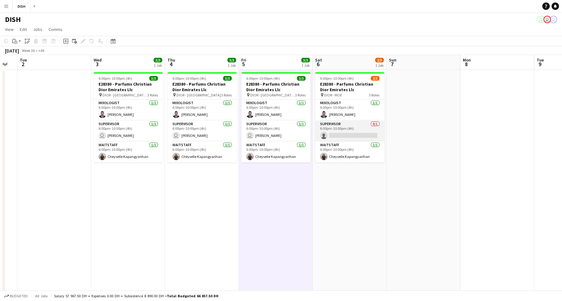
click at [340, 129] on app-card-role "Supervisor 0/1 6:00pm-10:00pm (4h) single-neutral-actions" at bounding box center [349, 131] width 69 height 21
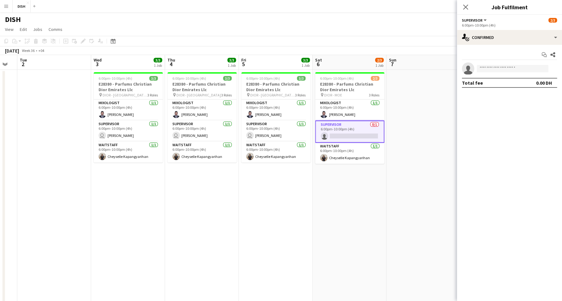
click at [364, 211] on app-date-cell "6:00pm-10:00pm (4h) 2/3 E28380 - Parfums Christian Dior Emirates Llc pin DIOR -…" at bounding box center [350, 290] width 74 height 440
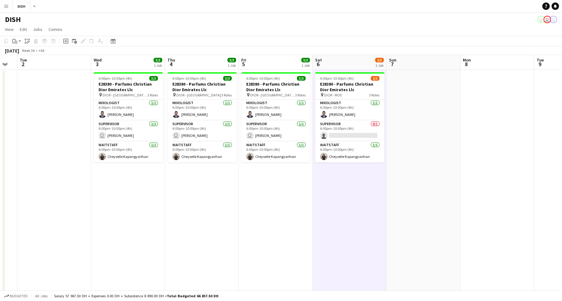
click at [423, 162] on app-date-cell at bounding box center [424, 290] width 74 height 440
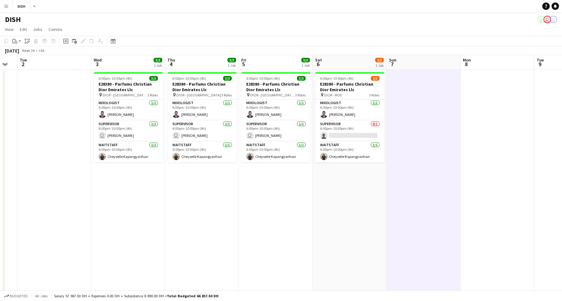
click at [489, 137] on app-date-cell at bounding box center [498, 290] width 74 height 440
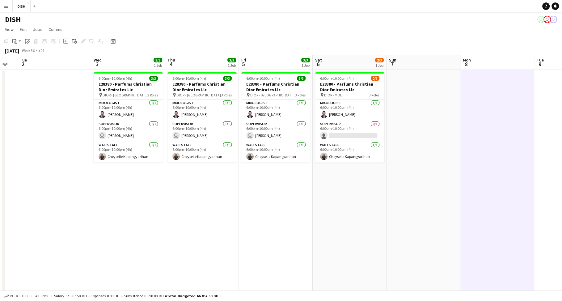
click at [432, 158] on app-date-cell at bounding box center [424, 290] width 74 height 440
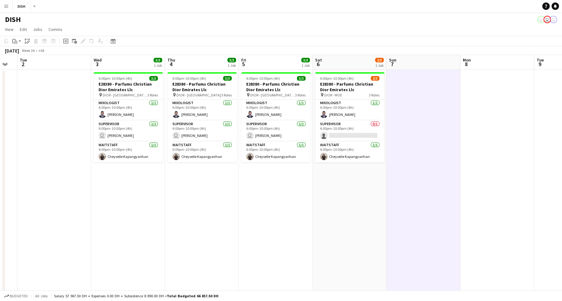
click at [482, 154] on app-date-cell at bounding box center [498, 290] width 74 height 440
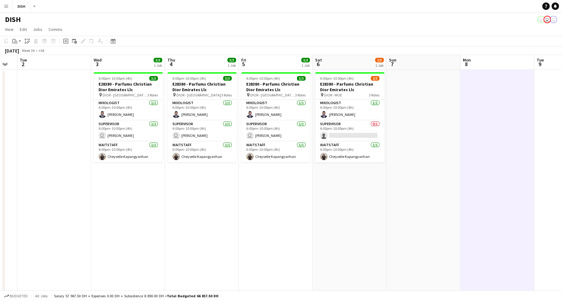
click at [444, 148] on app-date-cell at bounding box center [424, 290] width 74 height 440
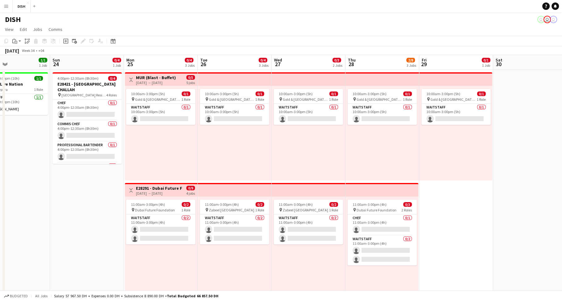
click at [446, 203] on app-date-cell "10:00am-3:00pm (5h) 0/1 pin Gold & Diamond Park, Sheikh Zayed Rd - Al Quoz - Al…" at bounding box center [456, 290] width 74 height 440
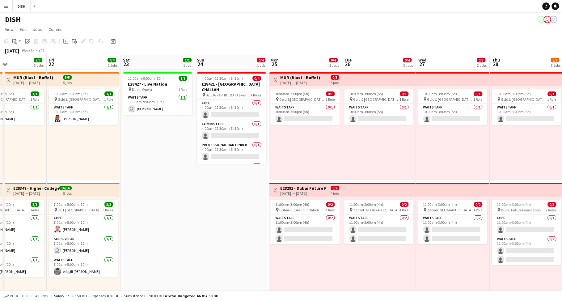
scroll to position [0, 160]
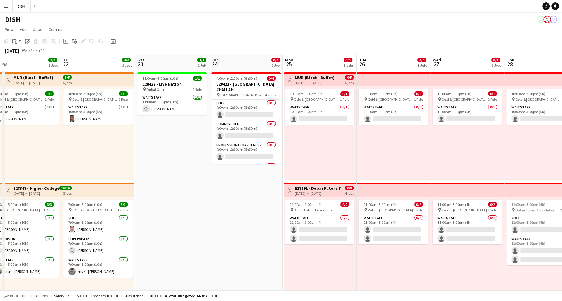
click at [264, 227] on app-date-cell "4:00pm-12:30am (8h30m) (Mon) 0/4 E28421 - DOHA CHALLAH pin Abughazaleh Residenc…" at bounding box center [246, 290] width 74 height 440
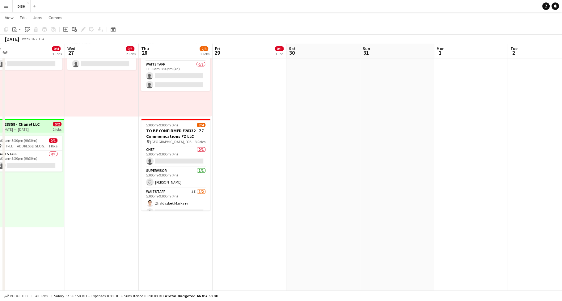
scroll to position [0, 265]
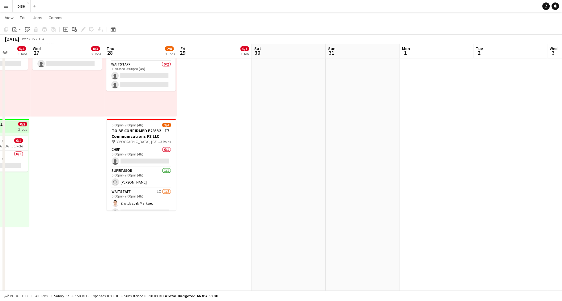
click at [304, 223] on app-date-cell at bounding box center [289, 115] width 74 height 440
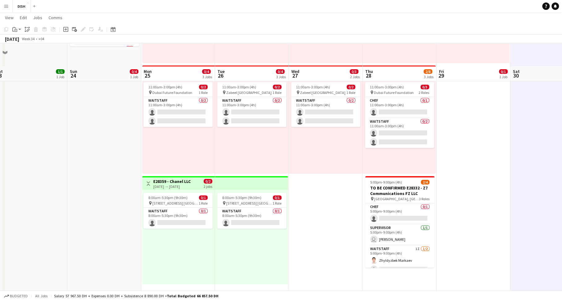
scroll to position [159, 0]
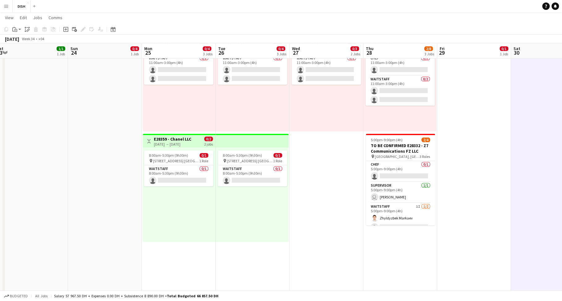
click at [314, 234] on app-date-cell "10:00am-3:00pm (5h) 0/1 pin Gold & Diamond Park, Sheikh Zayed Rd - Al Quoz - Al…" at bounding box center [327, 130] width 74 height 440
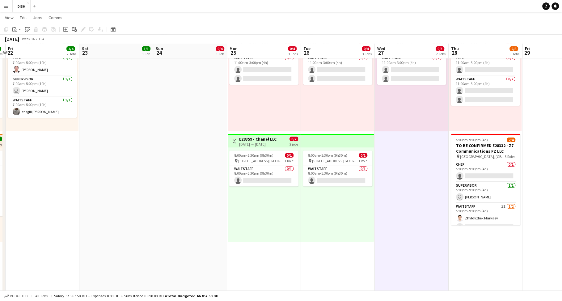
scroll to position [0, 126]
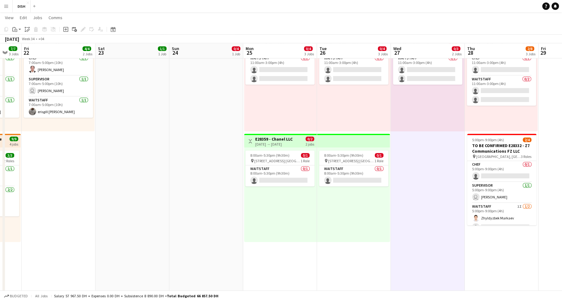
click at [213, 220] on app-date-cell "4:00pm-12:30am (8h30m) (Mon) 0/4 E28421 - DOHA CHALLAH pin Abughazaleh Residenc…" at bounding box center [206, 130] width 74 height 440
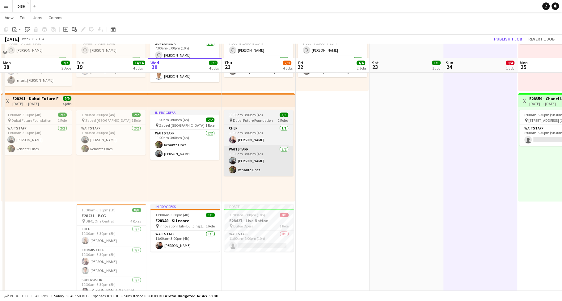
scroll to position [231, 0]
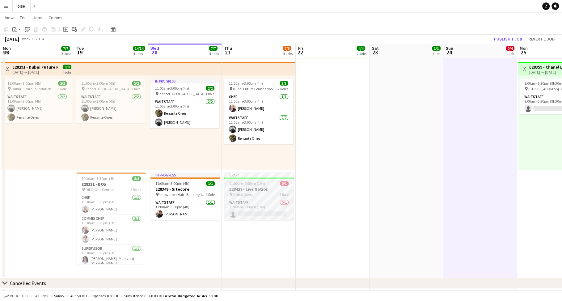
click at [241, 189] on h3 "E28427 - Live Nation" at bounding box center [258, 189] width 69 height 6
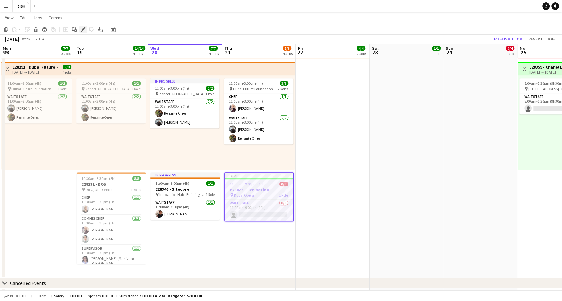
click at [83, 31] on icon "Edit" at bounding box center [83, 29] width 5 height 5
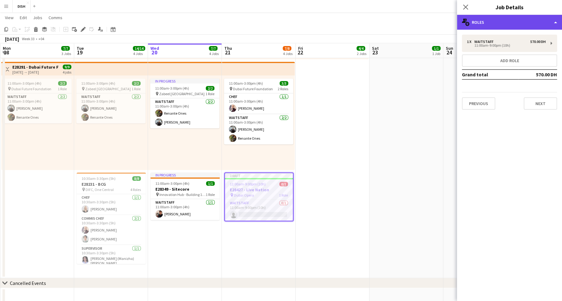
click at [486, 25] on div "multiple-users-add Roles" at bounding box center [509, 22] width 105 height 15
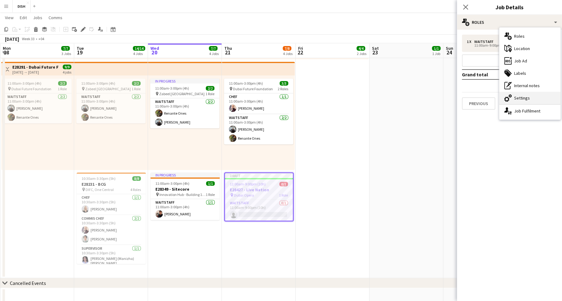
click at [512, 97] on div "cog-double-3 Settings" at bounding box center [530, 98] width 61 height 12
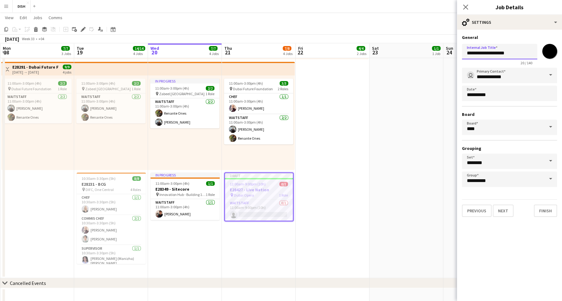
click at [473, 54] on input "**********" at bounding box center [499, 51] width 75 height 15
paste input "text"
drag, startPoint x: 507, startPoint y: 53, endPoint x: 485, endPoint y: 54, distance: 22.0
click at [485, 54] on input "**********" at bounding box center [499, 51] width 75 height 15
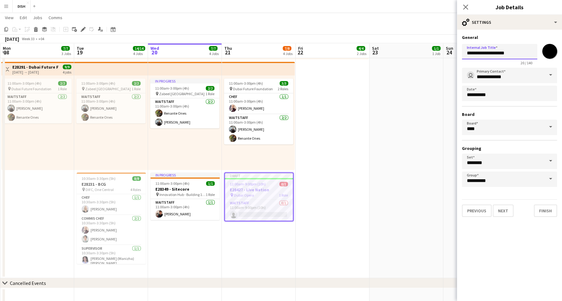
paste input "**********"
drag, startPoint x: 534, startPoint y: 53, endPoint x: 491, endPoint y: 56, distance: 43.3
click at [491, 56] on input "**********" at bounding box center [499, 51] width 75 height 15
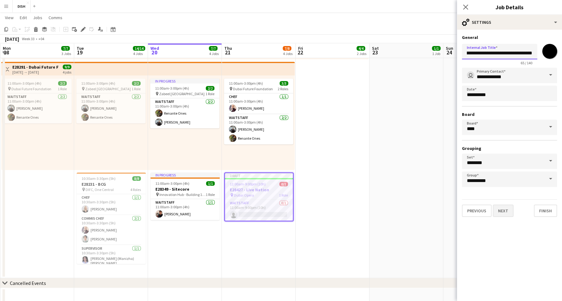
type input "**********"
click at [506, 212] on button "Next" at bounding box center [503, 211] width 21 height 12
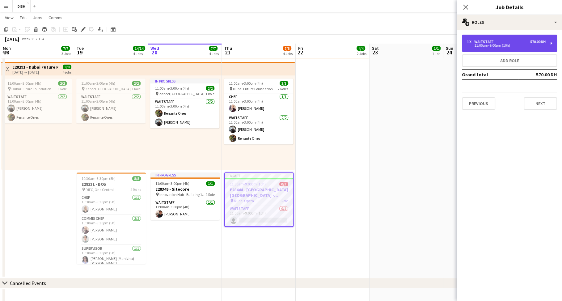
click at [504, 45] on div "11:00am-9:00pm (10h)" at bounding box center [506, 45] width 79 height 3
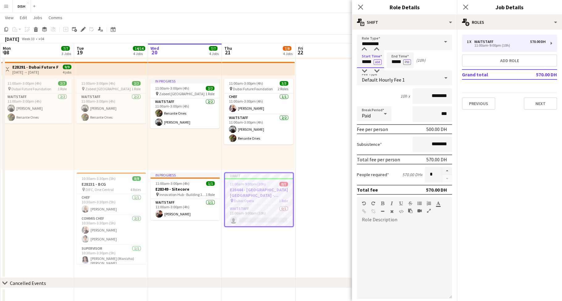
click at [366, 60] on input "*****" at bounding box center [370, 60] width 27 height 15
click at [364, 62] on input "*****" at bounding box center [370, 60] width 27 height 15
type input "*****"
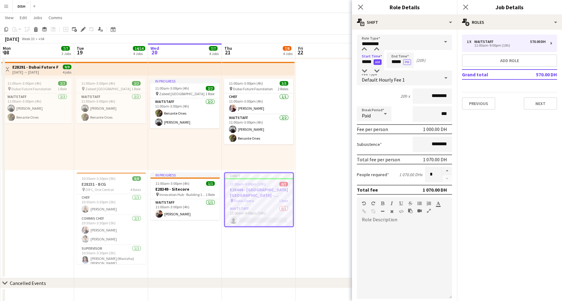
click at [376, 62] on button "AM" at bounding box center [378, 62] width 8 height 6
click at [394, 62] on input "*****" at bounding box center [400, 60] width 27 height 15
click at [399, 59] on input "****" at bounding box center [400, 60] width 27 height 15
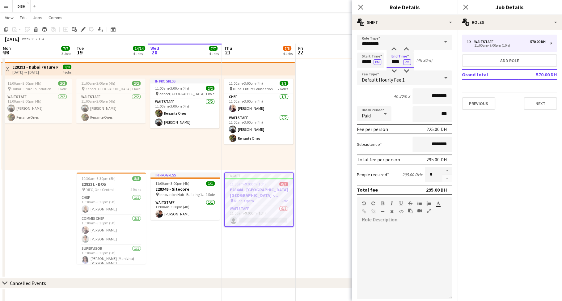
type input "****"
click at [440, 59] on div "Start Time ***** PM End Time **** PM (4h 30m)" at bounding box center [404, 60] width 95 height 15
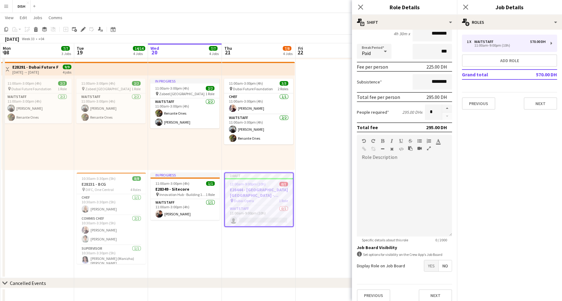
scroll to position [67, 0]
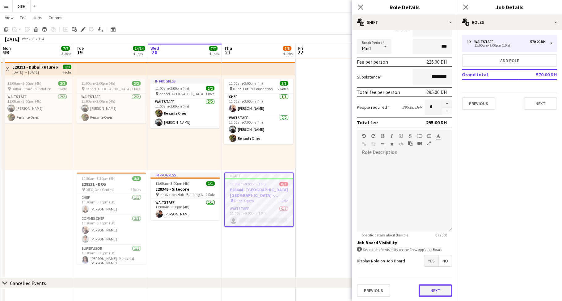
click at [435, 293] on button "Next" at bounding box center [435, 290] width 33 height 12
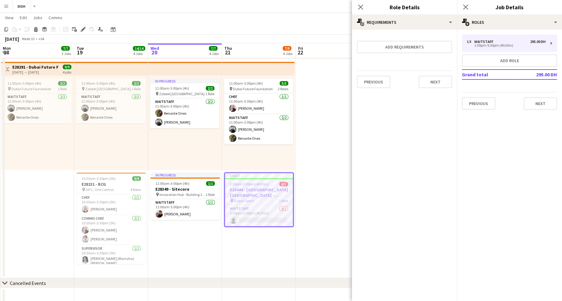
scroll to position [0, 0]
click at [496, 152] on mat-expansion-panel "pencil3 General details 1 x Waitstaff 295.00 DH 1:00pm-5:30pm (4h30m) Add role …" at bounding box center [509, 165] width 105 height 271
click at [539, 104] on button "Next" at bounding box center [540, 103] width 33 height 12
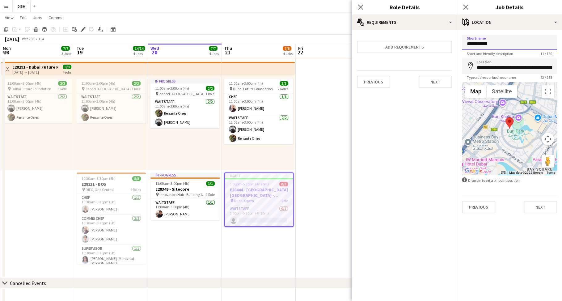
click at [504, 40] on input "**********" at bounding box center [509, 42] width 95 height 15
click at [506, 41] on input "**********" at bounding box center [509, 42] width 95 height 15
drag, startPoint x: 507, startPoint y: 42, endPoint x: 461, endPoint y: 41, distance: 45.5
click at [462, 40] on input "**********" at bounding box center [509, 42] width 95 height 15
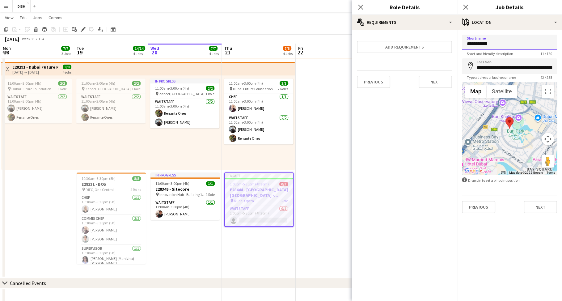
paste input "**********"
type input "**********"
click at [494, 66] on input "**********" at bounding box center [509, 65] width 95 height 15
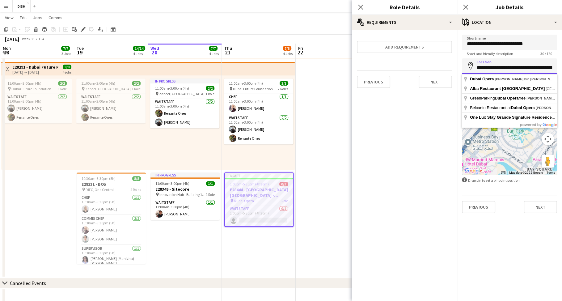
paste input
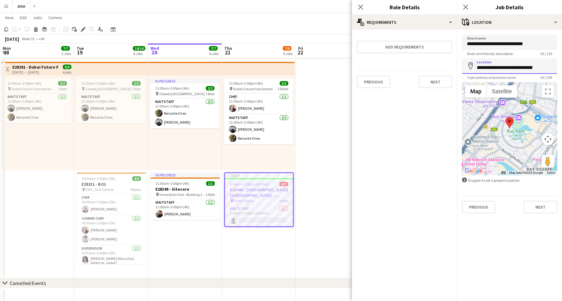
drag, startPoint x: 514, startPoint y: 68, endPoint x: 460, endPoint y: 65, distance: 54.2
click at [460, 65] on form "**********" at bounding box center [509, 124] width 105 height 179
type input "**********"
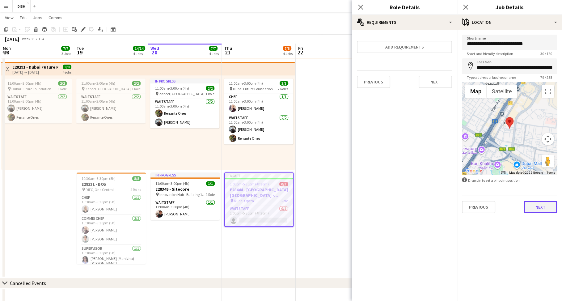
click at [539, 209] on button "Next" at bounding box center [540, 207] width 33 height 12
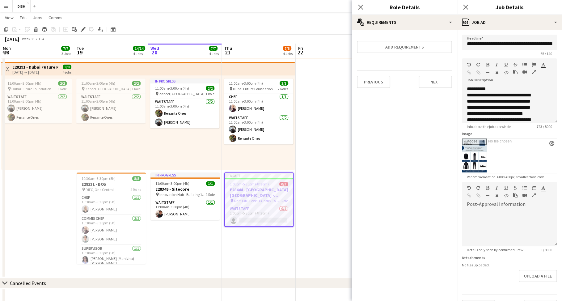
scroll to position [24, 0]
click at [481, 64] on div "default Heading 1 Heading 2 Heading 3 Heading 4 Heading 5 Heading 6 Heading 7 P…" at bounding box center [509, 69] width 95 height 23
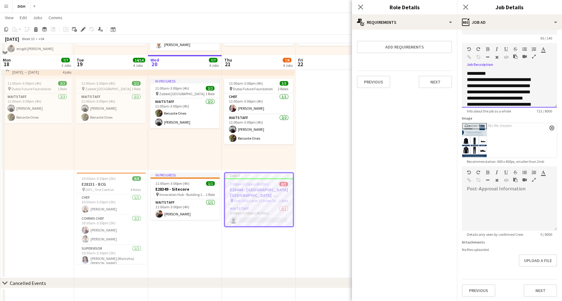
scroll to position [335, 0]
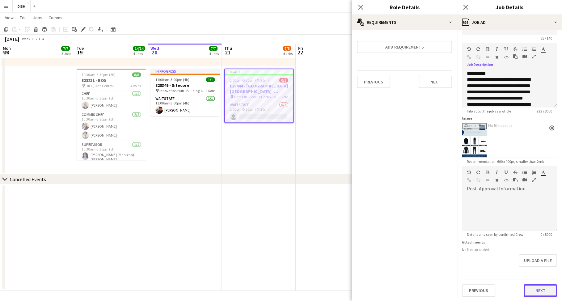
click at [524, 291] on button "Next" at bounding box center [540, 290] width 33 height 12
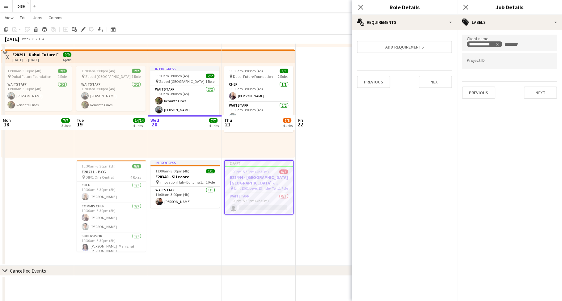
scroll to position [218, 0]
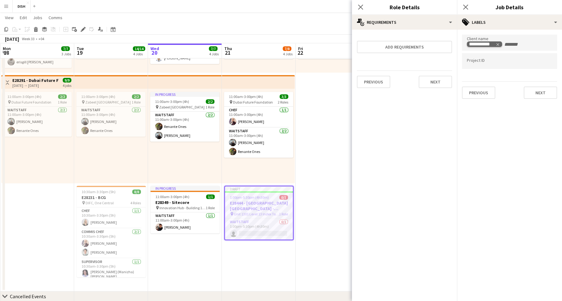
click at [499, 45] on icon "Remove tag" at bounding box center [498, 44] width 4 height 4
type input "**********"
click at [544, 94] on button "Next" at bounding box center [540, 93] width 33 height 12
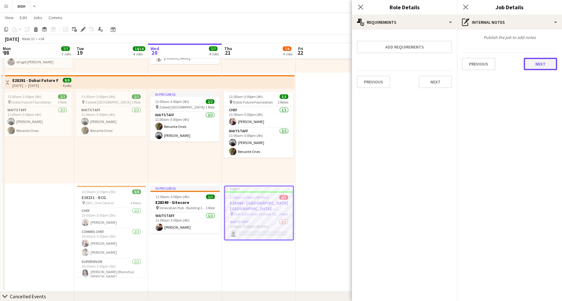
click at [528, 68] on button "Next" at bounding box center [540, 64] width 33 height 12
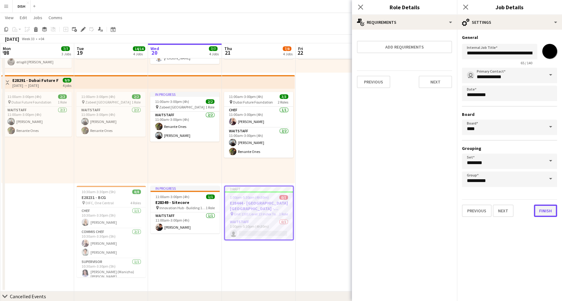
click at [549, 211] on button "Finish" at bounding box center [545, 211] width 23 height 12
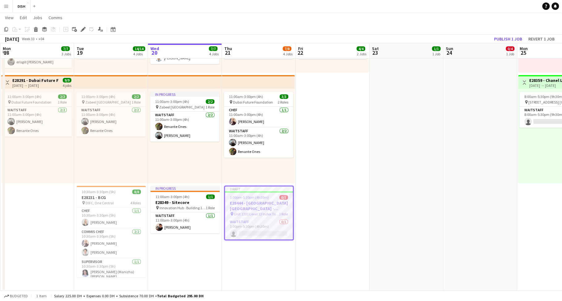
click at [252, 203] on h3 "E28444 - [GEOGRAPHIC_DATA] [GEOGRAPHIC_DATA] - [GEOGRAPHIC_DATA] [GEOGRAPHIC_DA…" at bounding box center [259, 205] width 68 height 11
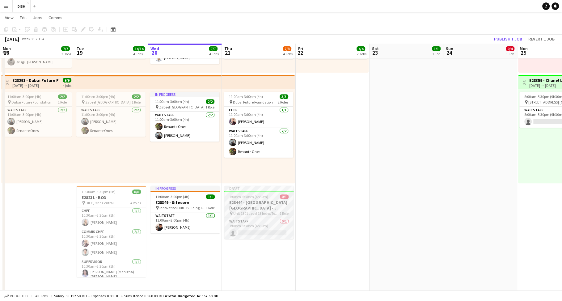
click at [251, 203] on h3 "E28444 - [GEOGRAPHIC_DATA] [GEOGRAPHIC_DATA] - [GEOGRAPHIC_DATA] [GEOGRAPHIC_DA…" at bounding box center [258, 205] width 69 height 11
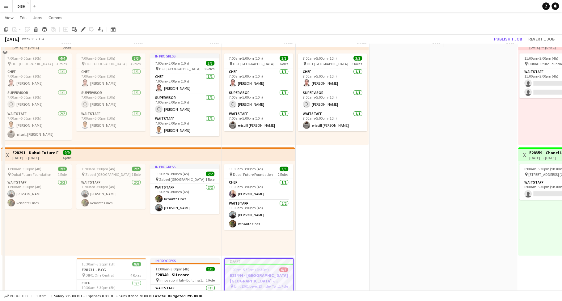
scroll to position [134, 0]
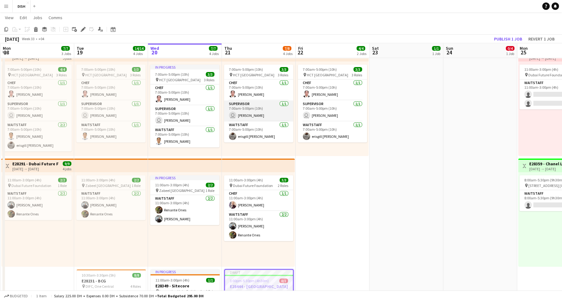
click at [272, 111] on app-card-role "Supervisor 1/1 7:00am-5:00pm (10h) user Javlonmirza Ibrokhimov" at bounding box center [258, 110] width 69 height 21
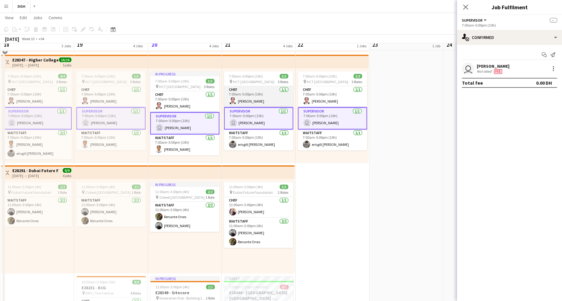
scroll to position [120, 0]
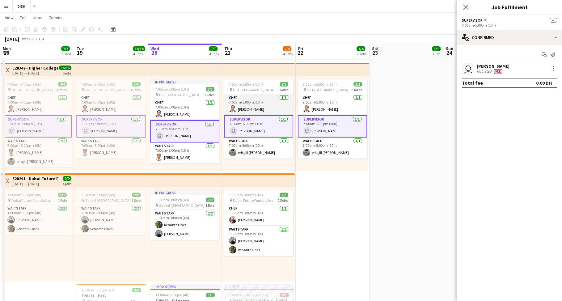
click at [265, 108] on app-card-role "Chef 1/1 7:00am-5:00pm (10h) Tiffany Hinolan" at bounding box center [258, 104] width 69 height 21
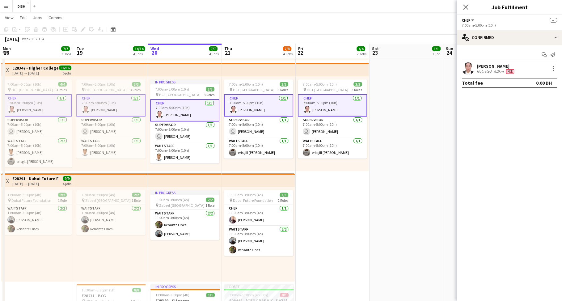
click at [262, 104] on app-card-role "Chef 1/1 7:00am-5:00pm (10h) Tiffany Hinolan" at bounding box center [258, 105] width 69 height 22
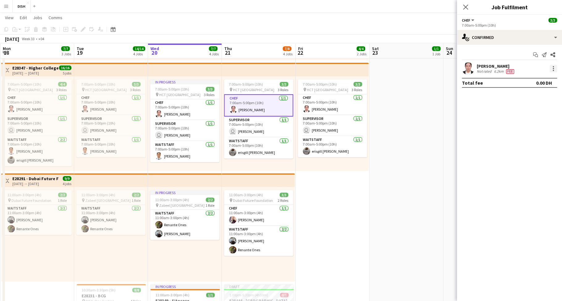
click at [553, 70] on div at bounding box center [553, 70] width 1 height 1
click at [539, 124] on span "Remove" at bounding box center [533, 125] width 38 height 6
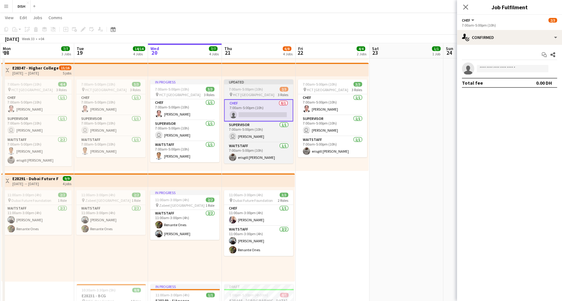
click at [260, 82] on div "Updated" at bounding box center [258, 81] width 69 height 5
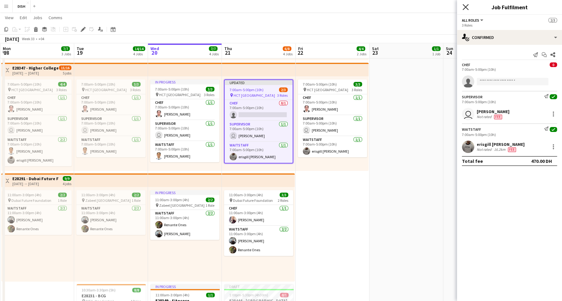
click at [467, 5] on icon "Close pop-in" at bounding box center [466, 7] width 6 height 6
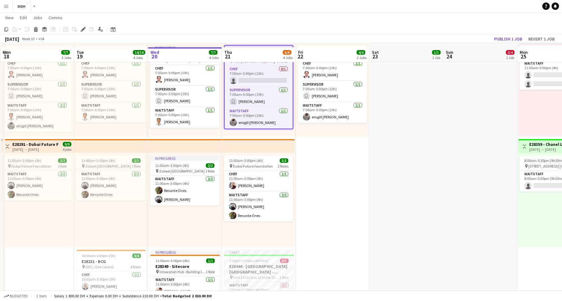
scroll to position [300, 0]
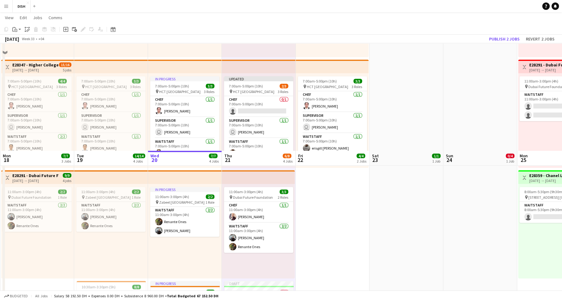
scroll to position [67, 0]
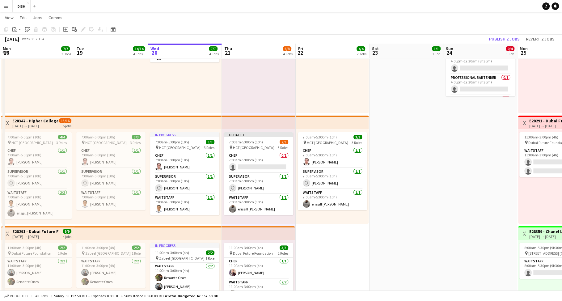
click at [403, 129] on app-date-cell "11:00am-9:00pm (10h) 1/1 E28427 - Live Nation pin Dubai Opera 1 Role Waitstaff …" at bounding box center [407, 222] width 74 height 440
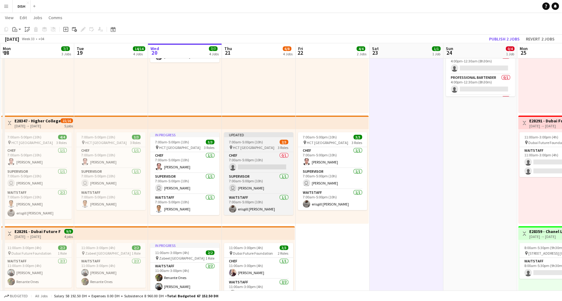
click at [266, 142] on div "7:00am-5:00pm (10h) 2/3" at bounding box center [258, 142] width 69 height 5
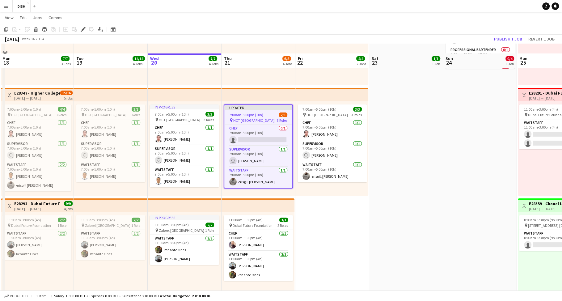
scroll to position [125, 0]
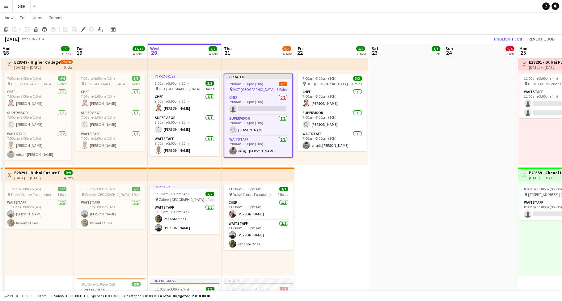
click at [407, 134] on app-date-cell "11:00am-9:00pm (10h) 1/1 E28427 - Live Nation pin Dubai Opera 1 Role Waitstaff …" at bounding box center [406, 164] width 74 height 440
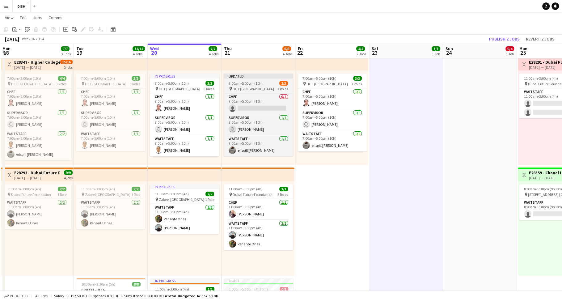
click at [260, 79] on app-job-card "Updated 7:00am-5:00pm (10h) 2/3 pin HCT Dubai Academic City Campus 3 Roles Chef…" at bounding box center [258, 115] width 69 height 83
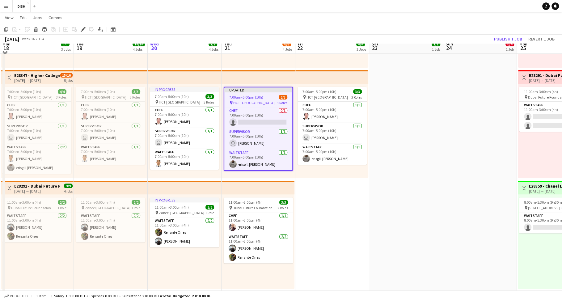
scroll to position [0, 0]
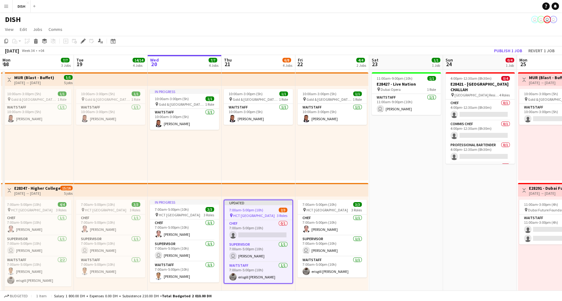
click at [393, 132] on app-date-cell "11:00am-9:00pm (10h) 1/1 E28427 - Live Nation pin Dubai Opera 1 Role Waitstaff …" at bounding box center [406, 290] width 74 height 440
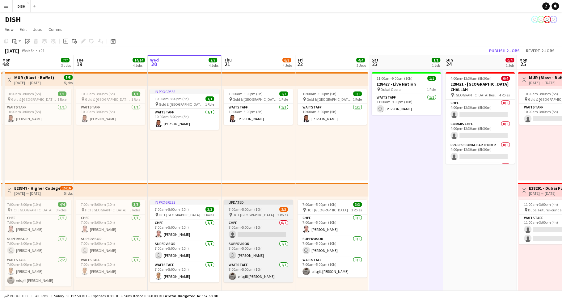
click at [245, 205] on app-job-card "Updated 7:00am-5:00pm (10h) 2/3 pin HCT Dubai Academic City Campus 3 Roles Chef…" at bounding box center [258, 241] width 69 height 83
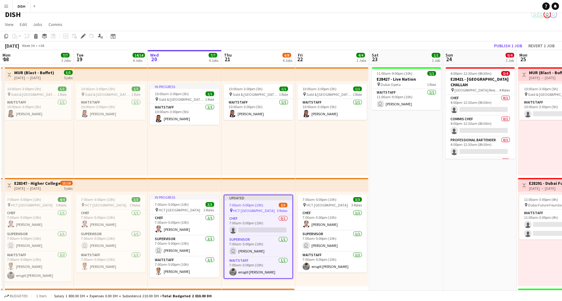
scroll to position [30, 0]
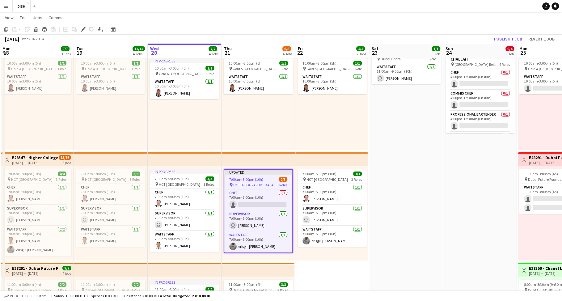
click at [397, 140] on app-date-cell "11:00am-9:00pm (10h) 1/1 E28427 - Live Nation pin Dubai Opera 1 Role Waitstaff …" at bounding box center [406, 259] width 74 height 440
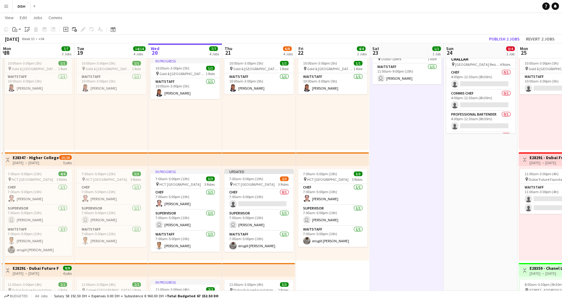
scroll to position [0, 147]
click at [336, 125] on div "10:00am-3:00pm (5h) 1/1 pin Gold & Diamond Park, Sheikh Zayed Rd - Al Quoz - Al…" at bounding box center [332, 102] width 73 height 95
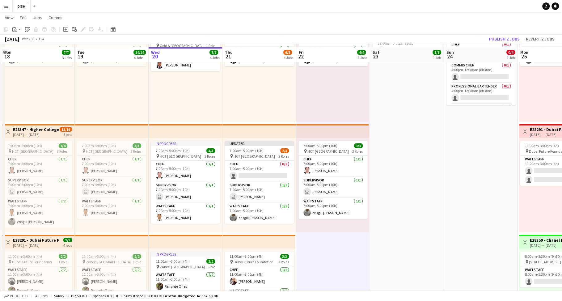
scroll to position [63, 0]
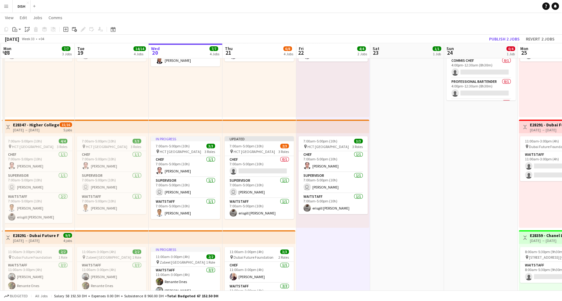
click at [402, 152] on app-date-cell "11:00am-9:00pm (10h) 1/1 E28427 - Live Nation pin Dubai Opera 1 Role Waitstaff …" at bounding box center [407, 226] width 74 height 440
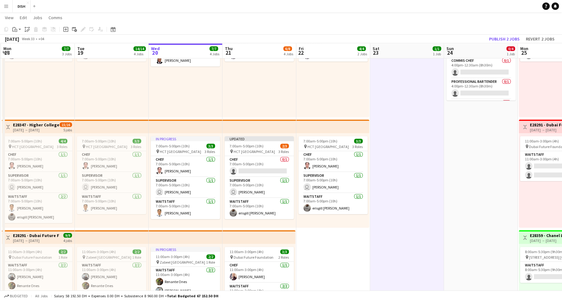
click at [253, 103] on div "10:00am-3:00pm (5h) 1/1 pin Gold & Diamond Park, Sheikh Zayed Rd - Al Quoz - Al…" at bounding box center [260, 70] width 74 height 95
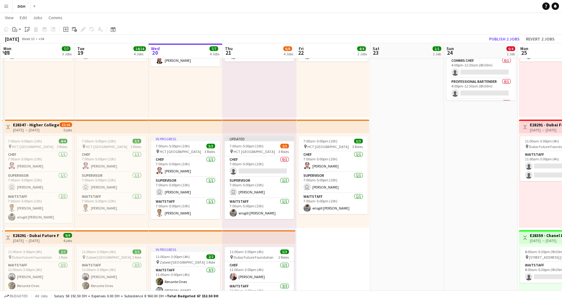
drag, startPoint x: 407, startPoint y: 108, endPoint x: 387, endPoint y: 110, distance: 19.6
click at [407, 108] on app-date-cell "11:00am-9:00pm (10h) 1/1 E28427 - Live Nation pin Dubai Opera 1 Role Waitstaff …" at bounding box center [407, 226] width 74 height 440
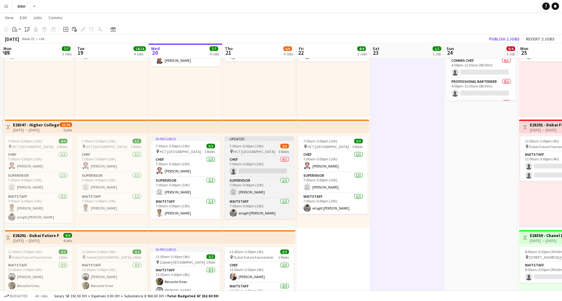
click at [257, 142] on app-job-card "Updated 7:00am-5:00pm (10h) 2/3 pin HCT Dubai Academic City Campus 3 Roles Chef…" at bounding box center [259, 177] width 69 height 83
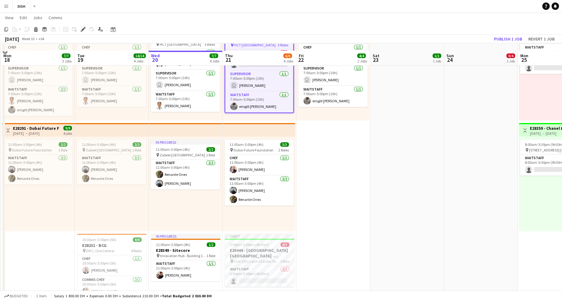
scroll to position [177, 0]
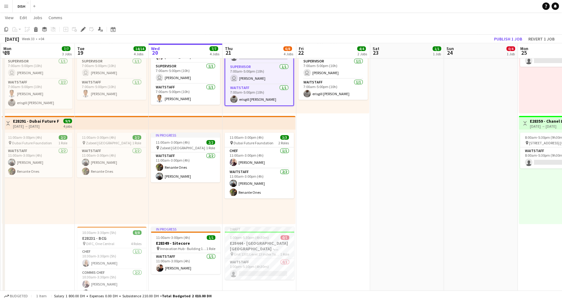
click at [345, 155] on app-date-cell "10:00am-3:00pm (5h) 1/1 pin Gold & Diamond Park, Sheikh Zayed Rd - Al Quoz - Al…" at bounding box center [333, 112] width 74 height 440
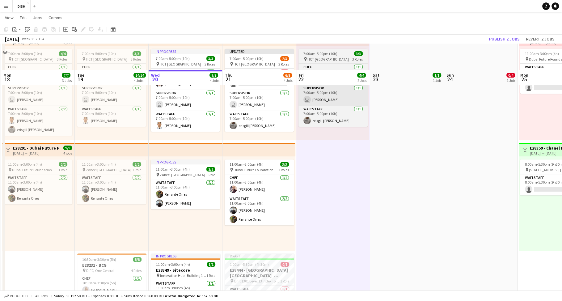
scroll to position [114, 0]
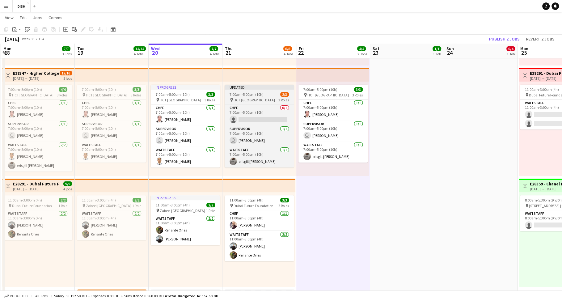
click at [257, 95] on span "7:00am-5:00pm (10h)" at bounding box center [247, 94] width 34 height 5
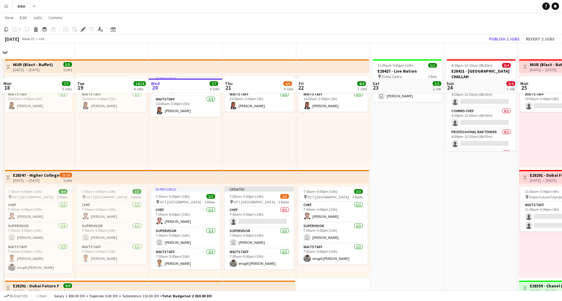
scroll to position [50, 0]
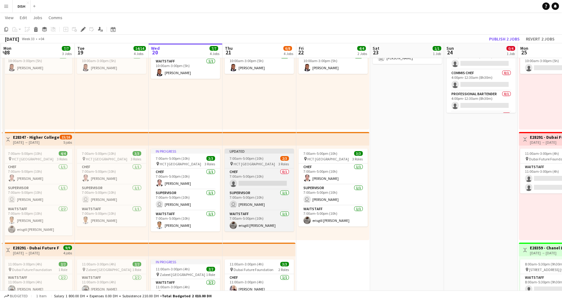
click at [258, 156] on span "7:00am-5:00pm (10h)" at bounding box center [247, 158] width 34 height 5
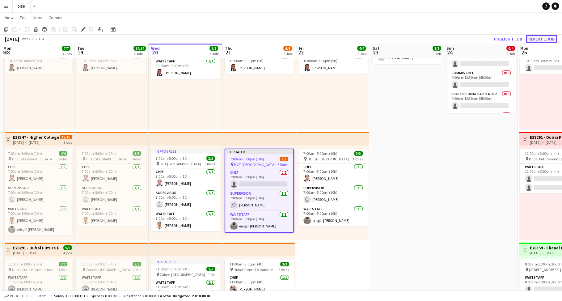
click at [538, 36] on button "Revert 1 job" at bounding box center [541, 39] width 31 height 8
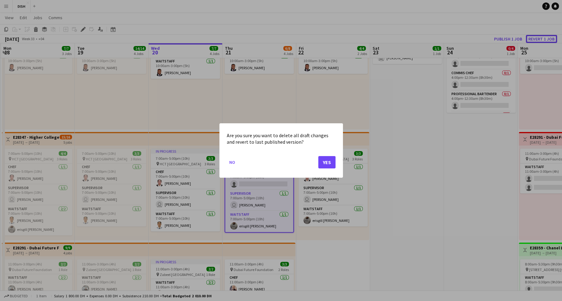
scroll to position [0, 0]
click at [324, 162] on button "Yes" at bounding box center [326, 162] width 17 height 12
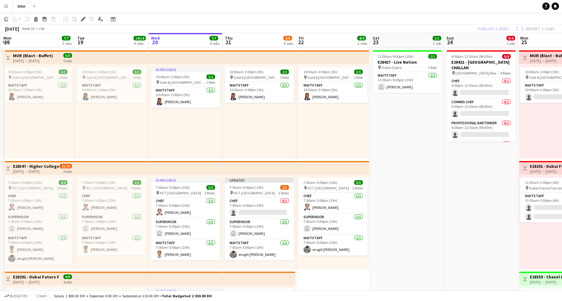
scroll to position [66, 0]
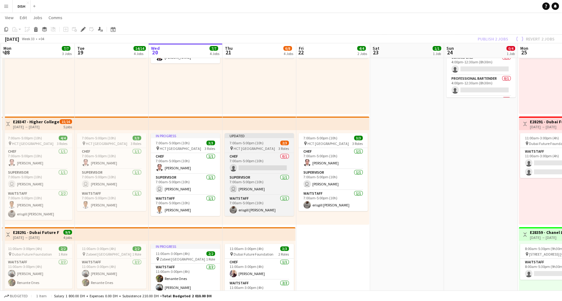
click at [245, 147] on span "HCT [GEOGRAPHIC_DATA]" at bounding box center [254, 148] width 41 height 5
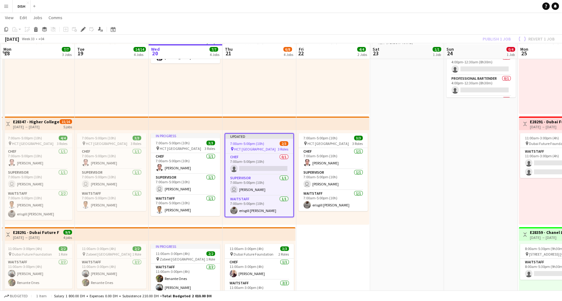
scroll to position [77, 0]
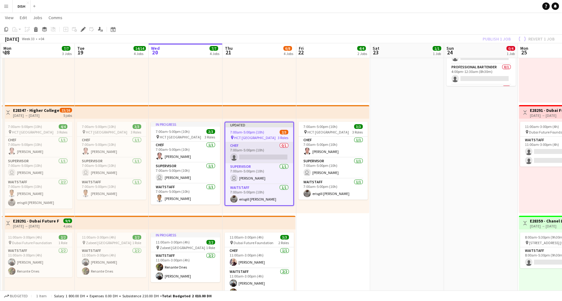
click at [268, 152] on app-card-role "Chef 0/1 7:00am-5:00pm (10h) single-neutral-actions" at bounding box center [259, 152] width 68 height 21
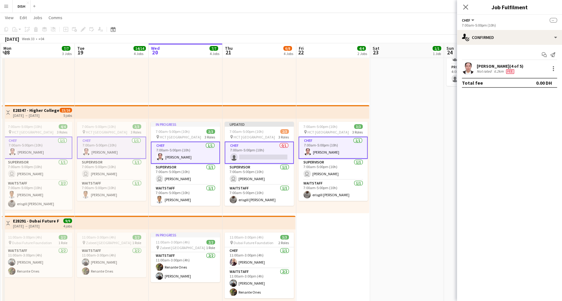
click at [324, 83] on div "10:00am-3:00pm (5h) 1/1 pin Gold & Diamond Park, Sheikh Zayed Rd - Al Quoz - Al…" at bounding box center [332, 55] width 73 height 95
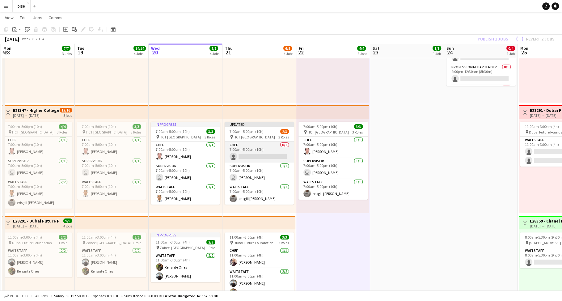
click at [267, 155] on app-card-role "Chef 0/1 7:00am-5:00pm (10h) single-neutral-actions" at bounding box center [259, 152] width 69 height 21
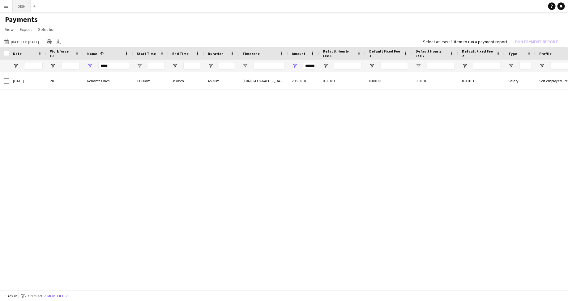
click at [17, 5] on button "DISH Close" at bounding box center [22, 6] width 18 height 12
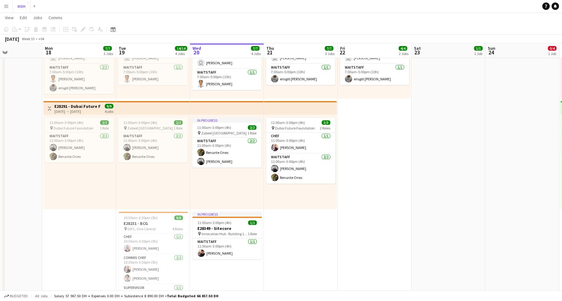
scroll to position [0, 268]
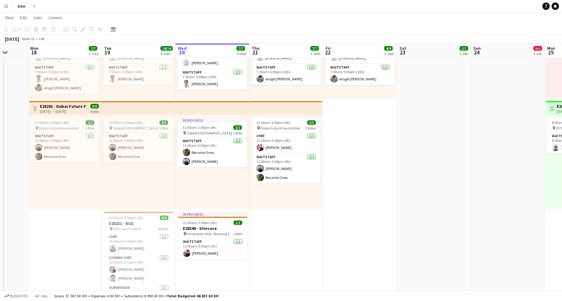
click at [335, 193] on app-date-cell "10:00am-3:00pm (5h) 1/1 pin [GEOGRAPHIC_DATA], [GEOGRAPHIC_DATA] - Al Quoz - Al…" at bounding box center [360, 97] width 74 height 440
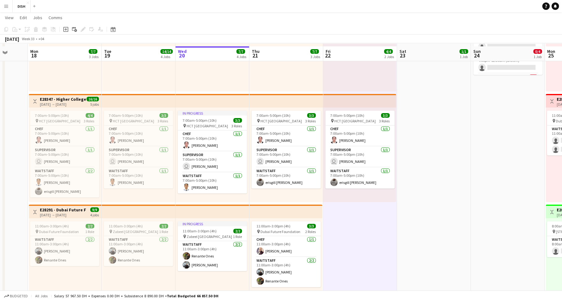
scroll to position [80, 0]
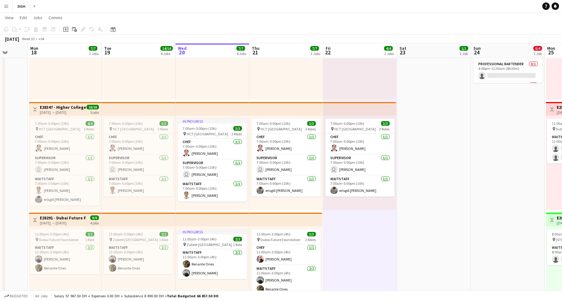
click at [352, 245] on app-date-cell "10:00am-3:00pm (5h) 1/1 pin [GEOGRAPHIC_DATA], [GEOGRAPHIC_DATA] - Al Quoz - Al…" at bounding box center [360, 209] width 74 height 440
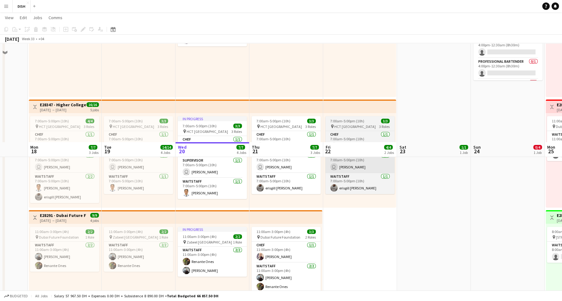
scroll to position [0, 0]
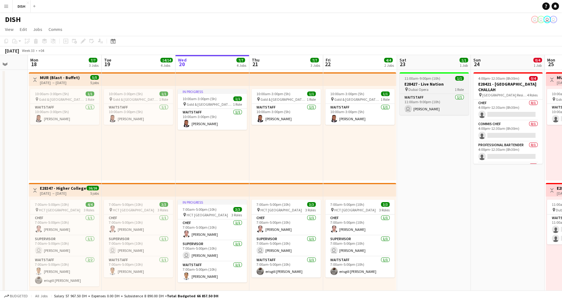
click at [438, 85] on h3 "E28427 - Live Nation" at bounding box center [434, 84] width 69 height 6
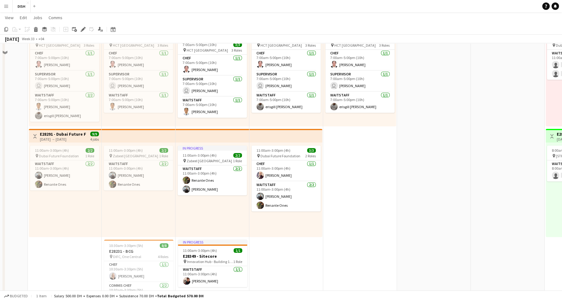
scroll to position [203, 0]
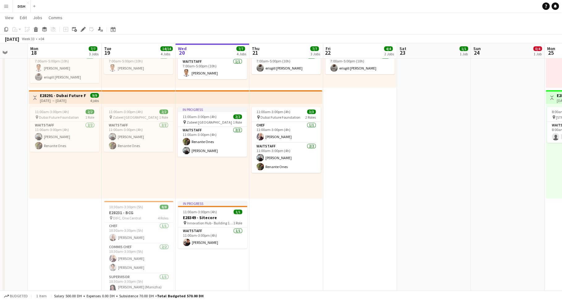
click at [305, 234] on app-date-cell "10:00am-3:00pm (5h) 1/1 pin Gold & Diamond Park, Sheikh Zayed Rd - Al Quoz - Al…" at bounding box center [286, 86] width 74 height 440
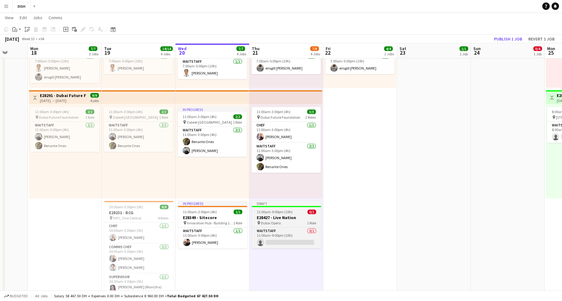
click at [302, 219] on h3 "E28427 - Live Nation" at bounding box center [286, 218] width 69 height 6
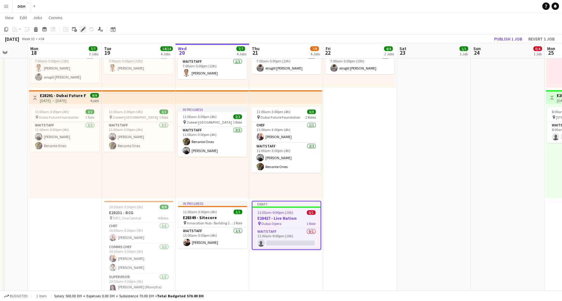
click at [82, 31] on icon at bounding box center [82, 29] width 3 height 3
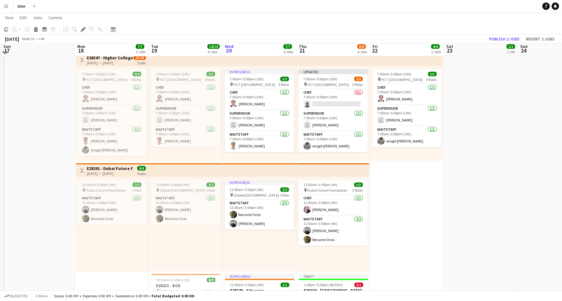
scroll to position [122, 0]
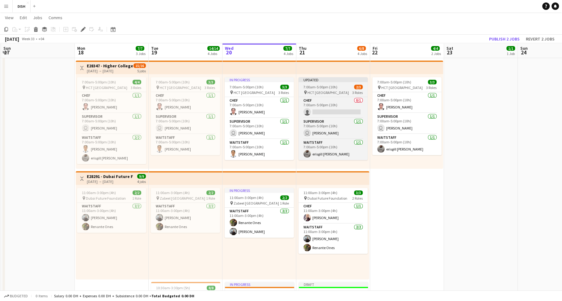
click at [340, 84] on app-job-card "Updated 7:00am-5:00pm (10h) 2/3 pin HCT [GEOGRAPHIC_DATA] 3 Roles Chef 0/1 7:00…" at bounding box center [333, 118] width 69 height 83
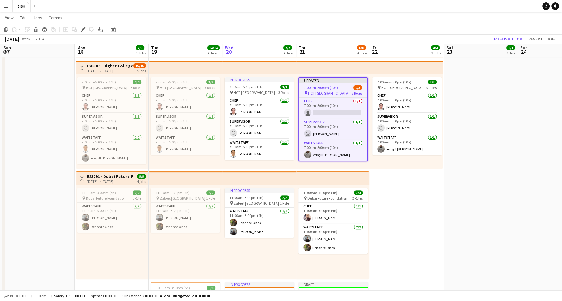
scroll to position [120, 0]
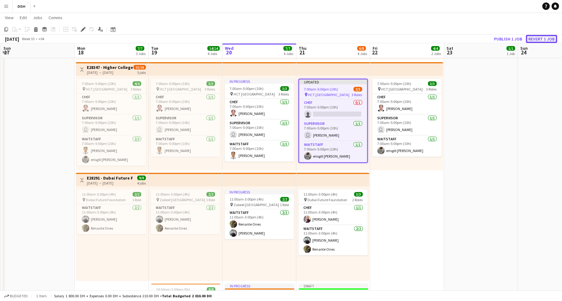
click at [539, 37] on button "Revert 1 job" at bounding box center [541, 39] width 31 height 8
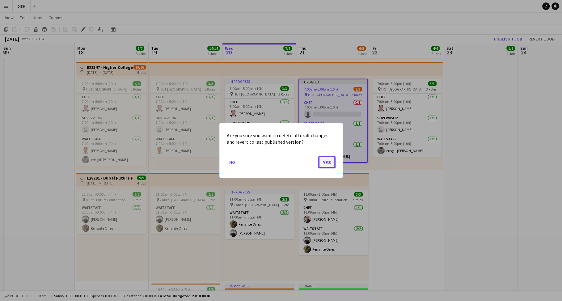
click at [328, 162] on button "Yes" at bounding box center [326, 162] width 17 height 12
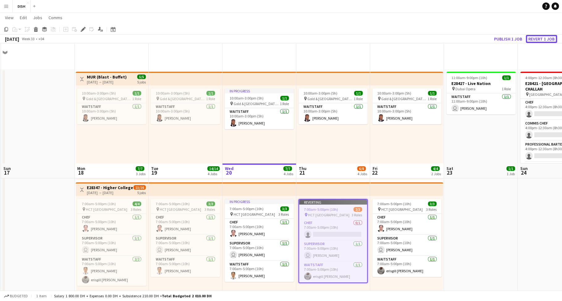
scroll to position [120, 0]
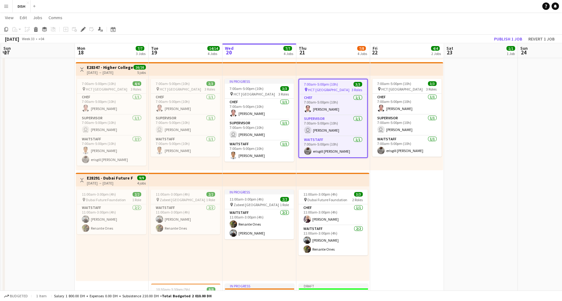
click at [414, 219] on app-date-cell "10:00am-3:00pm (5h) 1/1 pin [GEOGRAPHIC_DATA], [GEOGRAPHIC_DATA] - Al Quoz - Al…" at bounding box center [407, 169] width 74 height 440
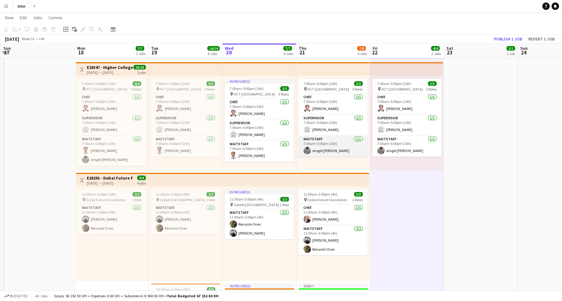
click at [350, 147] on app-card-role "Waitstaff [DATE] 7:00am-5:00pm (10h) [PERSON_NAME]" at bounding box center [333, 146] width 69 height 21
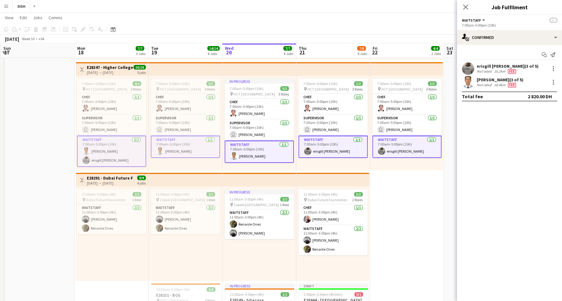
click at [351, 146] on app-card-role "Waitstaff [DATE] 7:00am-5:00pm (10h) [PERSON_NAME]" at bounding box center [333, 147] width 69 height 22
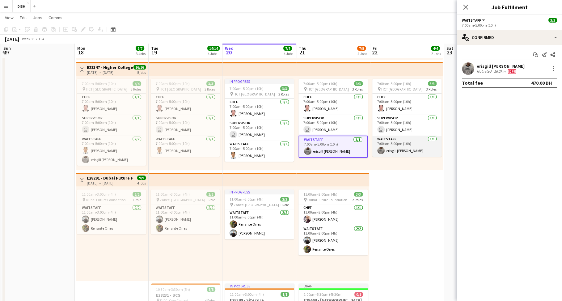
click at [411, 149] on app-card-role "Waitstaff [DATE] 7:00am-5:00pm (10h) [PERSON_NAME]" at bounding box center [406, 146] width 69 height 21
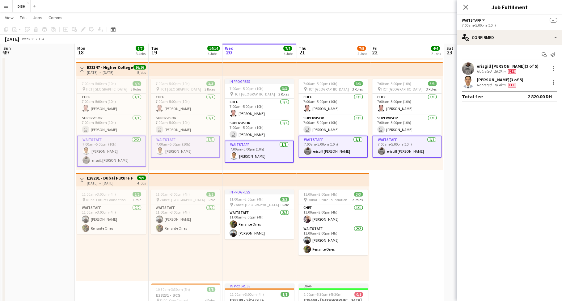
click at [407, 147] on app-card-role "Waitstaff [DATE] 7:00am-5:00pm (10h) [PERSON_NAME]" at bounding box center [406, 147] width 69 height 22
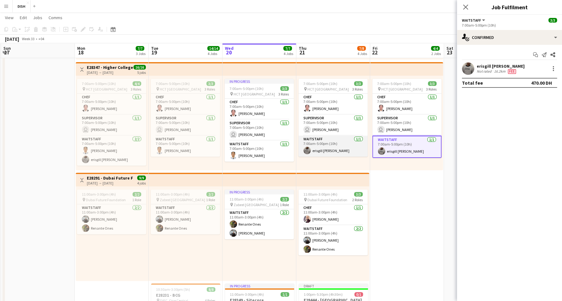
click at [359, 146] on app-card-role "Waitstaff [DATE] 7:00am-5:00pm (10h) [PERSON_NAME]" at bounding box center [333, 146] width 69 height 21
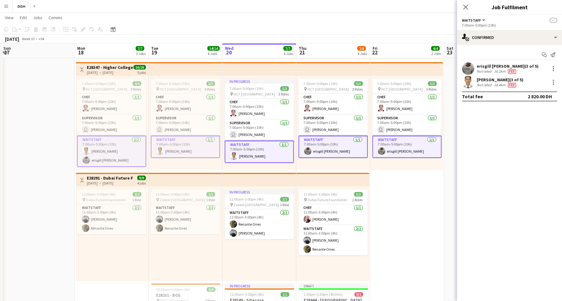
click at [357, 146] on app-card-role "Waitstaff [DATE] 7:00am-5:00pm (10h) [PERSON_NAME]" at bounding box center [333, 147] width 69 height 22
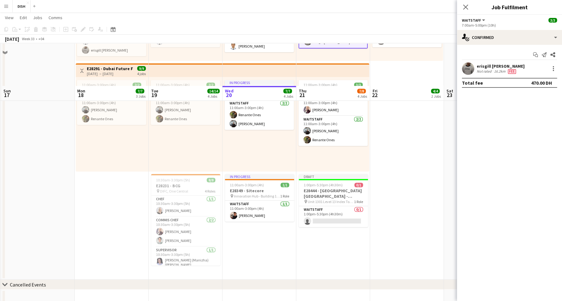
scroll to position [272, 0]
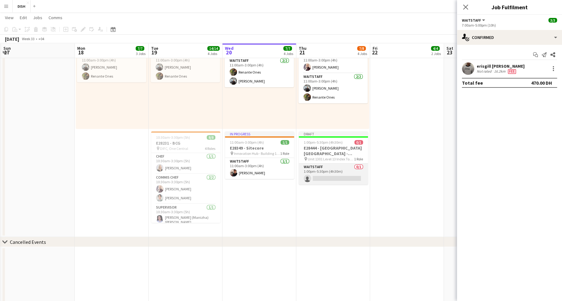
click at [347, 172] on app-card-role "Waitstaff 0/1 1:00pm-5:30pm (4h30m) single-neutral-actions" at bounding box center [333, 174] width 69 height 21
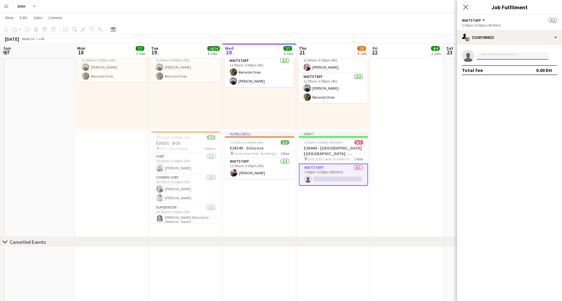
click at [496, 57] on input at bounding box center [513, 55] width 72 height 7
type input "******"
click at [490, 74] on span "[PHONE_NUMBER]" at bounding box center [513, 74] width 62 height 5
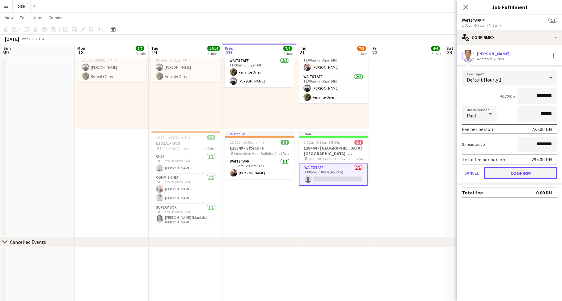
click at [515, 172] on button "Confirm" at bounding box center [520, 173] width 73 height 12
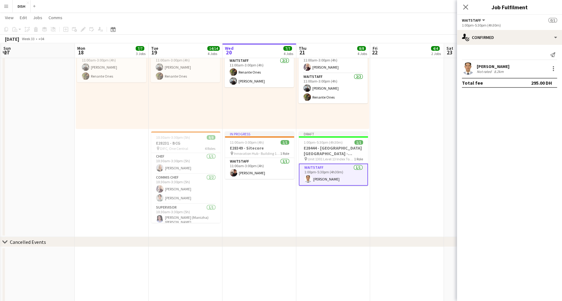
click at [435, 164] on app-date-cell "10:00am-3:00pm (5h) 1/1 pin [GEOGRAPHIC_DATA], [GEOGRAPHIC_DATA] - Al Quoz - Al…" at bounding box center [407, 17] width 74 height 440
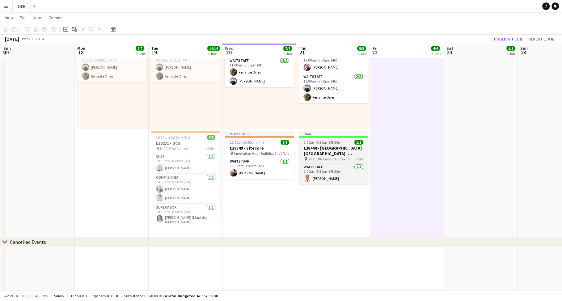
click at [333, 147] on h3 "E28444 - [GEOGRAPHIC_DATA] [GEOGRAPHIC_DATA] - [GEOGRAPHIC_DATA] [GEOGRAPHIC_DA…" at bounding box center [333, 150] width 69 height 11
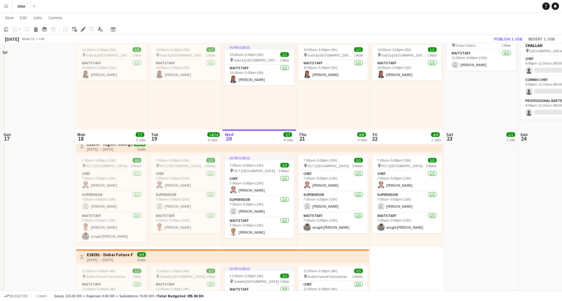
scroll to position [130, 0]
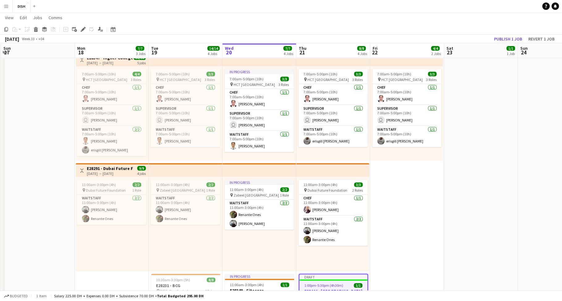
click at [419, 169] on app-date-cell "10:00am-3:00pm (5h) 1/1 pin [GEOGRAPHIC_DATA], [GEOGRAPHIC_DATA] - Al Quoz - Al…" at bounding box center [407, 159] width 74 height 440
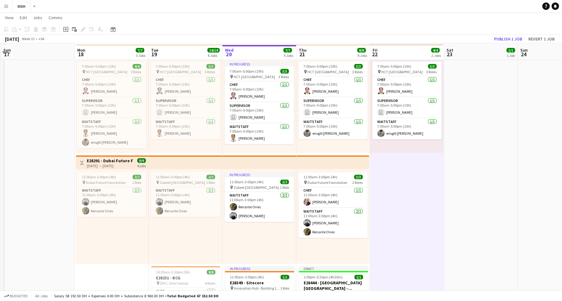
scroll to position [203, 0]
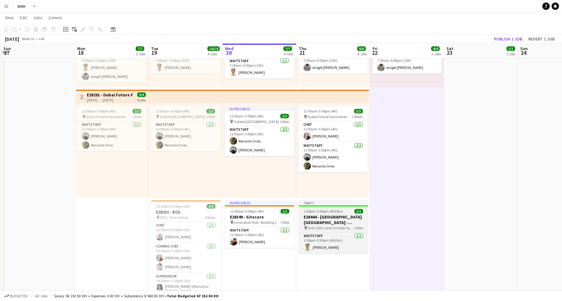
click at [340, 219] on h3 "E28444 - [GEOGRAPHIC_DATA] [GEOGRAPHIC_DATA] - [GEOGRAPHIC_DATA] [GEOGRAPHIC_DA…" at bounding box center [333, 219] width 69 height 11
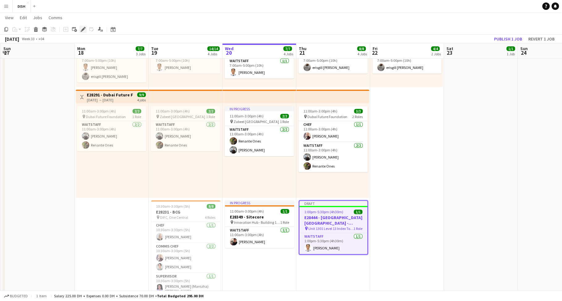
click at [79, 27] on div "Edit" at bounding box center [82, 29] width 7 height 7
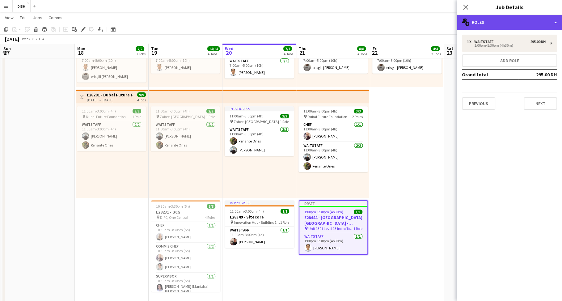
click at [482, 23] on div "multiple-users-add Roles" at bounding box center [509, 22] width 105 height 15
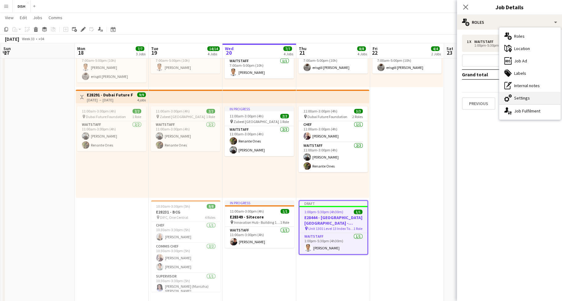
click at [517, 95] on div "cog-double-3 Settings" at bounding box center [530, 98] width 61 height 12
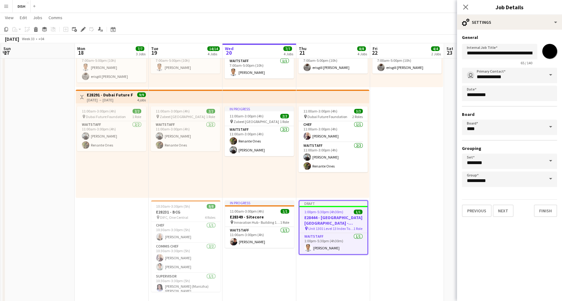
click at [550, 55] on input "*******" at bounding box center [550, 51] width 22 height 22
type input "*******"
click at [466, 7] on icon at bounding box center [466, 7] width 6 height 6
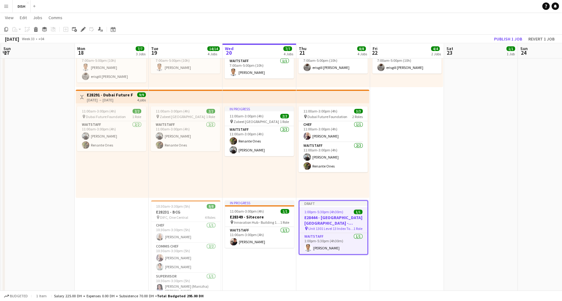
click at [334, 204] on div "Draft" at bounding box center [334, 203] width 68 height 5
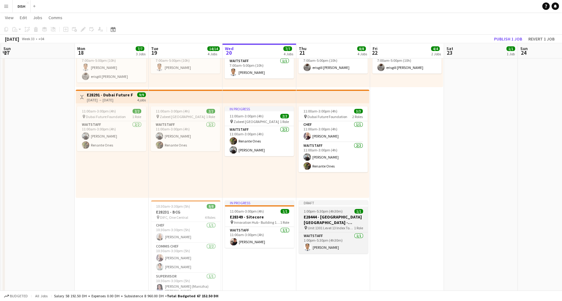
click at [328, 210] on span "1:00pm-5:30pm (4h30m)" at bounding box center [323, 211] width 39 height 5
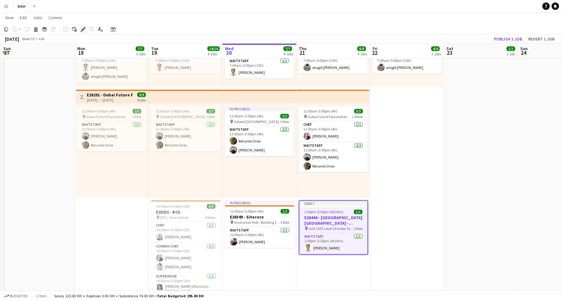
click at [80, 29] on div "Edit" at bounding box center [82, 29] width 7 height 7
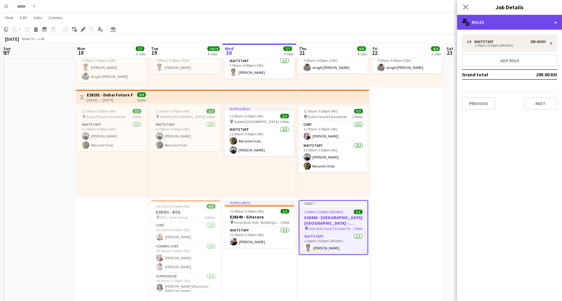
click at [481, 24] on div "multiple-users-add Roles" at bounding box center [509, 22] width 105 height 15
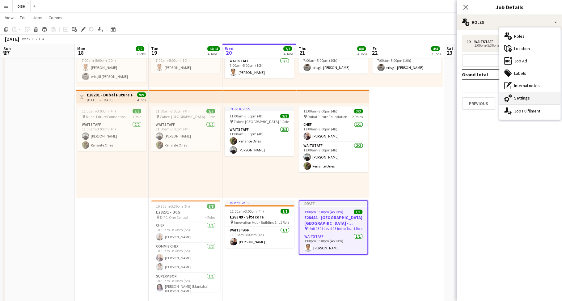
click at [516, 97] on div "cog-double-3 Settings" at bounding box center [530, 98] width 61 height 12
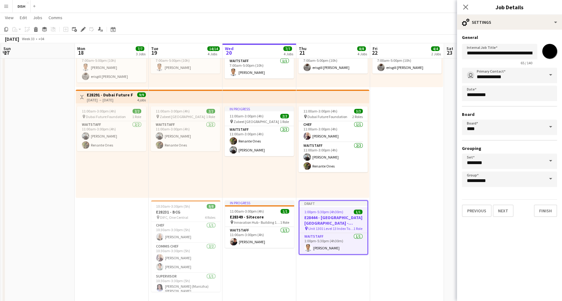
click at [548, 52] on input "*******" at bounding box center [550, 51] width 22 height 22
type input "*******"
click at [541, 210] on button "Finish" at bounding box center [545, 211] width 23 height 12
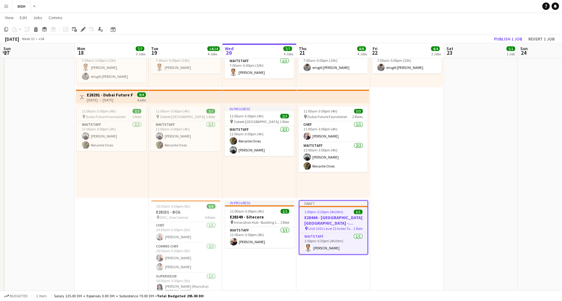
click at [385, 220] on app-date-cell "10:00am-3:00pm (5h) 1/1 pin Gold & Diamond Park, Sheikh Zayed Rd - Al Quoz - Al…" at bounding box center [407, 86] width 74 height 440
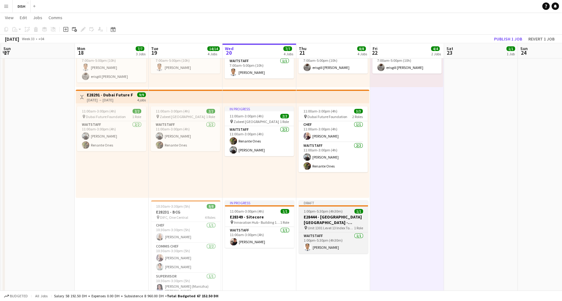
click at [334, 215] on h3 "E28444 - [GEOGRAPHIC_DATA] [GEOGRAPHIC_DATA] - [GEOGRAPHIC_DATA] [GEOGRAPHIC_DA…" at bounding box center [333, 219] width 69 height 11
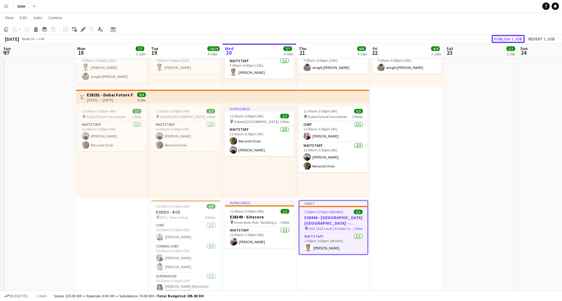
click at [497, 39] on button "Publish 1 job" at bounding box center [508, 39] width 33 height 8
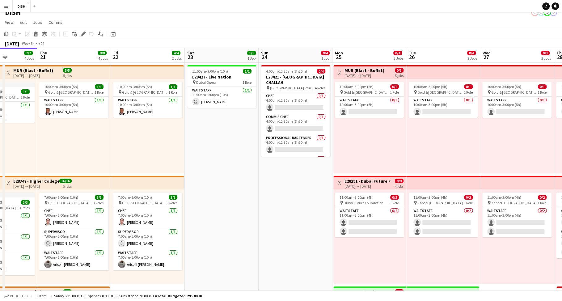
scroll to position [0, 216]
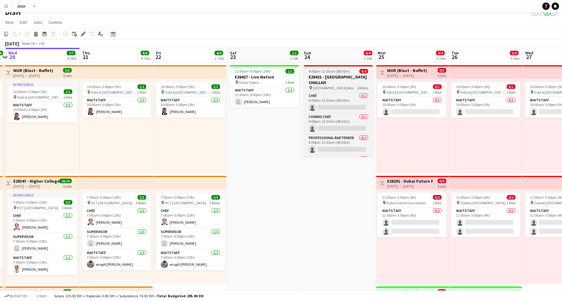
click at [330, 75] on h3 "E28421 - [GEOGRAPHIC_DATA] CHALLAH" at bounding box center [338, 79] width 69 height 11
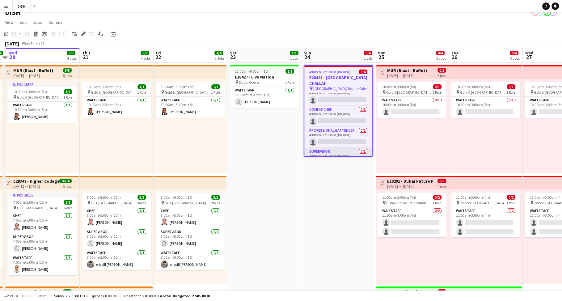
scroll to position [15, 0]
click at [333, 141] on app-card-role "Supervisor 0/1 4:00pm-12:30am (8h30m) single-neutral-actions" at bounding box center [338, 151] width 68 height 21
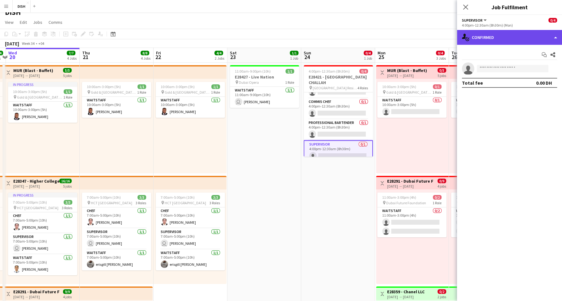
click at [488, 40] on div "single-neutral-actions-check-2 Confirmed" at bounding box center [509, 37] width 105 height 15
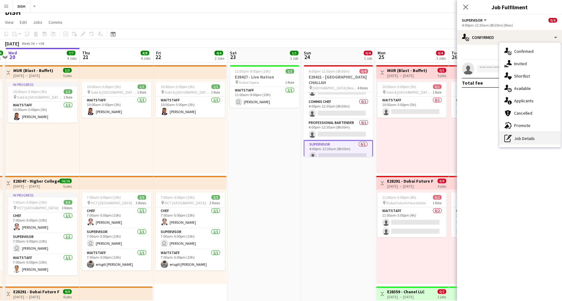
click at [529, 140] on div "pen-write Job Details" at bounding box center [530, 138] width 61 height 12
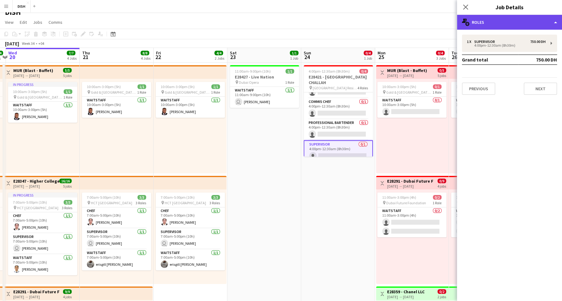
click at [494, 20] on div "multiple-users-add Roles" at bounding box center [509, 22] width 105 height 15
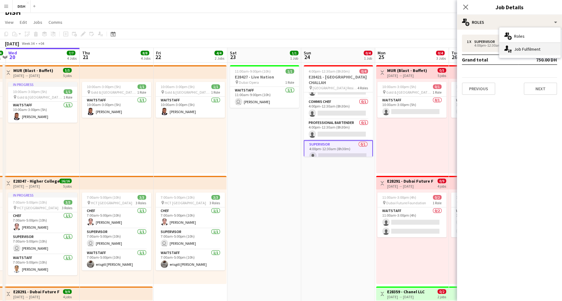
click at [518, 48] on div "single-neutral-actions-up-down Job Fulfilment" at bounding box center [530, 49] width 61 height 12
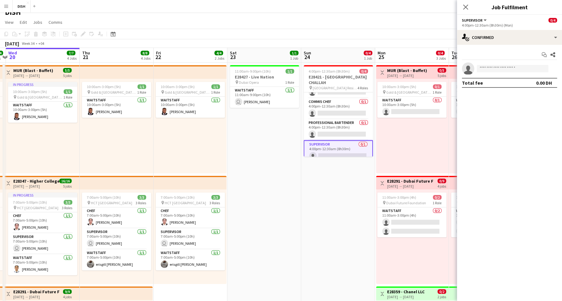
click at [511, 23] on div "4:00pm-12:30am (8h30m) (Mon)" at bounding box center [509, 25] width 95 height 5
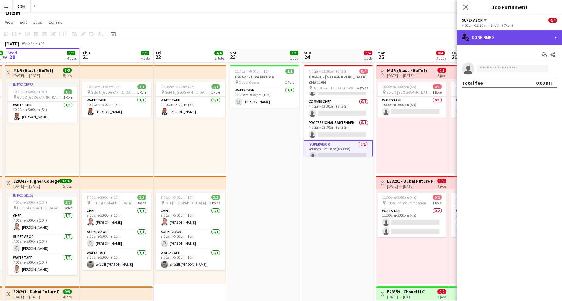
click at [507, 44] on div "single-neutral-actions-check-2 Confirmed" at bounding box center [509, 37] width 105 height 15
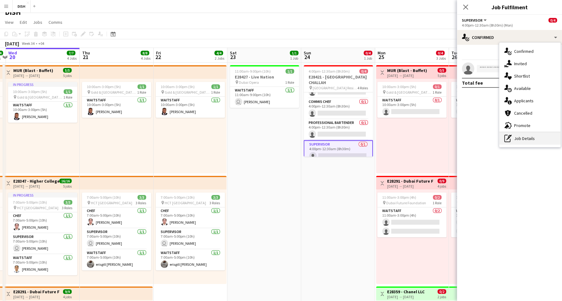
click at [522, 136] on div "pen-write Job Details" at bounding box center [530, 138] width 61 height 12
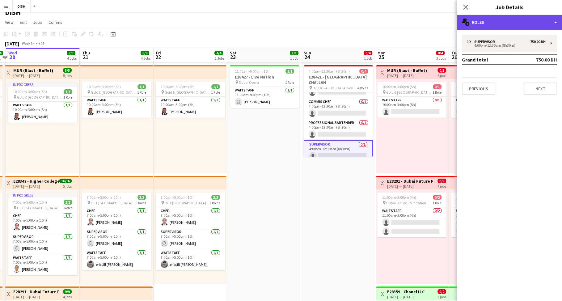
click at [513, 24] on div "multiple-users-add Roles" at bounding box center [509, 22] width 105 height 15
click at [513, 22] on div "multiple-users-add Roles" at bounding box center [509, 22] width 105 height 15
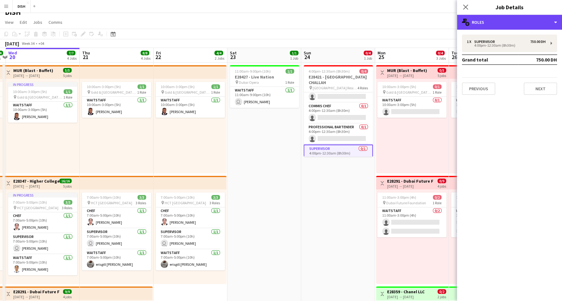
scroll to position [5, 0]
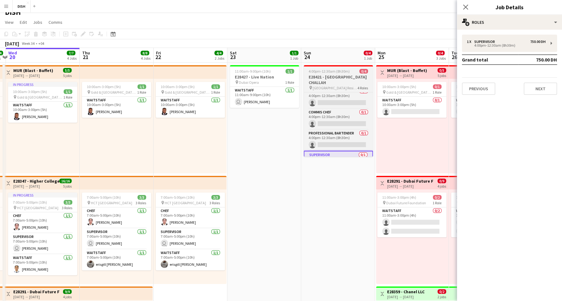
click at [321, 70] on span "4:00pm-12:30am (8h30m) (Mon)" at bounding box center [334, 71] width 51 height 5
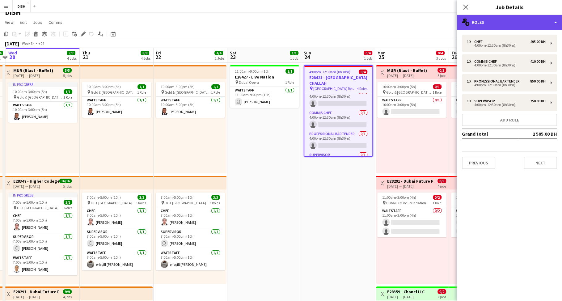
click at [491, 18] on div "multiple-users-add Roles" at bounding box center [509, 22] width 105 height 15
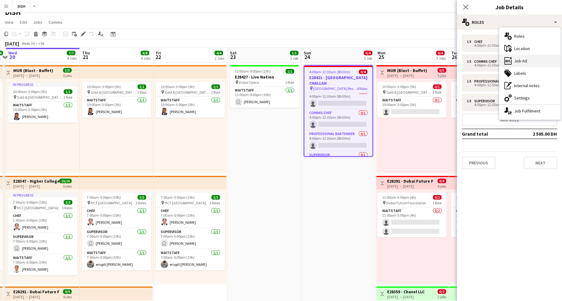
click at [517, 64] on div "ads-window Job Ad" at bounding box center [530, 61] width 61 height 12
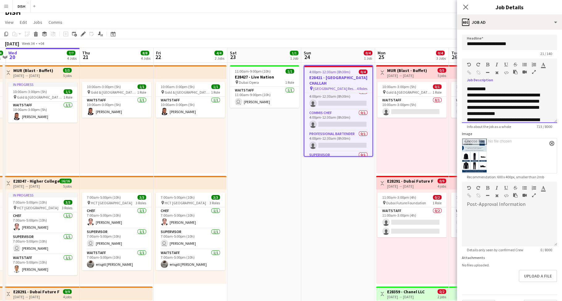
click at [467, 88] on div "**********" at bounding box center [504, 89] width 74 height 6
click at [472, 88] on div at bounding box center [509, 89] width 85 height 6
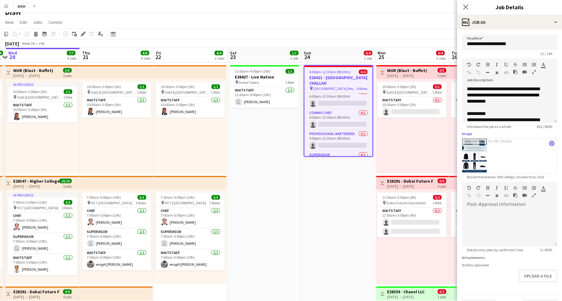
click at [550, 144] on app-icon "close" at bounding box center [552, 143] width 4 height 2
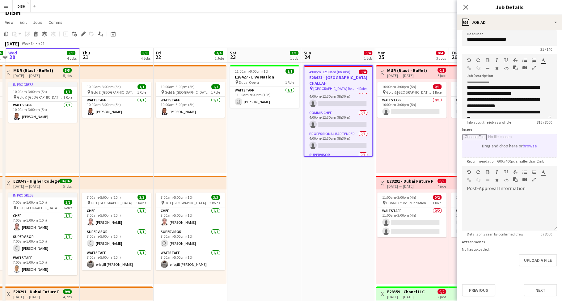
scroll to position [153, 0]
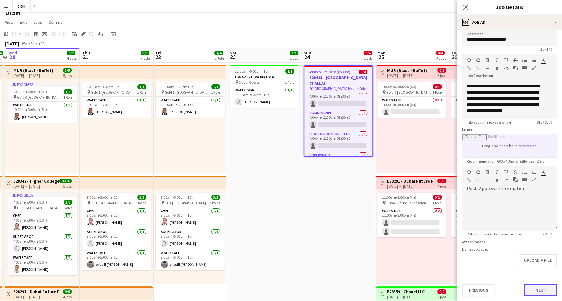
click at [539, 287] on button "Next" at bounding box center [540, 290] width 33 height 12
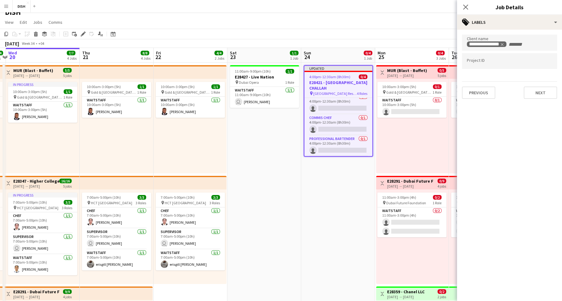
scroll to position [0, 0]
click at [537, 92] on button "Next" at bounding box center [540, 93] width 33 height 12
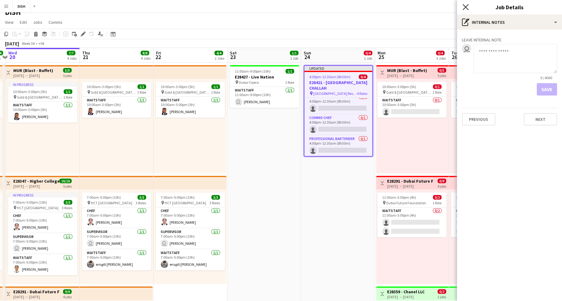
click at [464, 6] on icon at bounding box center [466, 7] width 6 height 6
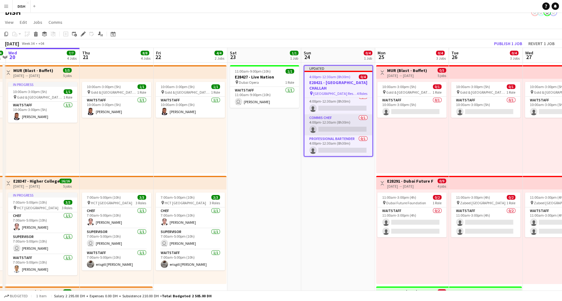
click at [353, 114] on app-card-role "Commis Chef 0/1 4:00pm-12:30am (8h30m) single-neutral-actions" at bounding box center [338, 124] width 68 height 21
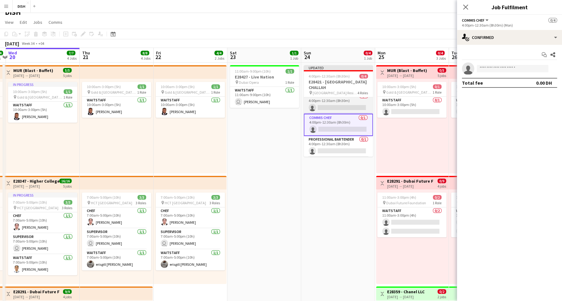
click at [348, 100] on app-card-role "Chef 0/1 4:00pm-12:30am (8h30m) single-neutral-actions" at bounding box center [338, 103] width 69 height 21
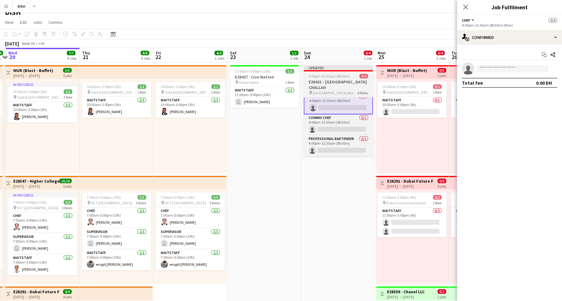
click at [347, 83] on h3 "E28421 - [GEOGRAPHIC_DATA] CHALLAH" at bounding box center [338, 84] width 69 height 11
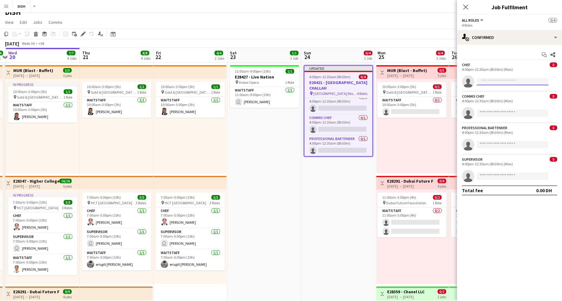
click at [507, 78] on input at bounding box center [513, 81] width 72 height 7
click at [501, 114] on input at bounding box center [513, 112] width 72 height 7
type input "****"
click at [498, 127] on span "tiffanyhinolan@gmail.com" at bounding box center [513, 126] width 62 height 5
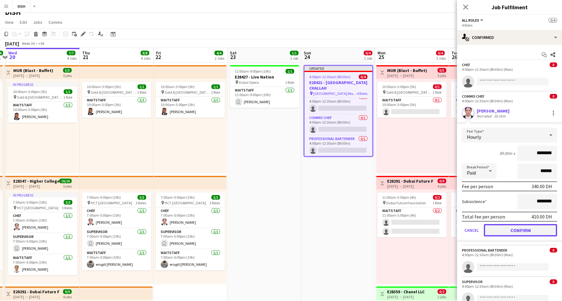
click at [526, 229] on button "Confirm" at bounding box center [520, 230] width 73 height 12
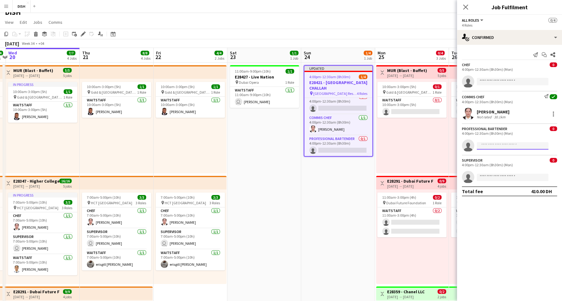
click at [494, 146] on input at bounding box center [513, 145] width 72 height 7
type input "****"
click at [500, 162] on span "+971585879702" at bounding box center [513, 163] width 62 height 5
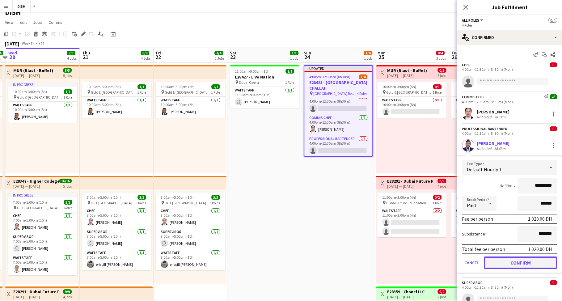
click at [506, 261] on button "Confirm" at bounding box center [520, 263] width 73 height 12
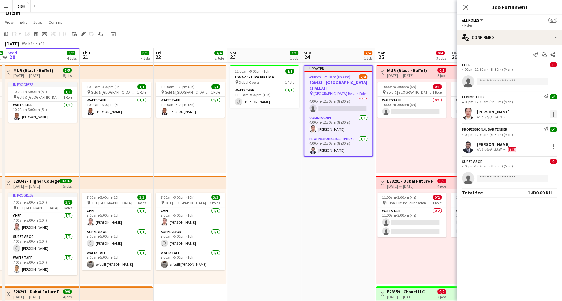
click at [554, 113] on div at bounding box center [553, 113] width 1 height 1
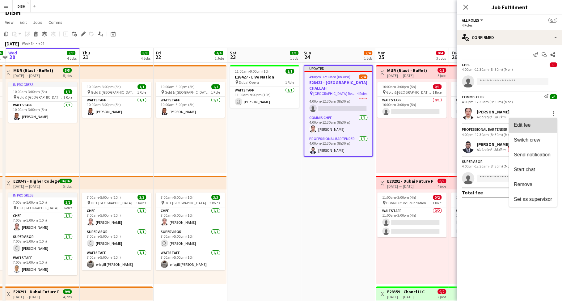
click at [548, 124] on span "Edit fee" at bounding box center [533, 125] width 38 height 6
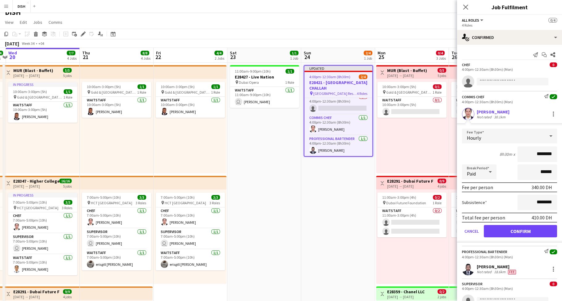
click at [529, 152] on input "********" at bounding box center [538, 154] width 40 height 15
type input "****"
click at [530, 206] on input "********" at bounding box center [538, 202] width 40 height 15
click at [529, 206] on input "********" at bounding box center [538, 202] width 40 height 15
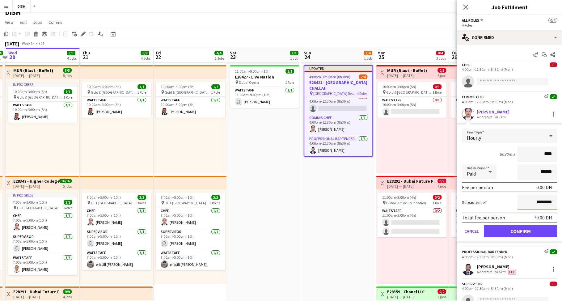
click at [529, 202] on input "********" at bounding box center [538, 202] width 40 height 15
click at [530, 202] on input "********" at bounding box center [538, 202] width 40 height 15
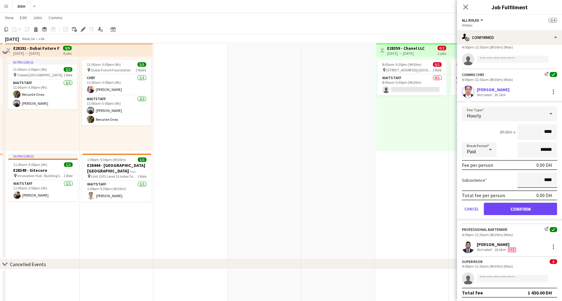
scroll to position [261, 0]
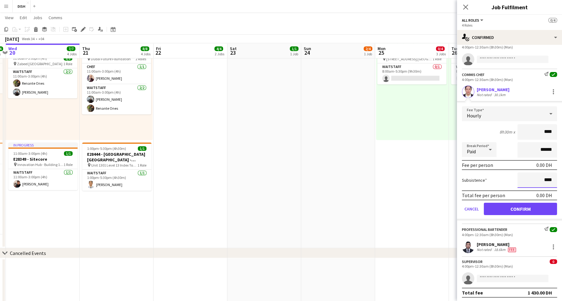
type input "****"
click at [514, 264] on div "4:00pm-12:30am (8h30m) (Mon)" at bounding box center [509, 266] width 95 height 5
click at [499, 276] on input at bounding box center [513, 278] width 72 height 7
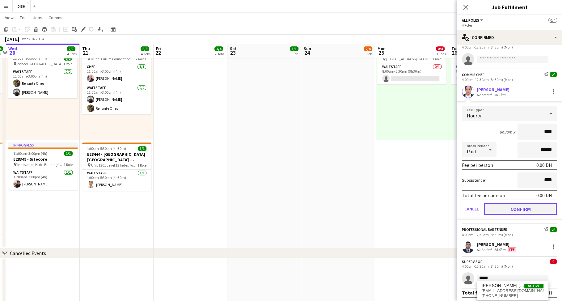
click at [533, 210] on button "Confirm" at bounding box center [520, 209] width 73 height 12
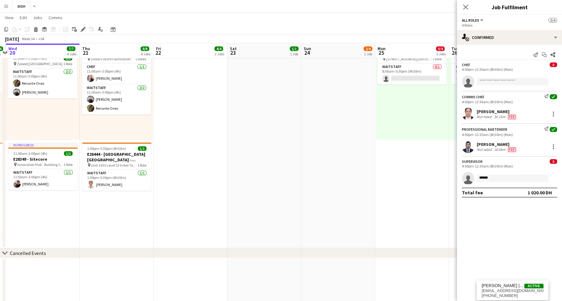
scroll to position [0, 0]
click at [496, 179] on input "******" at bounding box center [513, 178] width 72 height 7
click at [552, 147] on div at bounding box center [553, 146] width 7 height 7
click at [546, 157] on span "Edit fee" at bounding box center [533, 158] width 38 height 6
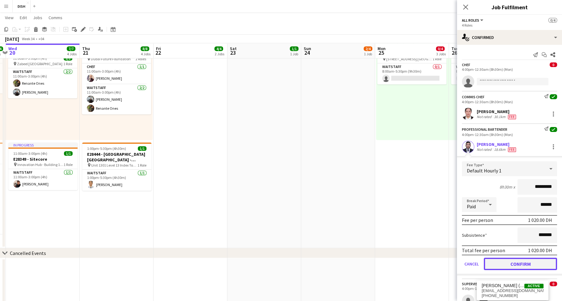
click at [531, 263] on button "Confirm" at bounding box center [520, 264] width 73 height 12
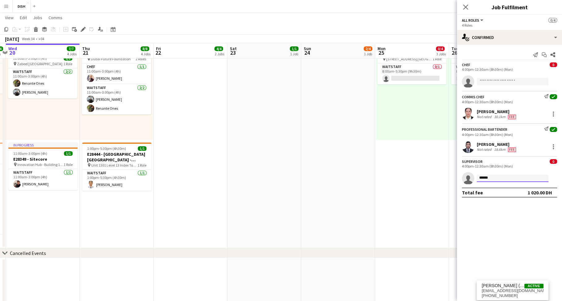
click at [498, 177] on input "******" at bounding box center [513, 178] width 72 height 7
type input "******"
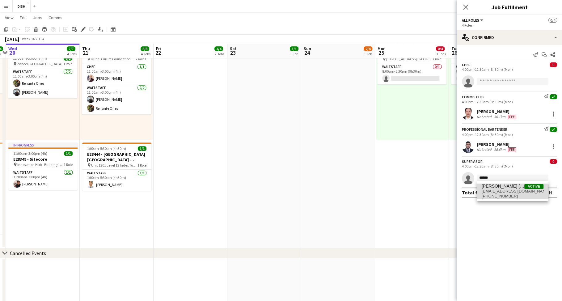
click at [507, 197] on span "+971566940303" at bounding box center [513, 196] width 62 height 5
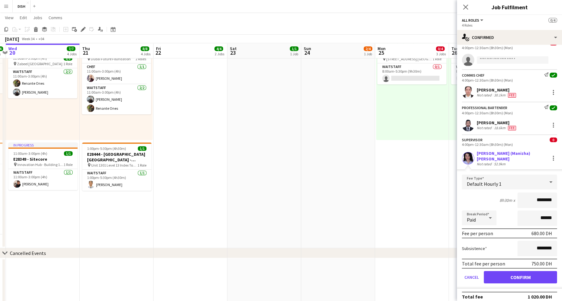
scroll to position [22, 0]
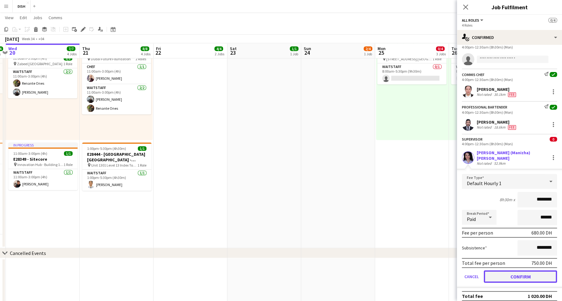
click at [520, 270] on button "Confirm" at bounding box center [520, 276] width 73 height 12
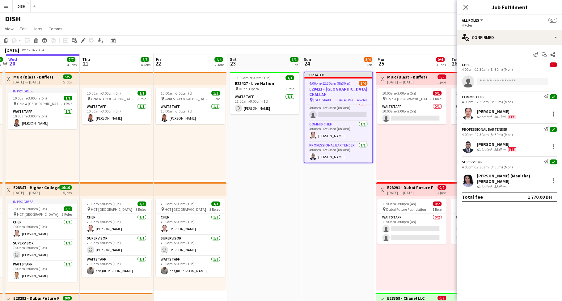
scroll to position [0, 0]
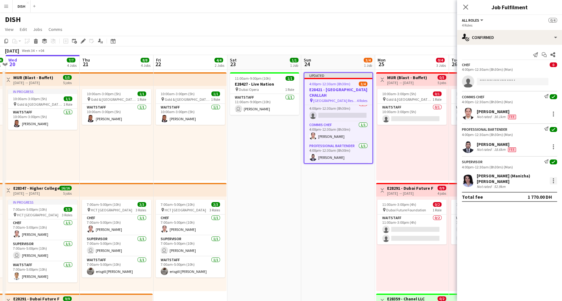
click at [553, 177] on div at bounding box center [553, 180] width 7 height 7
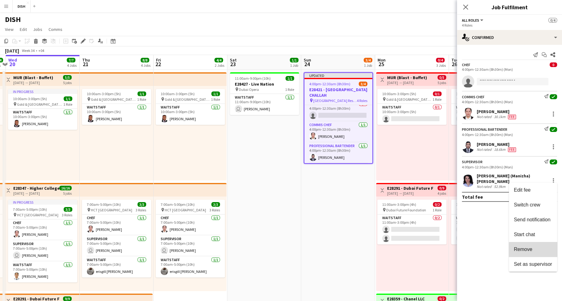
click at [544, 251] on span "Remove" at bounding box center [533, 250] width 38 height 6
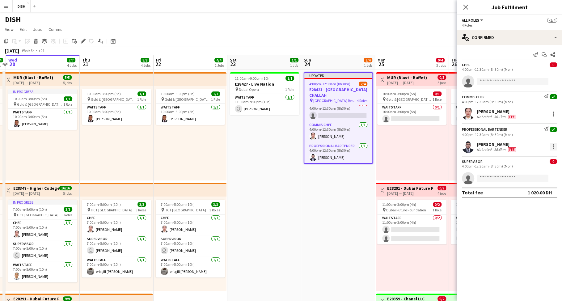
click at [551, 144] on div at bounding box center [553, 146] width 7 height 7
click at [537, 218] on span "Remove" at bounding box center [533, 217] width 38 height 6
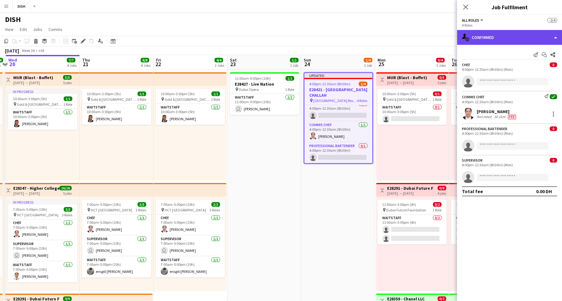
click at [517, 39] on div "single-neutral-actions-check-2 Confirmed" at bounding box center [509, 37] width 105 height 15
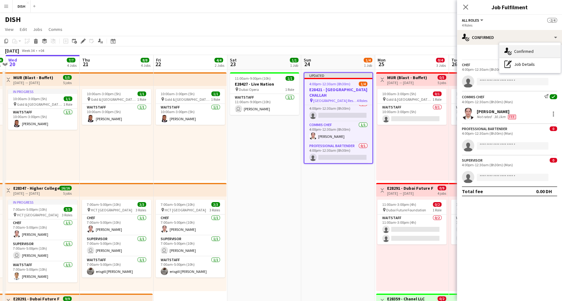
click at [521, 53] on div "single-neutral-actions-check-2 Confirmed" at bounding box center [530, 51] width 61 height 12
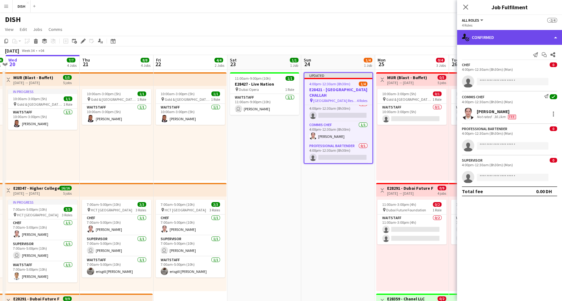
click at [524, 40] on div "single-neutral-actions-check-2 Confirmed" at bounding box center [509, 37] width 105 height 15
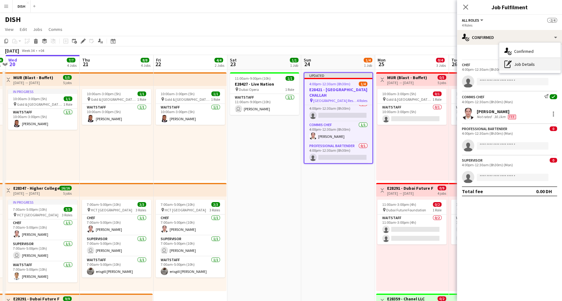
click at [526, 62] on div "pen-write Job Details" at bounding box center [530, 64] width 61 height 12
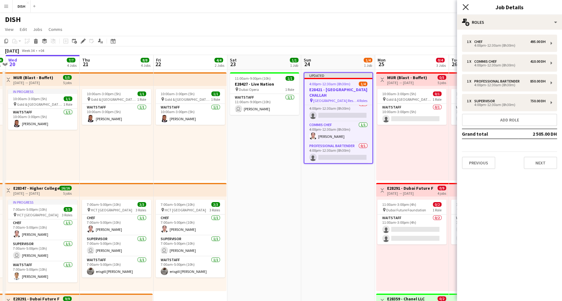
click at [467, 4] on icon "Close pop-in" at bounding box center [466, 7] width 6 height 6
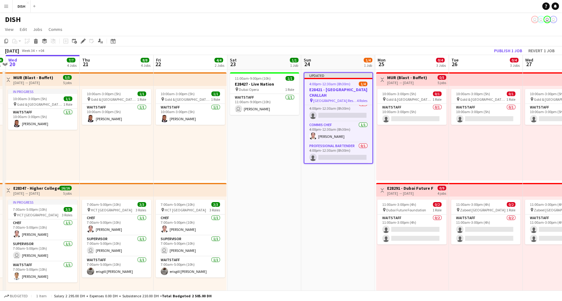
click at [356, 82] on app-job-card "Updated 4:00pm-12:30am (8h30m) (Mon) 1/4 E28421 - DOHA CHALLAH pin Abughazaleh …" at bounding box center [338, 117] width 69 height 91
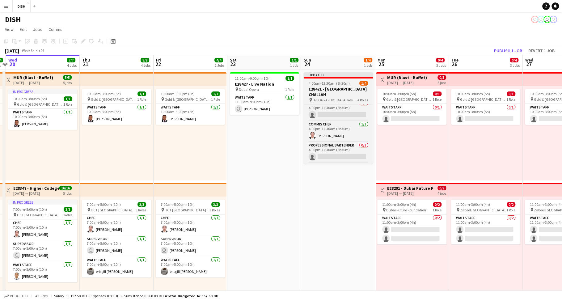
click at [342, 80] on app-job-card "Updated 4:00pm-12:30am (8h30m) (Mon) 1/4 E28421 - DOHA CHALLAH pin Abughazaleh …" at bounding box center [338, 117] width 69 height 91
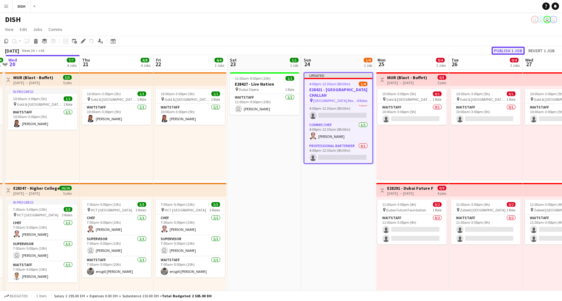
click at [511, 50] on button "Publish 1 job" at bounding box center [508, 51] width 33 height 8
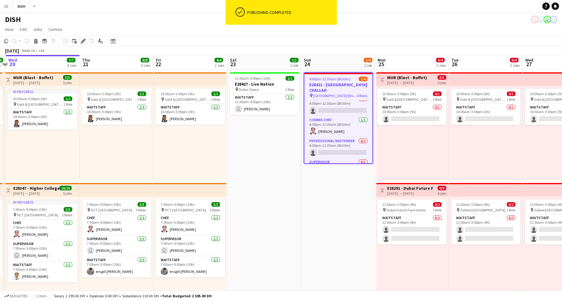
click at [81, 42] on icon "Edit" at bounding box center [83, 41] width 5 height 5
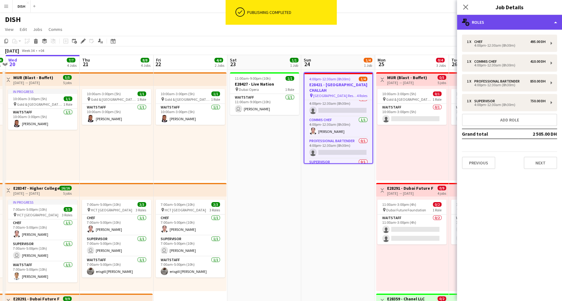
click at [504, 20] on div "multiple-users-add Roles" at bounding box center [509, 22] width 105 height 15
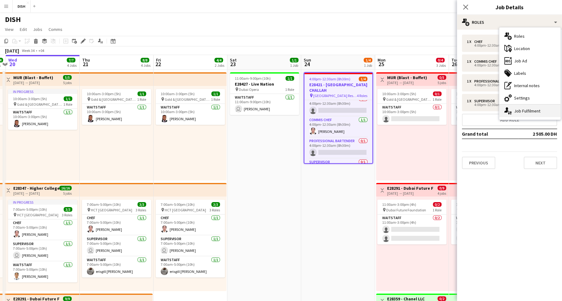
click at [529, 107] on div "single-neutral-actions-up-down Job Fulfilment" at bounding box center [530, 111] width 61 height 12
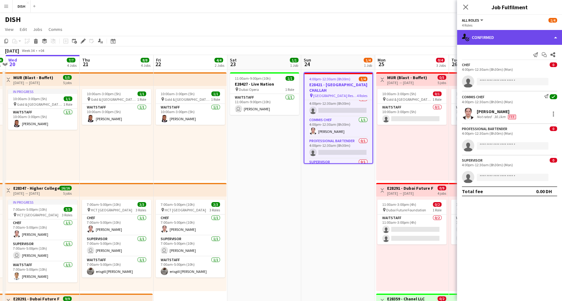
click at [521, 40] on div "single-neutral-actions-check-2 Confirmed" at bounding box center [509, 37] width 105 height 15
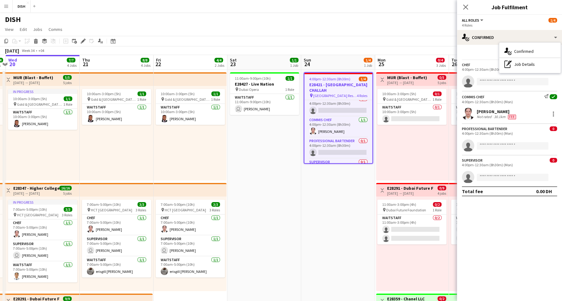
scroll to position [15, 0]
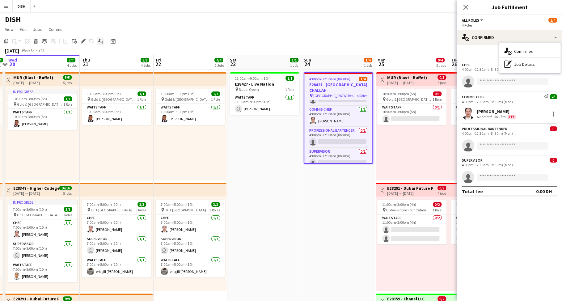
click at [100, 40] on icon at bounding box center [99, 40] width 3 height 3
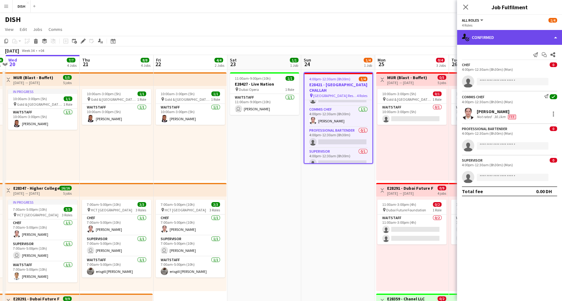
click at [525, 39] on div "single-neutral-actions-check-2 Confirmed" at bounding box center [509, 37] width 105 height 15
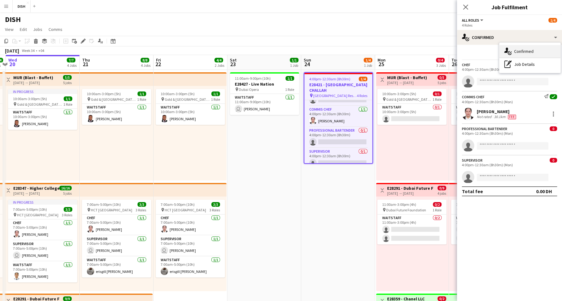
click at [526, 49] on div "single-neutral-actions-check-2 Confirmed" at bounding box center [530, 51] width 61 height 12
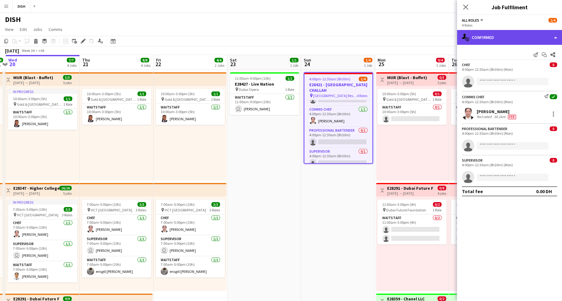
click at [525, 36] on div "single-neutral-actions-check-2 Confirmed" at bounding box center [509, 37] width 105 height 15
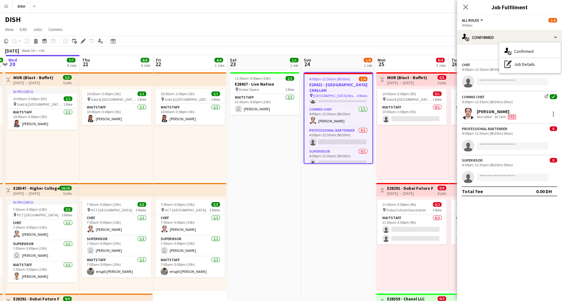
click at [486, 53] on div "Send notification Start chat Share" at bounding box center [509, 55] width 95 height 10
click at [472, 19] on span "All roles" at bounding box center [470, 20] width 17 height 5
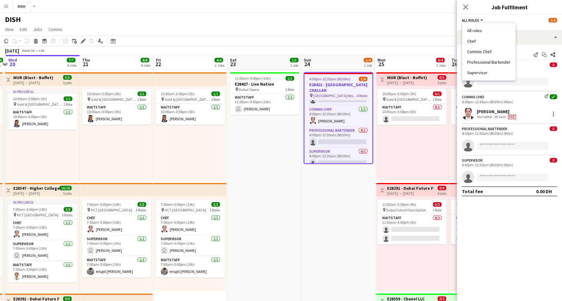
click at [523, 49] on div "Send notification Start chat Share Chef 0 4:00pm-12:30am (8h30m) (Mon) single-n…" at bounding box center [509, 123] width 105 height 156
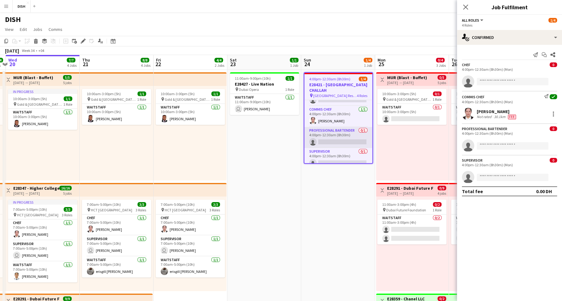
click at [343, 134] on app-card-role "Professional Bartender 0/1 4:00pm-12:30am (8h30m) single-neutral-actions" at bounding box center [338, 137] width 68 height 21
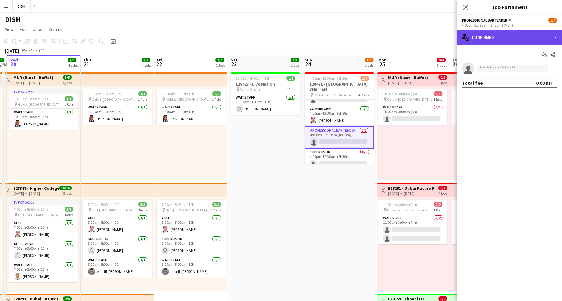
click at [509, 34] on div "single-neutral-actions-check-2 Confirmed" at bounding box center [509, 37] width 105 height 15
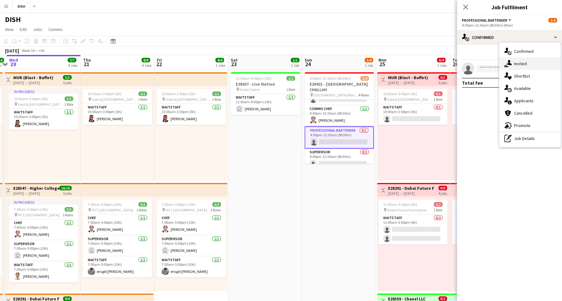
click at [519, 62] on div "single-neutral-actions-share-1 Invited" at bounding box center [530, 63] width 61 height 12
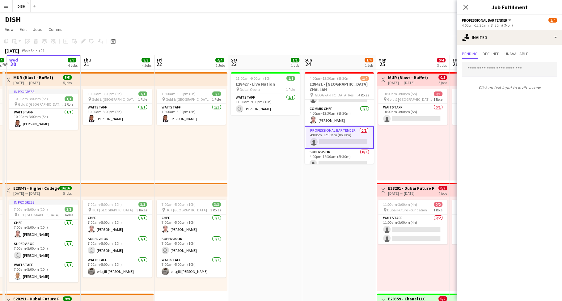
click at [480, 71] on input "text" at bounding box center [509, 69] width 95 height 15
type input "****"
click at [496, 87] on span "jerry.manbar15@gmail.com" at bounding box center [509, 89] width 85 height 5
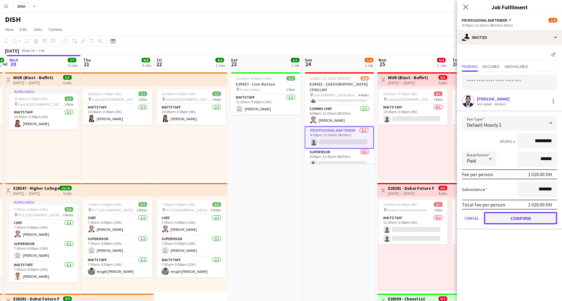
click at [532, 214] on button "Confirm" at bounding box center [520, 218] width 73 height 12
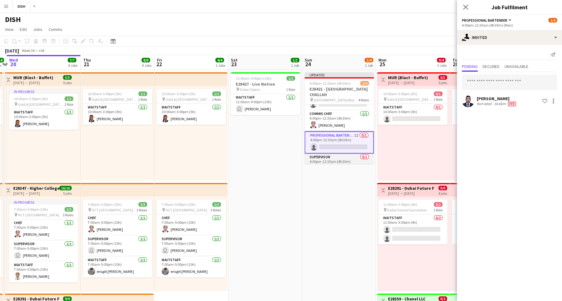
click at [323, 154] on app-card-role "Supervisor 0/1 4:00pm-12:30am (8h30m) single-neutral-actions" at bounding box center [339, 164] width 69 height 21
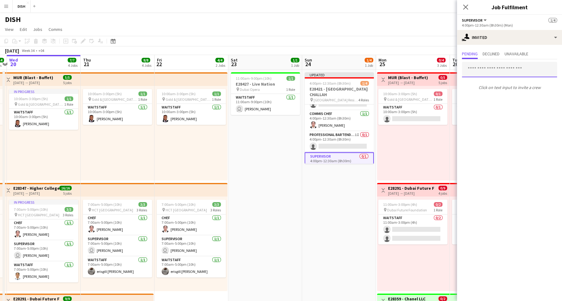
click at [493, 67] on input "text" at bounding box center [509, 69] width 95 height 15
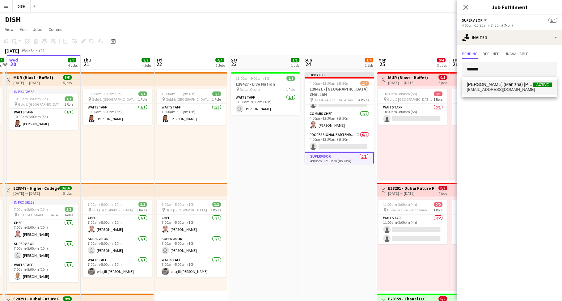
type input "******"
click at [504, 88] on span "m.niyazova91@gmail.com" at bounding box center [509, 89] width 85 height 5
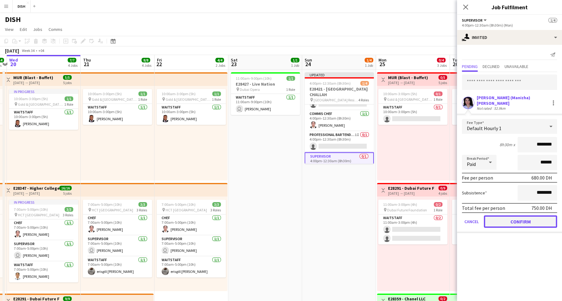
click at [538, 215] on button "Confirm" at bounding box center [520, 221] width 73 height 12
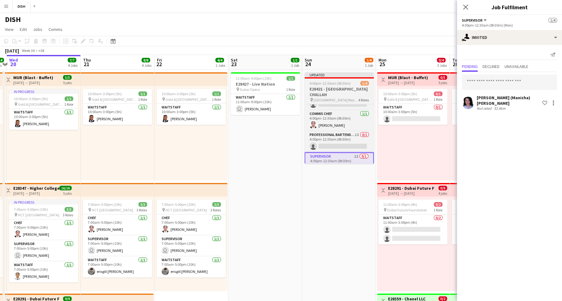
click at [341, 83] on span "4:00pm-12:30am (8h30m) (Mon)" at bounding box center [335, 83] width 51 height 5
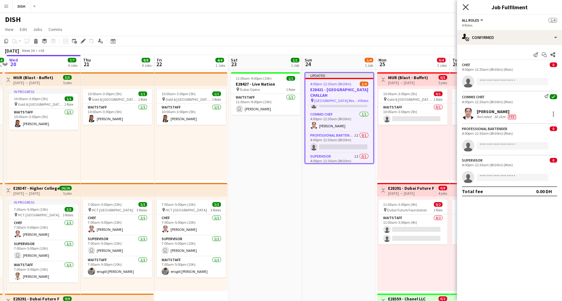
click at [467, 6] on icon "Close pop-in" at bounding box center [466, 7] width 6 height 6
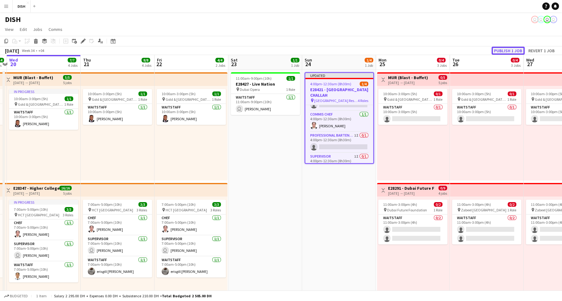
click at [512, 51] on button "Publish 1 job" at bounding box center [508, 51] width 33 height 8
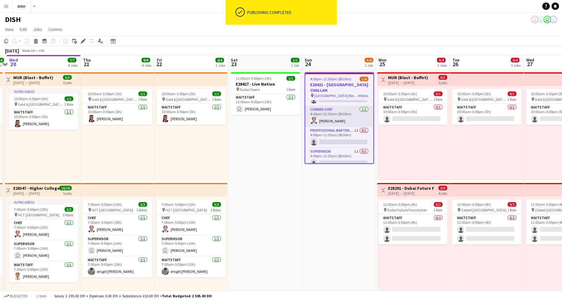
click at [337, 111] on app-card-role "Commis Chef 1/1 4:00pm-12:30am (8h30m) Tiffany Hinolan" at bounding box center [339, 116] width 68 height 21
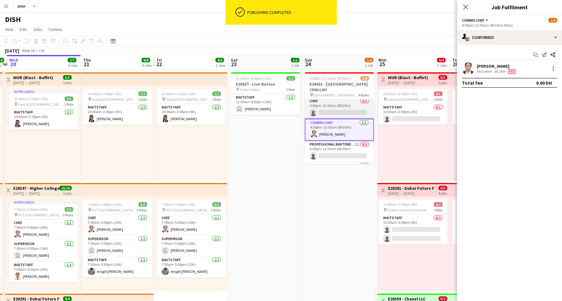
click at [342, 104] on app-card-role "Chef 0/1 4:00pm-12:30am (8h30m) single-neutral-actions" at bounding box center [339, 108] width 69 height 21
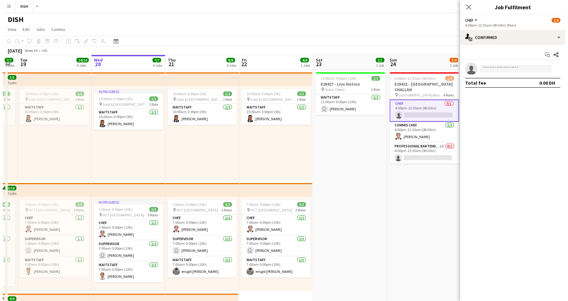
scroll to position [0, 196]
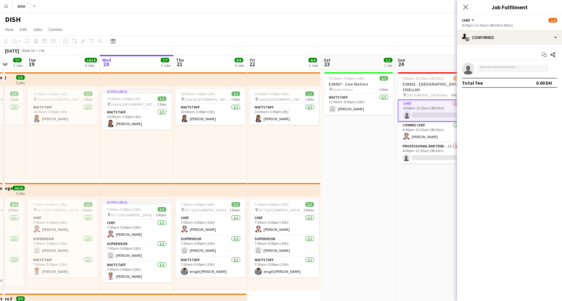
click at [8, 9] on button "Menu" at bounding box center [6, 6] width 12 height 12
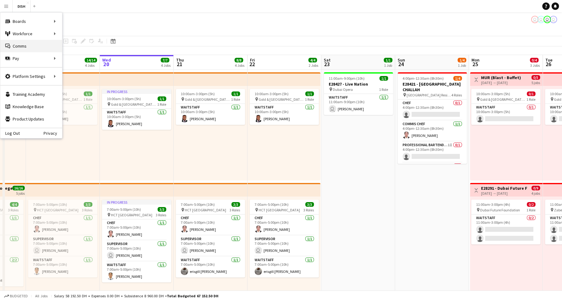
click at [27, 42] on link "Comms Comms" at bounding box center [31, 46] width 62 height 12
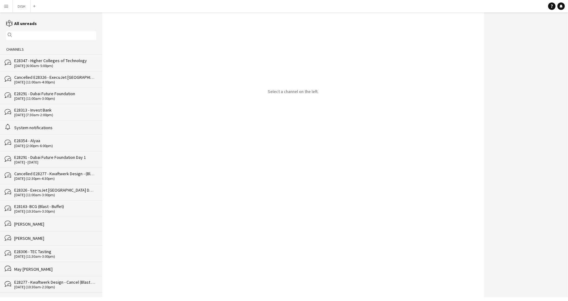
click at [42, 62] on div "E28347 - Higher Colleges of Technology" at bounding box center [55, 61] width 82 height 6
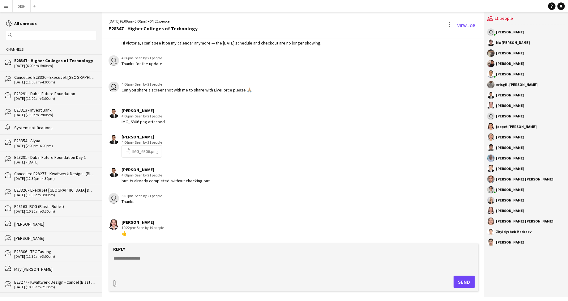
scroll to position [730, 0]
click at [49, 79] on div "Cancelled E28326 - ExecuJet [GEOGRAPHIC_DATA] DWC-LLC" at bounding box center [55, 77] width 82 height 6
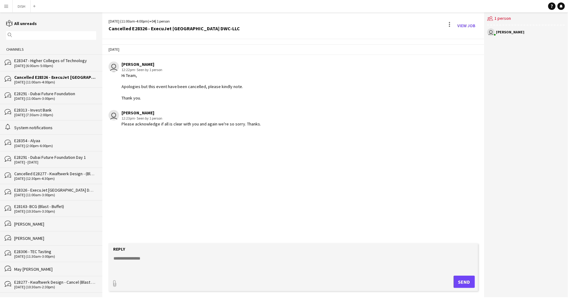
click at [47, 64] on div "14-08-2025 (6:00am-5:00pm)" at bounding box center [55, 66] width 82 height 4
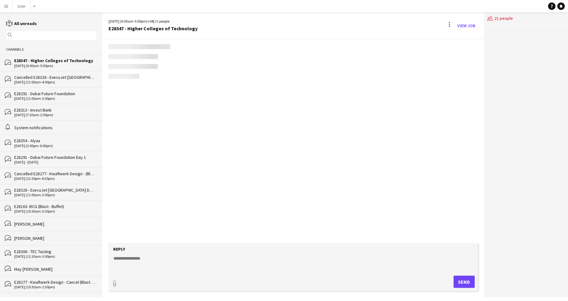
scroll to position [730, 0]
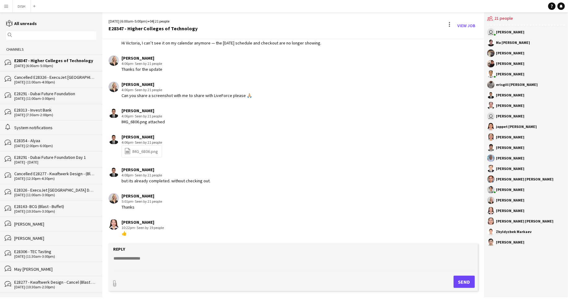
click at [49, 78] on div "Cancelled E28326 - ExecuJet [GEOGRAPHIC_DATA] DWC-LLC" at bounding box center [55, 77] width 82 height 6
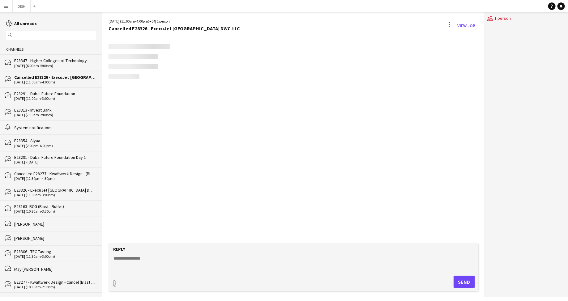
click at [46, 64] on div "14-08-2025 (6:00am-5:00pm)" at bounding box center [55, 66] width 82 height 4
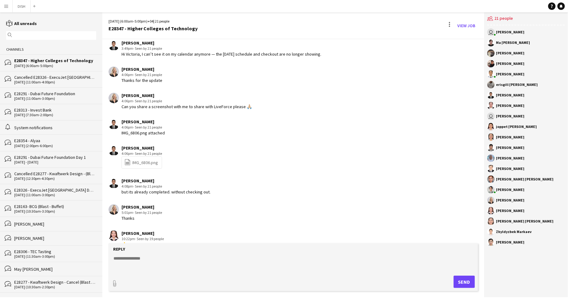
scroll to position [730, 0]
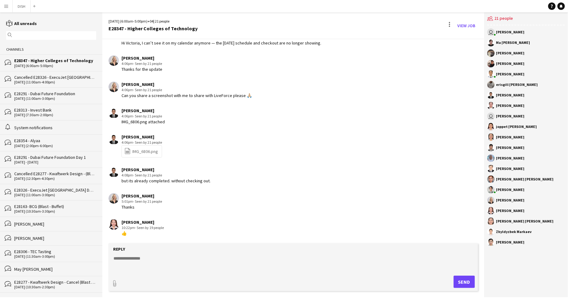
click at [49, 79] on div "Cancelled E28326 - ExecuJet [GEOGRAPHIC_DATA] DWC-LLC" at bounding box center [55, 77] width 82 height 6
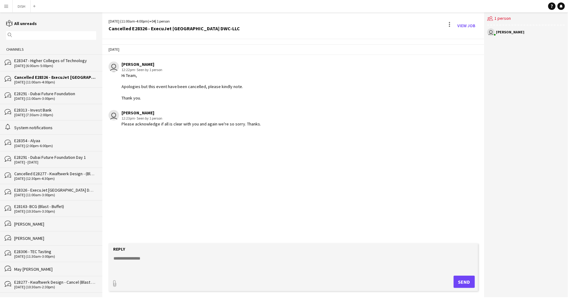
click at [42, 94] on div "E28291 - Dubai Future Foundation" at bounding box center [55, 94] width 82 height 6
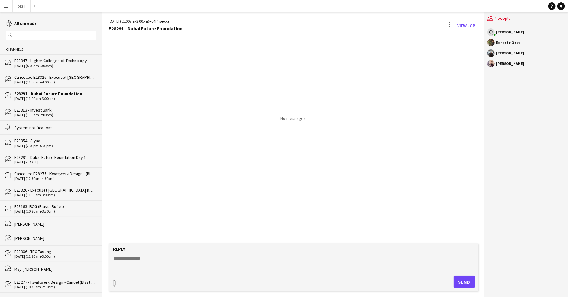
click at [47, 109] on div "E28313 - Invest Bank" at bounding box center [55, 110] width 82 height 6
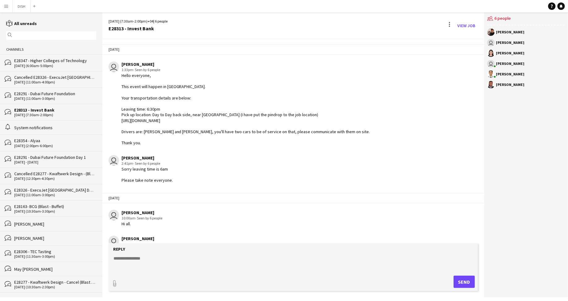
scroll to position [175, 0]
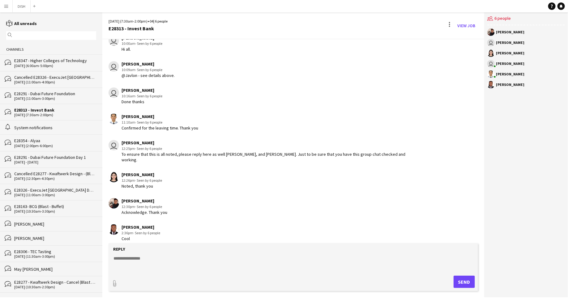
click at [56, 129] on div "System notifications" at bounding box center [55, 128] width 82 height 6
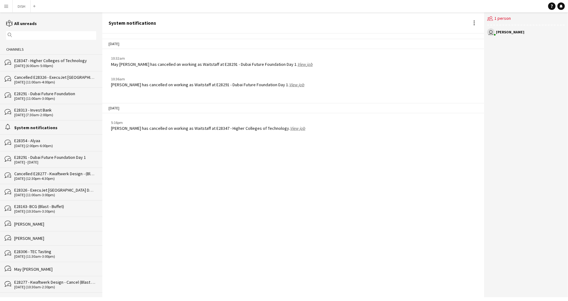
click at [56, 141] on div "E28354 - Alyaa" at bounding box center [55, 141] width 82 height 6
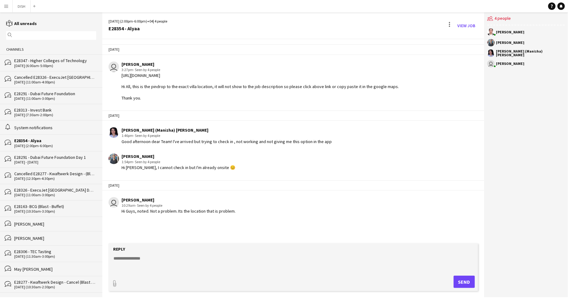
click at [69, 162] on div "4 - 7 Aug 2025" at bounding box center [55, 162] width 82 height 4
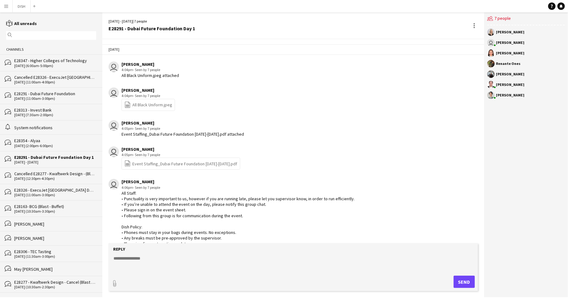
scroll to position [134, 0]
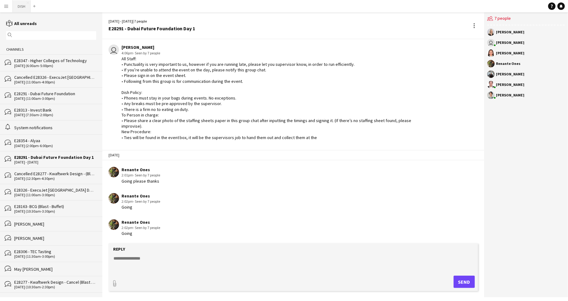
click at [21, 8] on button "DISH Close" at bounding box center [22, 6] width 18 height 12
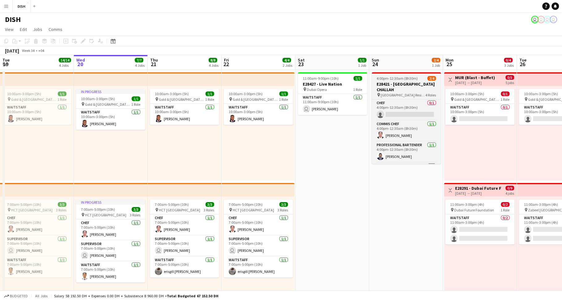
scroll to position [0, 147]
click at [398, 85] on h3 "E28421 - [GEOGRAPHIC_DATA] CHALLAH" at bounding box center [406, 86] width 69 height 11
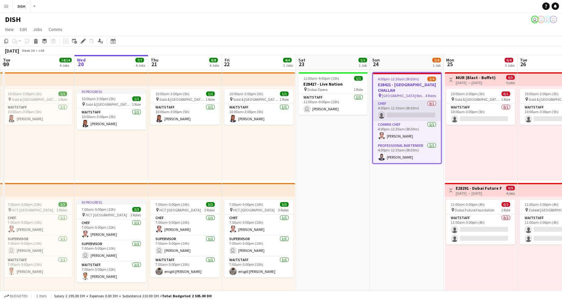
click at [404, 104] on app-card-role "Chef 0/1 4:00pm-12:30am (8h30m) single-neutral-actions" at bounding box center [407, 110] width 68 height 21
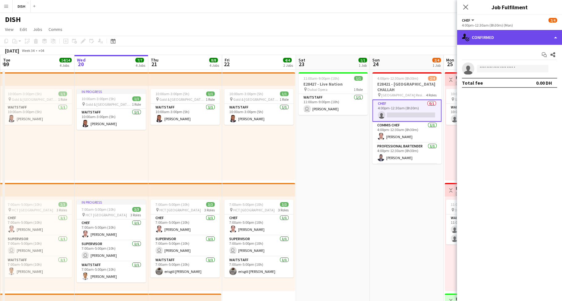
click at [521, 41] on div "single-neutral-actions-check-2 Confirmed" at bounding box center [509, 37] width 105 height 15
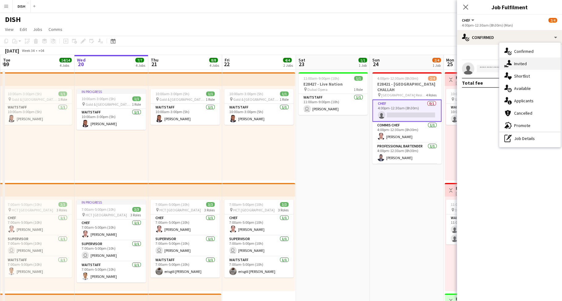
click at [531, 65] on div "single-neutral-actions-share-1 Invited" at bounding box center [530, 63] width 61 height 12
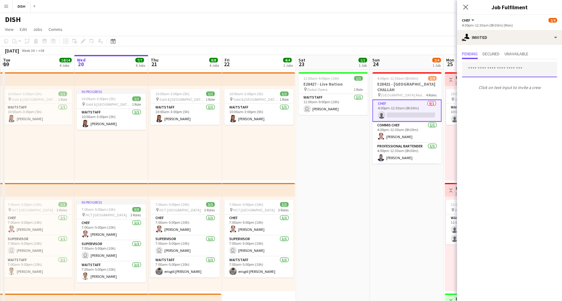
click at [481, 74] on input "text" at bounding box center [509, 69] width 95 height 15
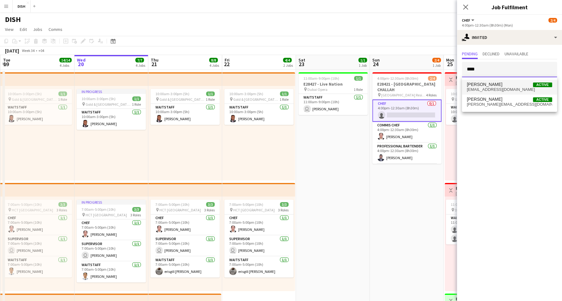
type input "****"
click at [495, 85] on span "John Santarin Active" at bounding box center [509, 84] width 85 height 5
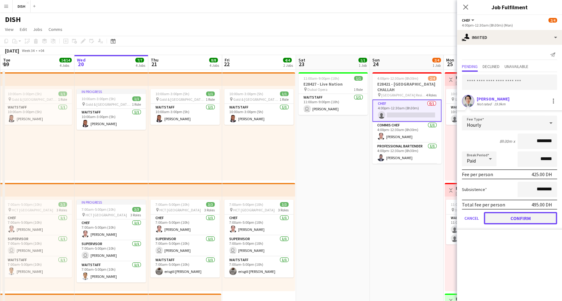
click at [517, 220] on button "Confirm" at bounding box center [520, 218] width 73 height 12
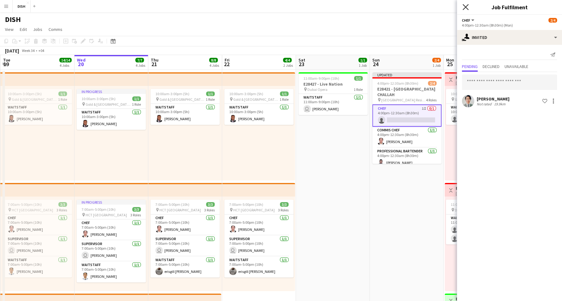
click at [466, 6] on icon at bounding box center [466, 7] width 6 height 6
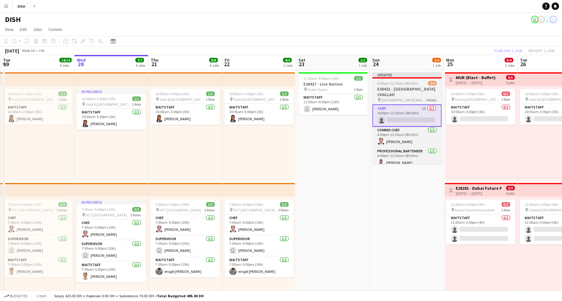
click at [408, 78] on div at bounding box center [406, 77] width 69 height 1
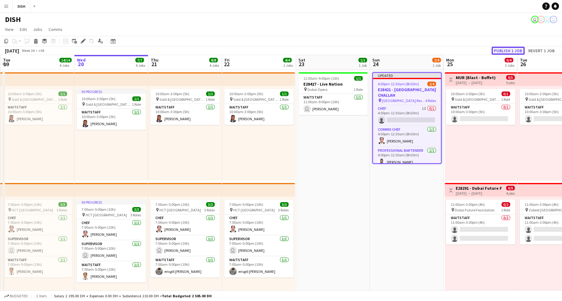
click at [513, 49] on button "Publish 1 job" at bounding box center [508, 51] width 33 height 8
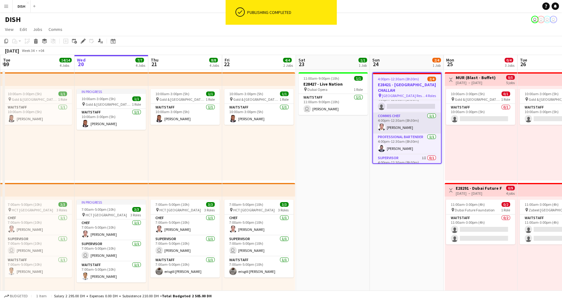
scroll to position [15, 0]
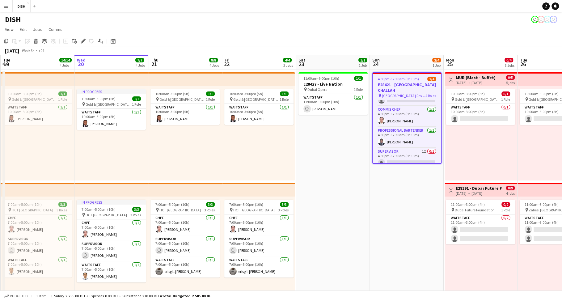
click at [408, 86] on h3 "E28421 - [GEOGRAPHIC_DATA] CHALLAH" at bounding box center [407, 87] width 68 height 11
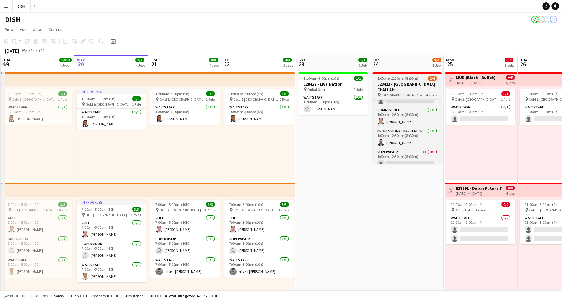
click at [408, 86] on h3 "E28421 - [GEOGRAPHIC_DATA] CHALLAH" at bounding box center [406, 86] width 69 height 11
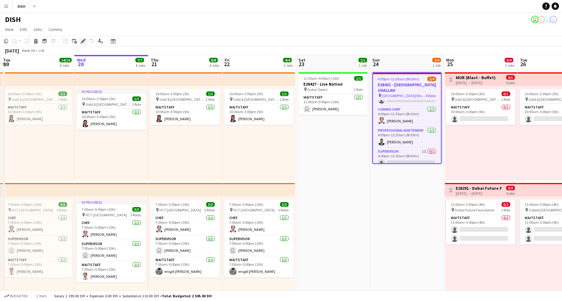
click at [83, 42] on icon at bounding box center [82, 41] width 3 height 3
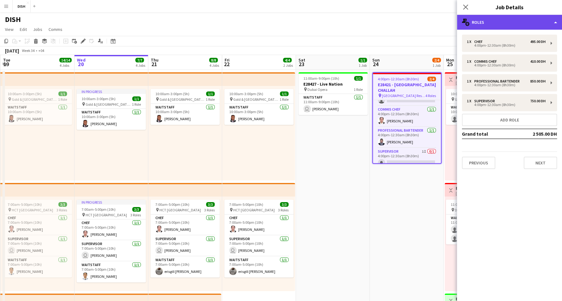
click at [482, 25] on div "multiple-users-add Roles" at bounding box center [509, 22] width 105 height 15
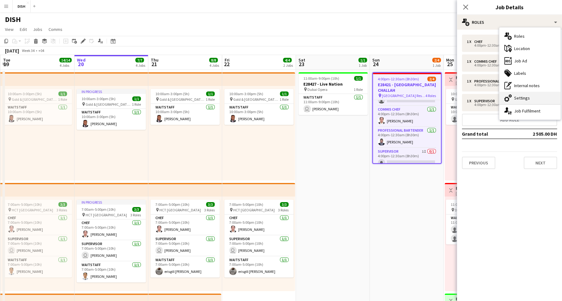
click at [509, 101] on icon "cog-double-3" at bounding box center [507, 97] width 7 height 7
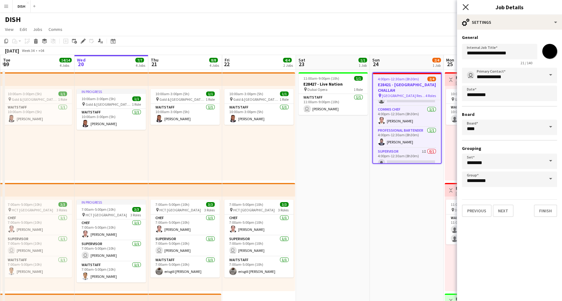
click at [466, 7] on icon at bounding box center [466, 7] width 6 height 6
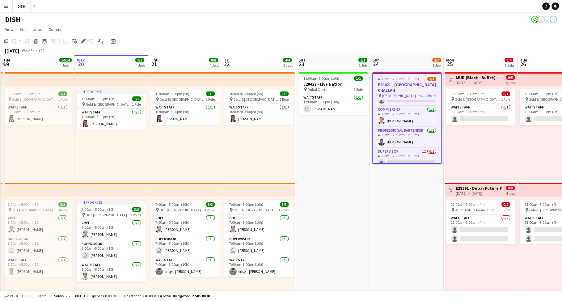
click at [395, 83] on h3 "E28421 - [GEOGRAPHIC_DATA] CHALLAH" at bounding box center [407, 87] width 68 height 11
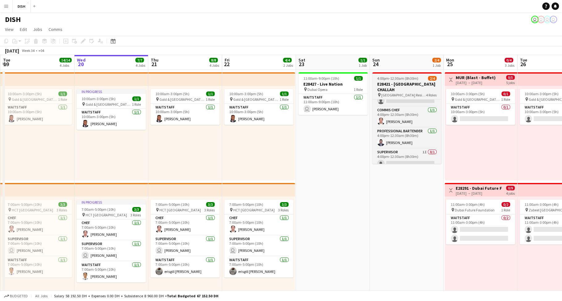
click at [396, 83] on h3 "E28421 - [GEOGRAPHIC_DATA] CHALLAH" at bounding box center [406, 86] width 69 height 11
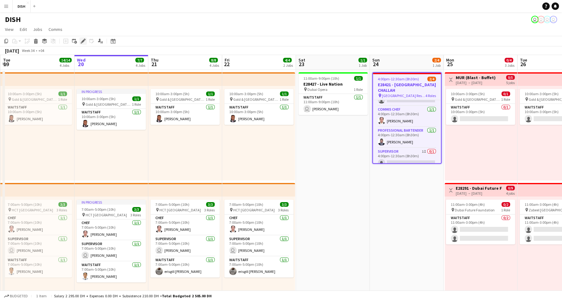
click at [82, 40] on icon "Edit" at bounding box center [83, 41] width 5 height 5
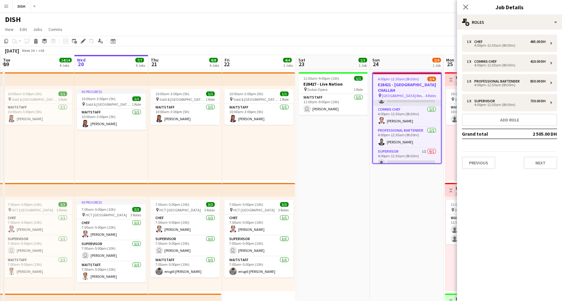
click at [421, 98] on app-card-role "Chef 1I 0/1 4:00pm-12:30am (8h30m) single-neutral-actions" at bounding box center [407, 95] width 68 height 21
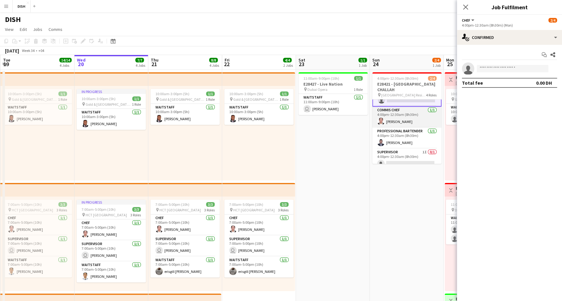
scroll to position [1, 0]
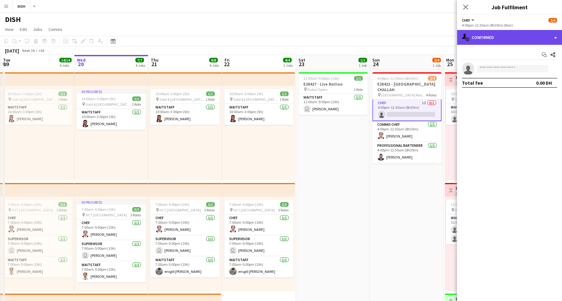
click at [492, 38] on div "single-neutral-actions-check-2 Confirmed" at bounding box center [509, 37] width 105 height 15
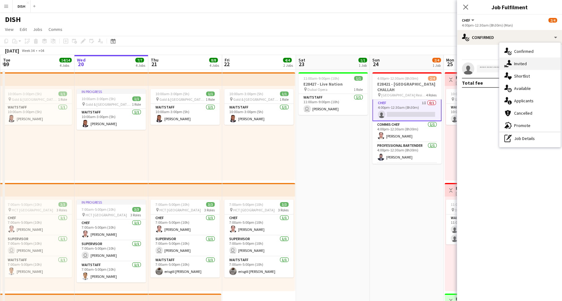
click at [522, 63] on div "single-neutral-actions-share-1 Invited" at bounding box center [530, 63] width 61 height 12
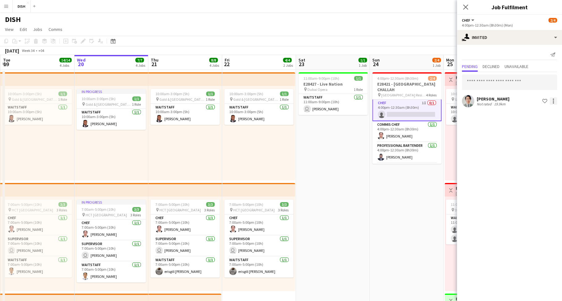
click at [553, 99] on div at bounding box center [553, 99] width 1 height 1
click at [545, 155] on span "Cancel invitation" at bounding box center [534, 156] width 36 height 5
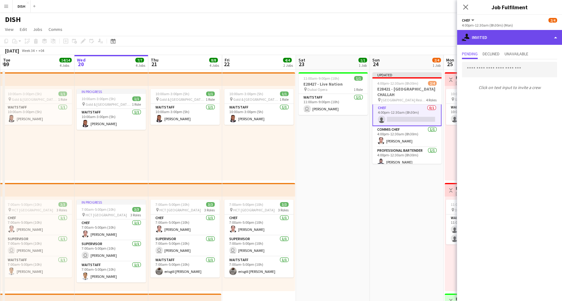
click at [485, 36] on div "single-neutral-actions-share-1 Invited" at bounding box center [509, 37] width 105 height 15
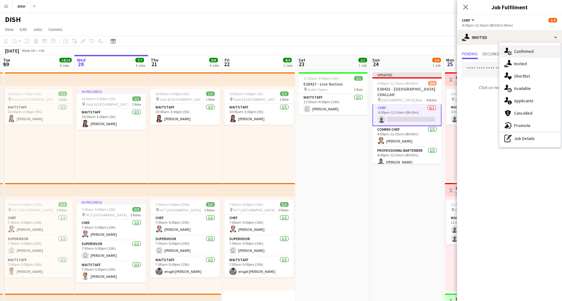
click at [519, 51] on div "single-neutral-actions-check-2 Confirmed" at bounding box center [530, 51] width 61 height 12
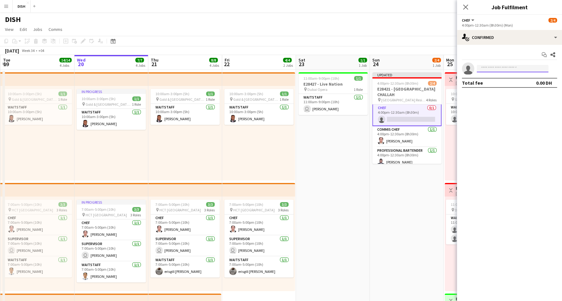
click at [503, 71] on input at bounding box center [513, 68] width 72 height 7
click at [464, 4] on icon "Close pop-in" at bounding box center [466, 7] width 6 height 6
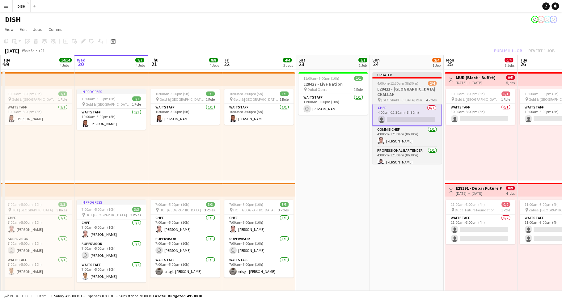
click at [404, 83] on span "4:00pm-12:30am (8h30m) (Mon)" at bounding box center [402, 83] width 51 height 5
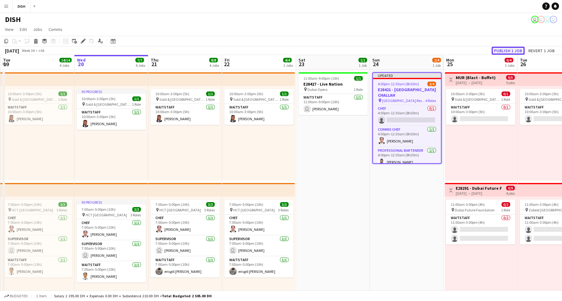
click at [501, 51] on button "Publish 1 job" at bounding box center [508, 51] width 33 height 8
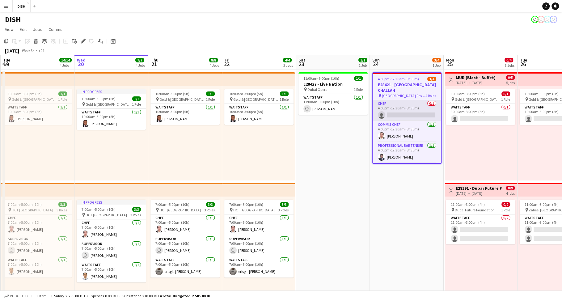
click at [399, 102] on app-card-role "Chef 0/1 4:00pm-12:30am (8h30m) single-neutral-actions" at bounding box center [407, 110] width 68 height 21
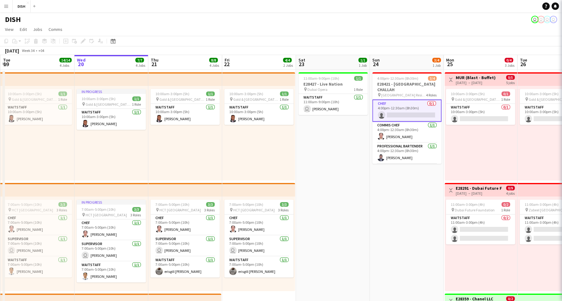
scroll to position [1, 0]
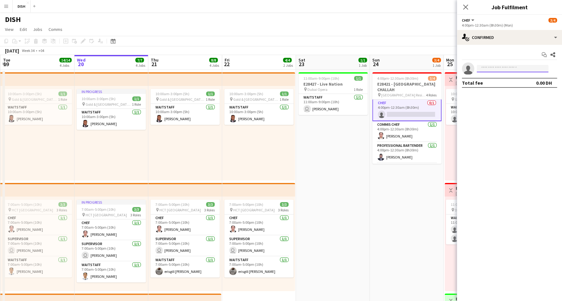
click at [487, 70] on input at bounding box center [513, 68] width 72 height 7
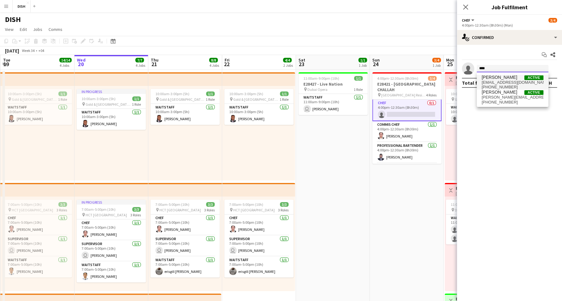
type input "****"
click at [498, 81] on span "gabzjohn225@gmail.com" at bounding box center [513, 82] width 62 height 5
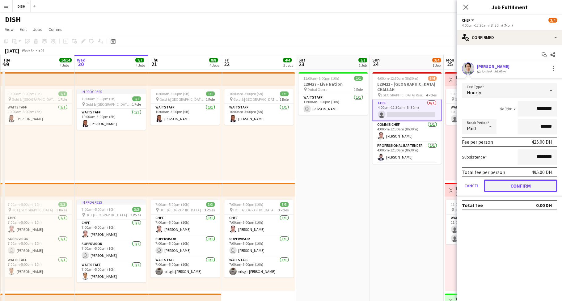
drag, startPoint x: 519, startPoint y: 188, endPoint x: 517, endPoint y: 178, distance: 10.6
click at [519, 188] on button "Confirm" at bounding box center [520, 186] width 73 height 12
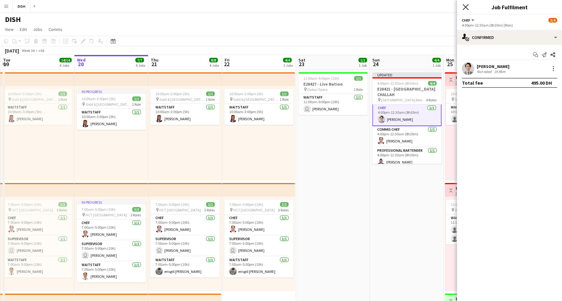
click at [468, 6] on icon "Close pop-in" at bounding box center [466, 7] width 6 height 6
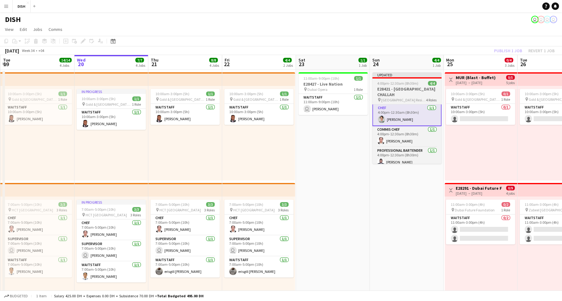
click at [406, 85] on span "4:00pm-12:30am (8h30m) (Mon)" at bounding box center [402, 83] width 51 height 5
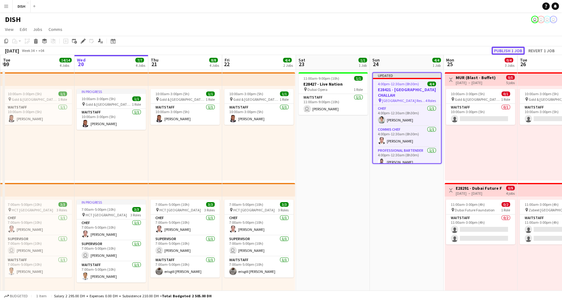
click at [501, 48] on button "Publish 1 job" at bounding box center [508, 51] width 33 height 8
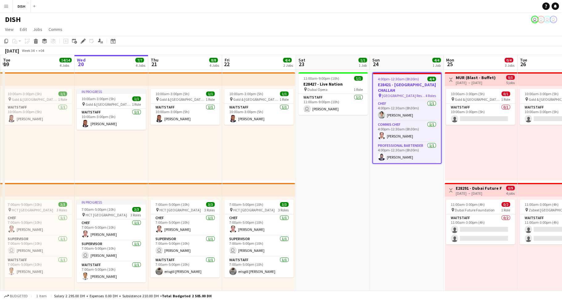
click at [408, 85] on h3 "E28421 - [GEOGRAPHIC_DATA] CHALLAH" at bounding box center [407, 87] width 68 height 11
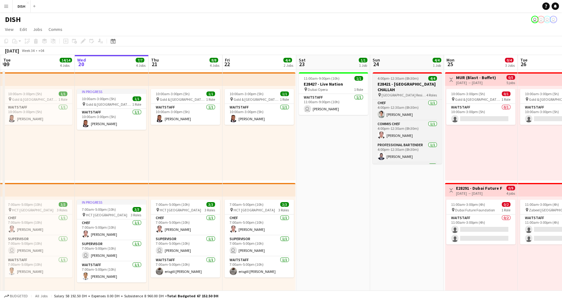
click at [398, 93] on span "[GEOGRAPHIC_DATA] Residence, JLT" at bounding box center [404, 95] width 45 height 5
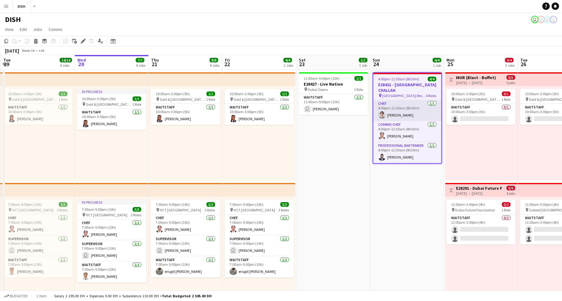
click at [406, 100] on app-card-role "Chef 1/1 4:00pm-12:30am (8h30m) John Santarin" at bounding box center [407, 110] width 68 height 21
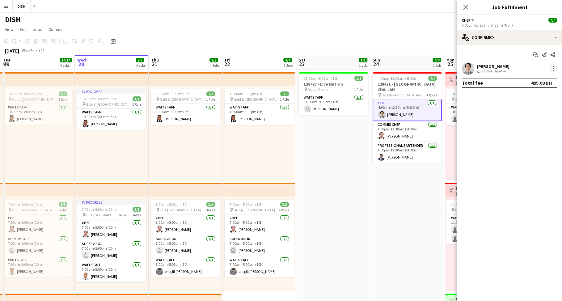
click at [554, 68] on div at bounding box center [553, 68] width 1 height 1
click at [546, 140] on span "Remove" at bounding box center [533, 140] width 38 height 6
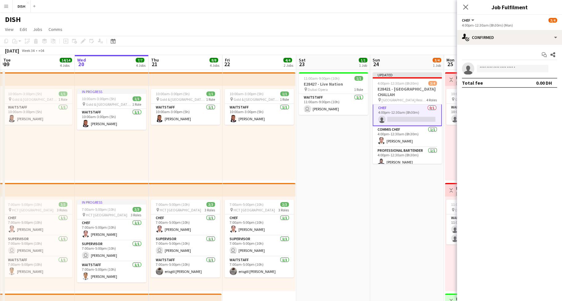
click at [404, 191] on app-date-cell "Updated 4:00pm-12:30am (8h30m) (Mon) 3/4 E28421 - DOHA CHALLAH pin Abughazaleh …" at bounding box center [407, 289] width 74 height 438
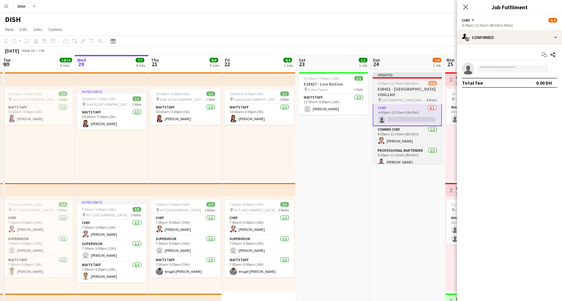
scroll to position [0, 0]
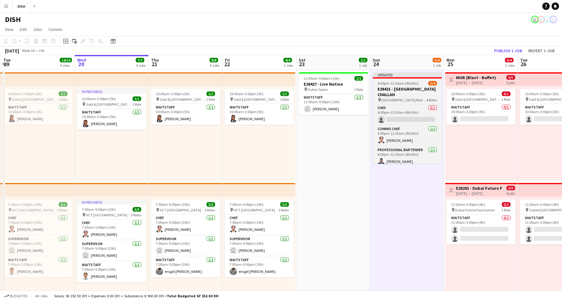
click at [407, 76] on div "Updated" at bounding box center [407, 74] width 69 height 5
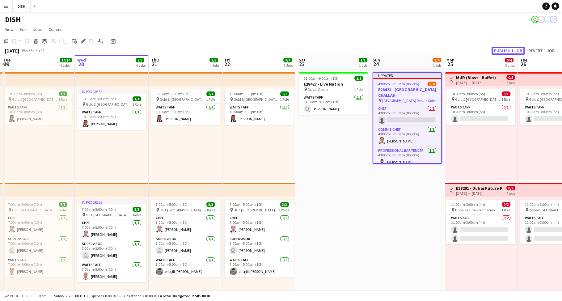
click at [514, 49] on button "Publish 1 job" at bounding box center [508, 51] width 33 height 8
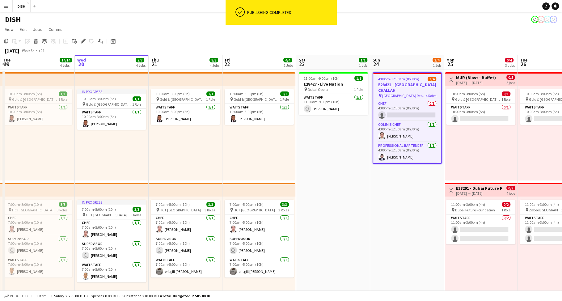
click at [382, 203] on app-date-cell "4:00pm-12:30am (8h30m) (Mon) 3/4 E28421 - DOHA CHALLAH pin Abughazaleh Residenc…" at bounding box center [407, 289] width 74 height 438
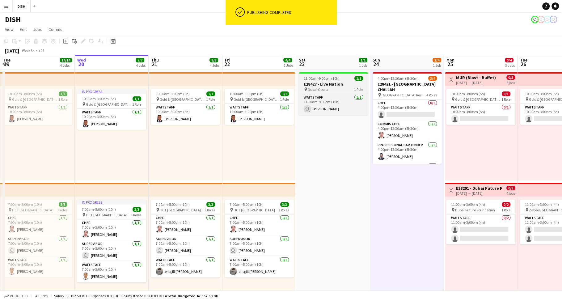
click at [326, 82] on h3 "E28427 - Live Nation" at bounding box center [333, 84] width 69 height 6
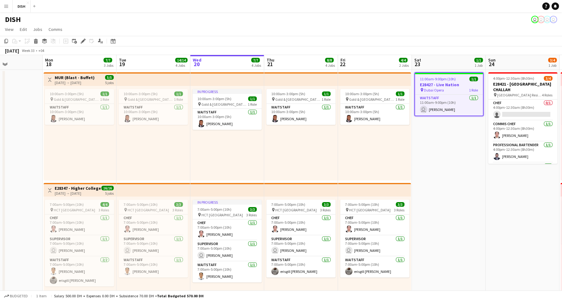
click at [446, 155] on app-date-cell "11:00am-9:00pm (10h) 1/1 E28427 - Live Nation pin Dubai Opera 1 Role Waitstaff …" at bounding box center [449, 290] width 74 height 440
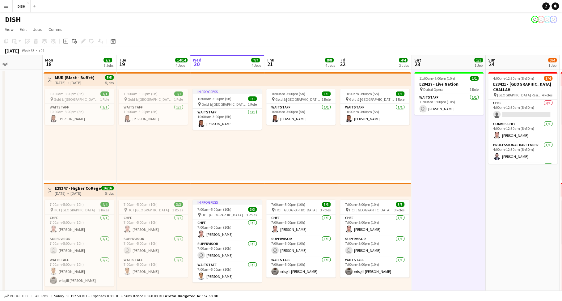
click at [539, 19] on app-user-avatar "user" at bounding box center [541, 19] width 7 height 7
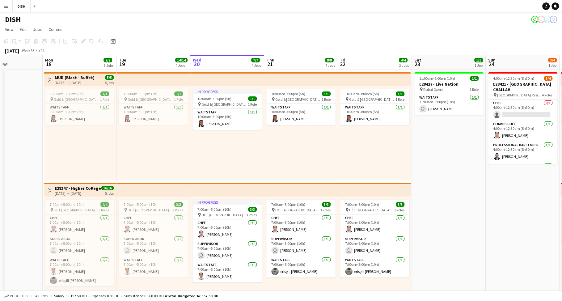
click at [458, 164] on app-date-cell "11:00am-9:00pm (10h) 1/1 E28427 - Live Nation pin Dubai Opera 1 Role Waitstaff …" at bounding box center [449, 290] width 74 height 440
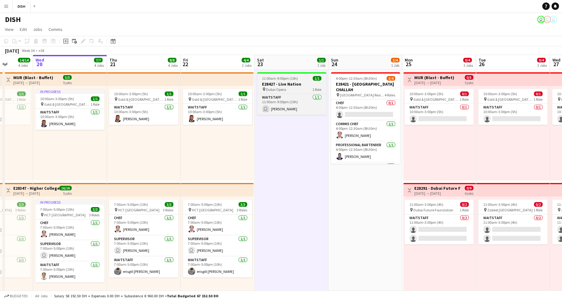
click at [288, 88] on div "pin Dubai Opera 1 Role" at bounding box center [291, 89] width 69 height 5
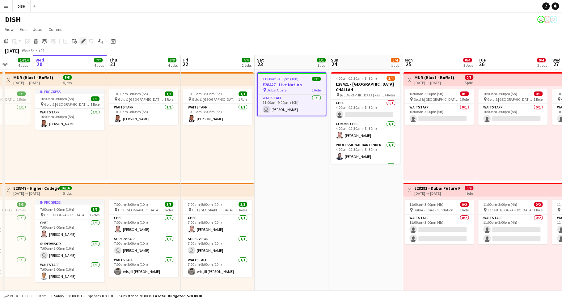
click at [82, 43] on icon "Edit" at bounding box center [83, 41] width 5 height 5
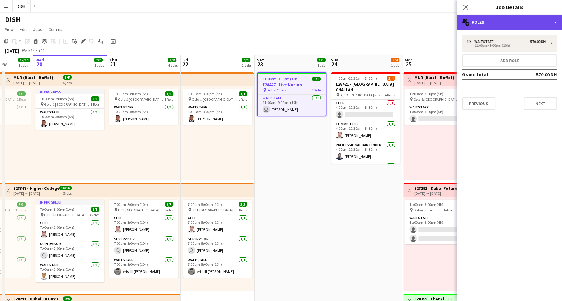
click at [487, 25] on div "multiple-users-add Roles" at bounding box center [509, 22] width 105 height 15
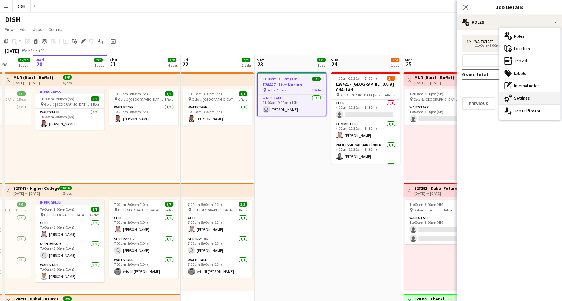
click at [524, 98] on div "cog-double-3 Settings" at bounding box center [530, 98] width 61 height 12
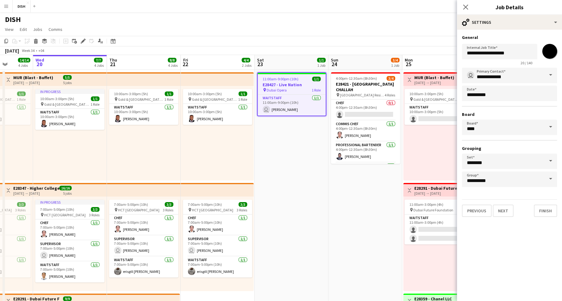
click at [547, 48] on input "*******" at bounding box center [550, 51] width 22 height 22
type input "*******"
click at [543, 208] on button "Finish" at bounding box center [545, 211] width 23 height 12
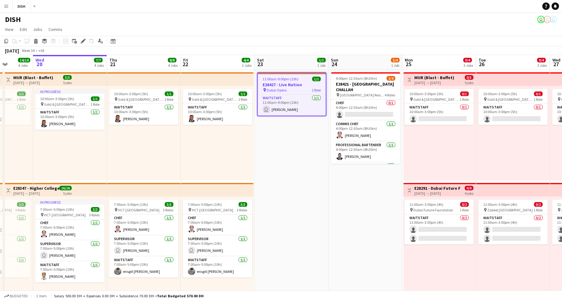
click at [263, 175] on app-date-cell "11:00am-9:00pm (10h) 1/1 E28427 - Live Nation pin Dubai Opera 1 Role Waitstaff …" at bounding box center [292, 290] width 74 height 440
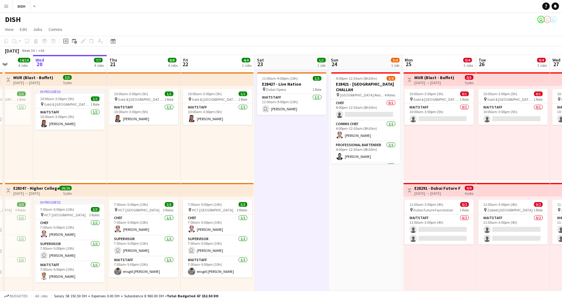
click at [371, 192] on app-date-cell "4:00pm-12:30am (8h30m) (Mon) 3/4 E28421 - DOHA CHALLAH pin Abughazaleh Residenc…" at bounding box center [366, 290] width 74 height 440
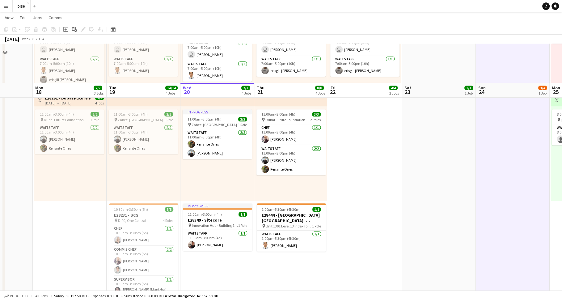
scroll to position [257, 0]
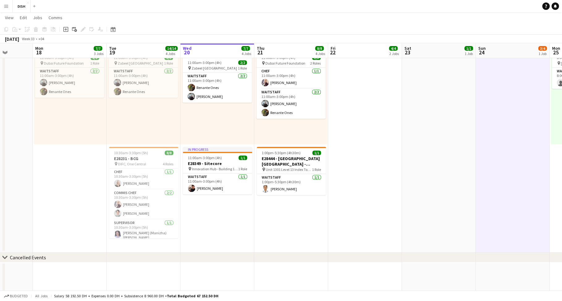
click at [276, 212] on app-date-cell "10:00am-3:00pm (5h) 1/1 pin Gold & Diamond Park, Sheikh Zayed Rd - Al Quoz - Al…" at bounding box center [291, 32] width 74 height 440
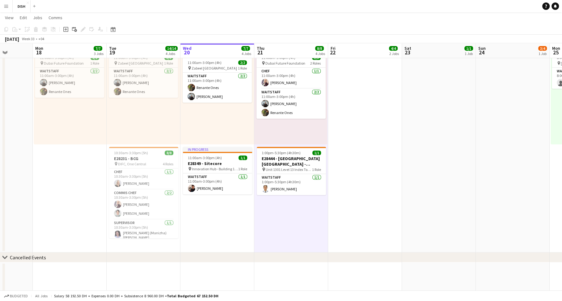
click at [216, 216] on app-date-cell "In progress 10:00am-3:00pm (5h) 1/1 pin Gold & Diamond Park, Sheikh Zayed Rd - …" at bounding box center [218, 32] width 74 height 440
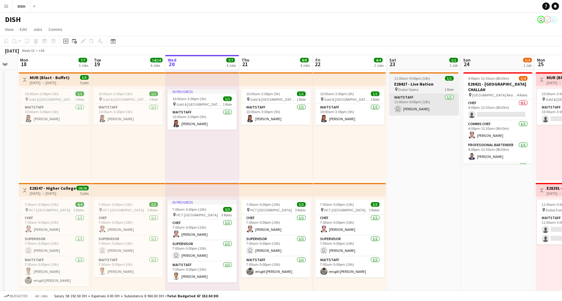
scroll to position [0, 220]
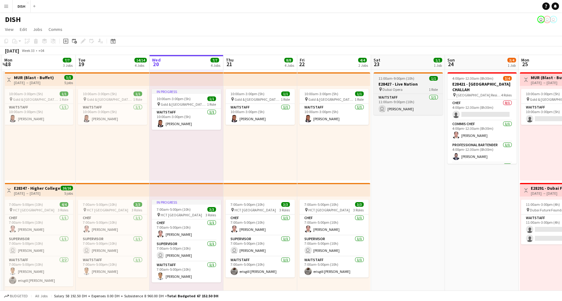
click at [398, 88] on span "Dubai Opera" at bounding box center [393, 89] width 20 height 5
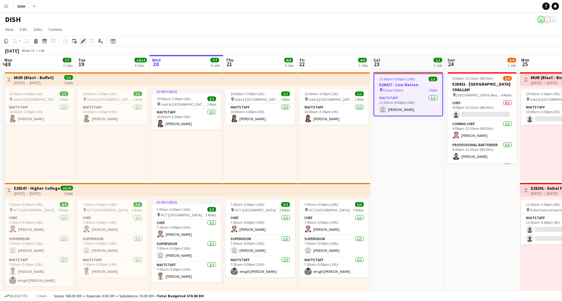
click at [81, 43] on icon at bounding box center [82, 43] width 2 height 2
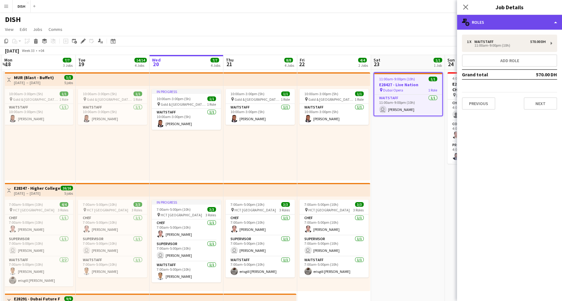
click at [494, 21] on div "multiple-users-add Roles" at bounding box center [509, 22] width 105 height 15
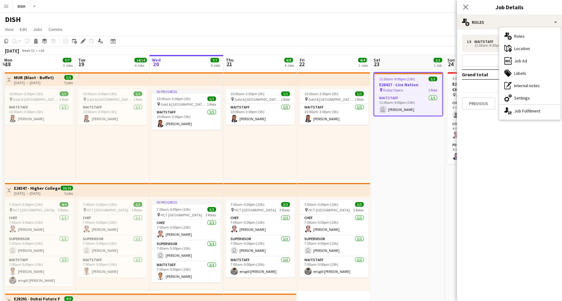
click at [523, 100] on div "cog-double-3 Settings" at bounding box center [530, 98] width 61 height 12
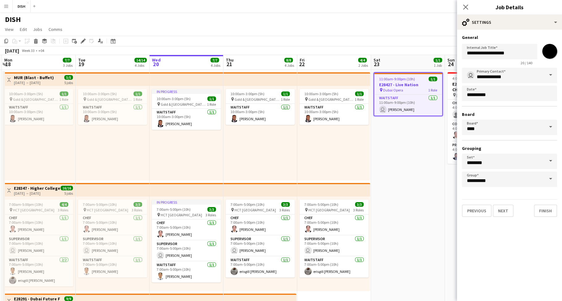
click at [547, 55] on input "*******" at bounding box center [550, 51] width 22 height 22
type input "*******"
click at [554, 211] on button "Finish" at bounding box center [545, 211] width 23 height 12
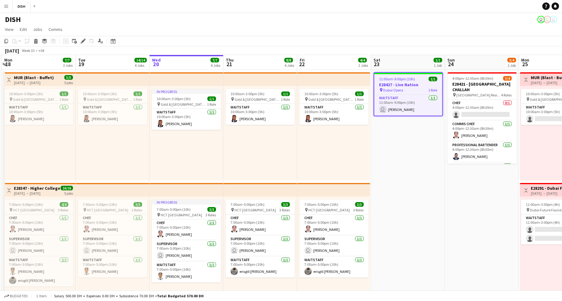
click at [406, 187] on app-date-cell "11:00am-9:00pm (10h) 1/1 E28427 - Live Nation pin Dubai Opera 1 Role Waitstaff …" at bounding box center [408, 290] width 74 height 440
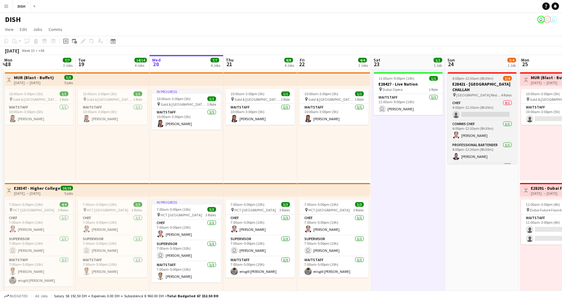
click at [467, 77] on span "4:00pm-12:30am (8h30m) (Mon)" at bounding box center [478, 78] width 51 height 5
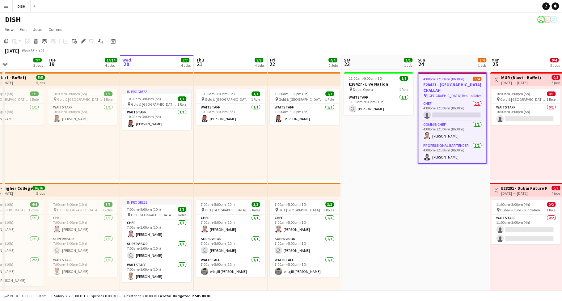
scroll to position [0, 251]
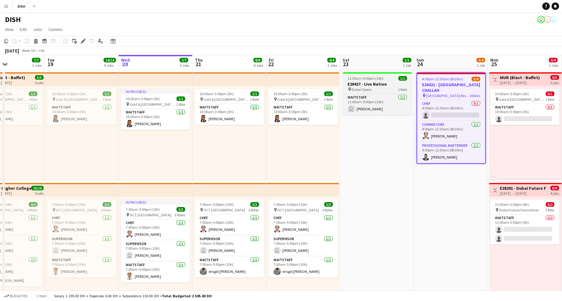
click at [381, 83] on h3 "E28427 - Live Nation" at bounding box center [377, 84] width 69 height 6
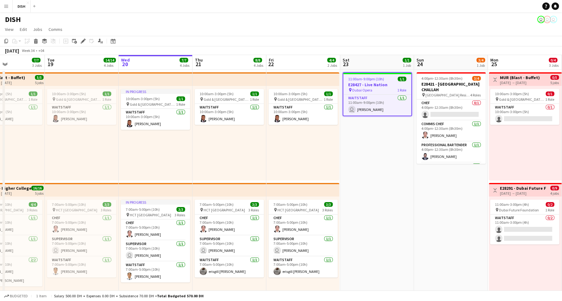
click at [394, 133] on app-date-cell "11:00am-9:00pm (10h) 1/1 E28427 - Live Nation pin Dubai Opera 1 Role Waitstaff …" at bounding box center [377, 290] width 74 height 440
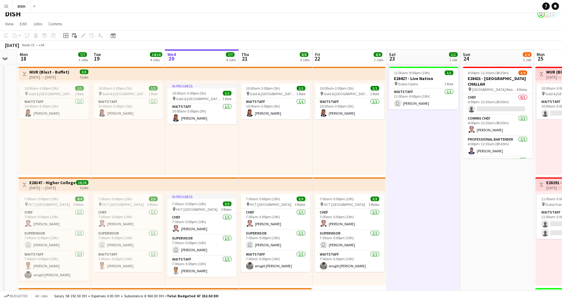
scroll to position [0, 0]
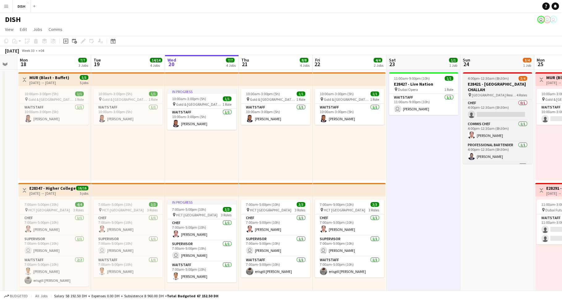
click at [479, 85] on h3 "E28421 - [GEOGRAPHIC_DATA] CHALLAH" at bounding box center [497, 86] width 69 height 11
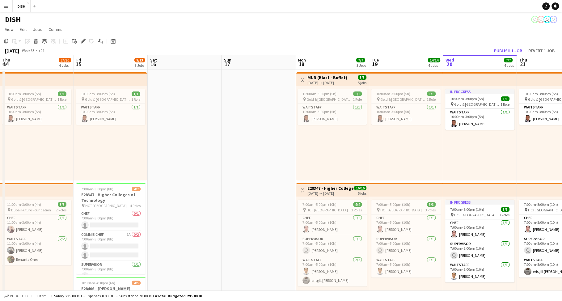
scroll to position [0, 268]
